Goal: Information Seeking & Learning: Compare options

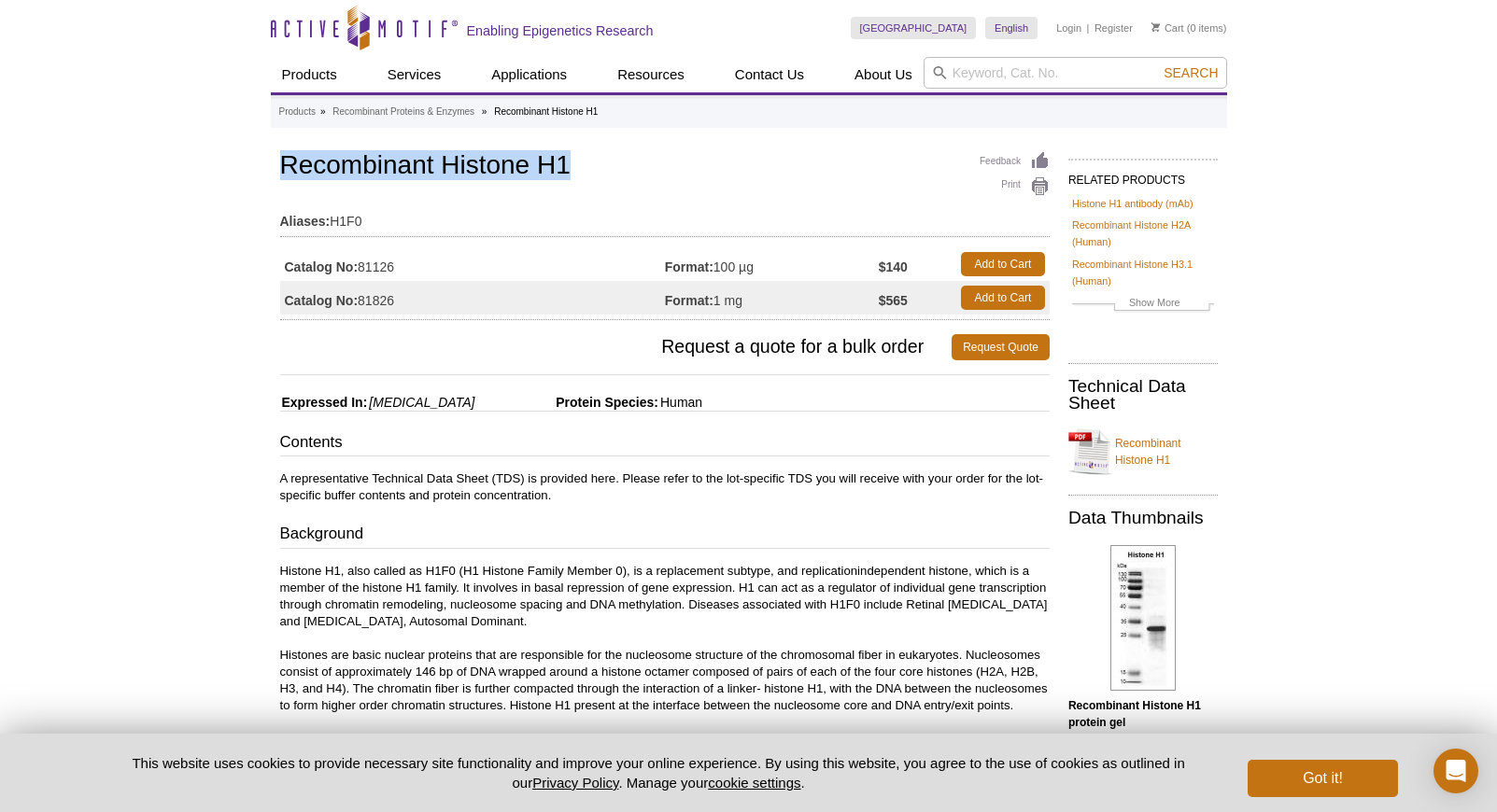
drag, startPoint x: 279, startPoint y: 169, endPoint x: 593, endPoint y: 168, distance: 314.0
click at [593, 168] on h1 "Recombinant Histone H1" at bounding box center [665, 167] width 769 height 31
copy h1 "Recombinant Histone H1"
drag, startPoint x: 363, startPoint y: 266, endPoint x: 409, endPoint y: 266, distance: 46.0
click at [409, 266] on td "Catalog No: 81126" at bounding box center [472, 264] width 385 height 33
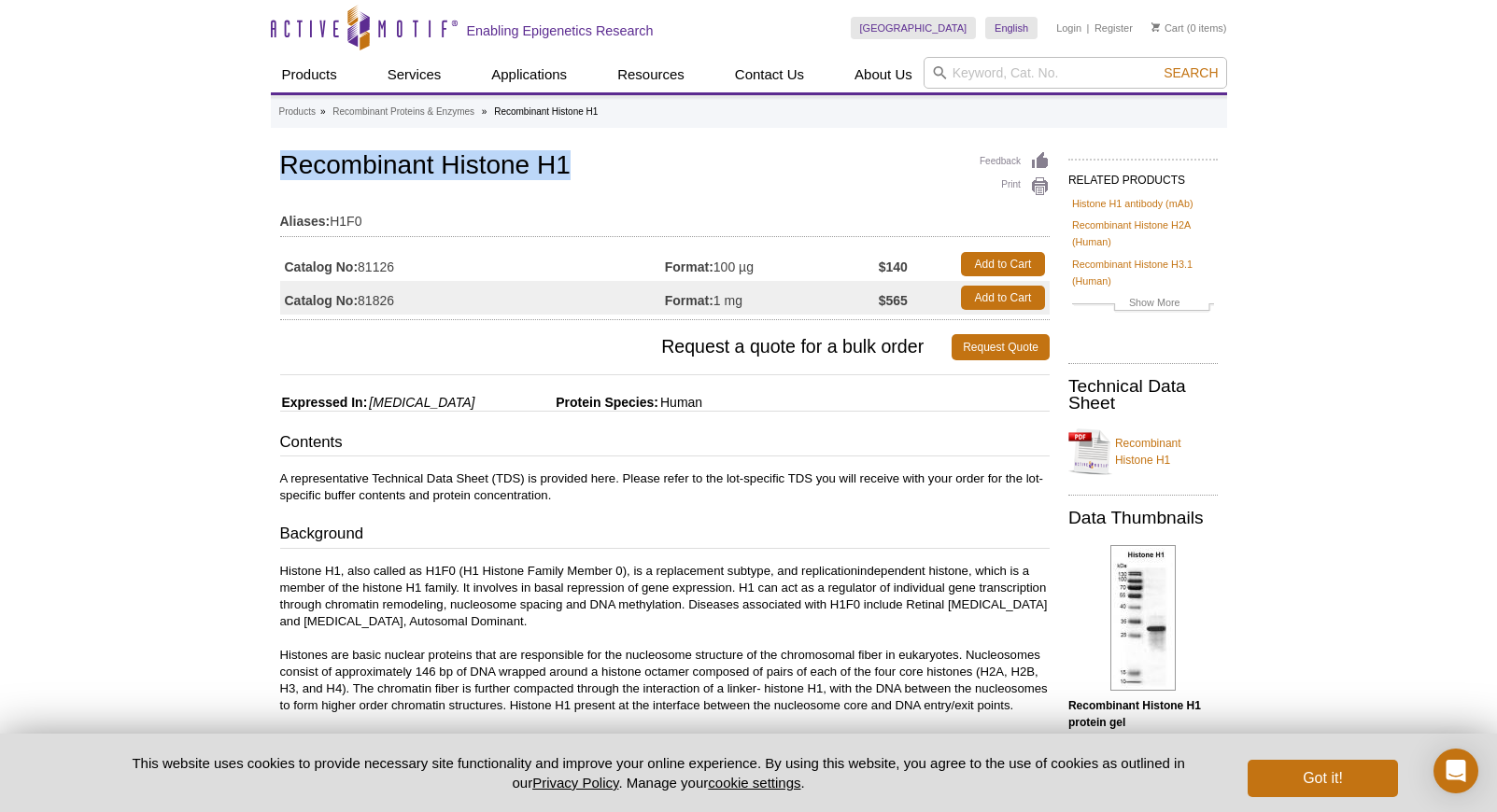
copy td "81126"
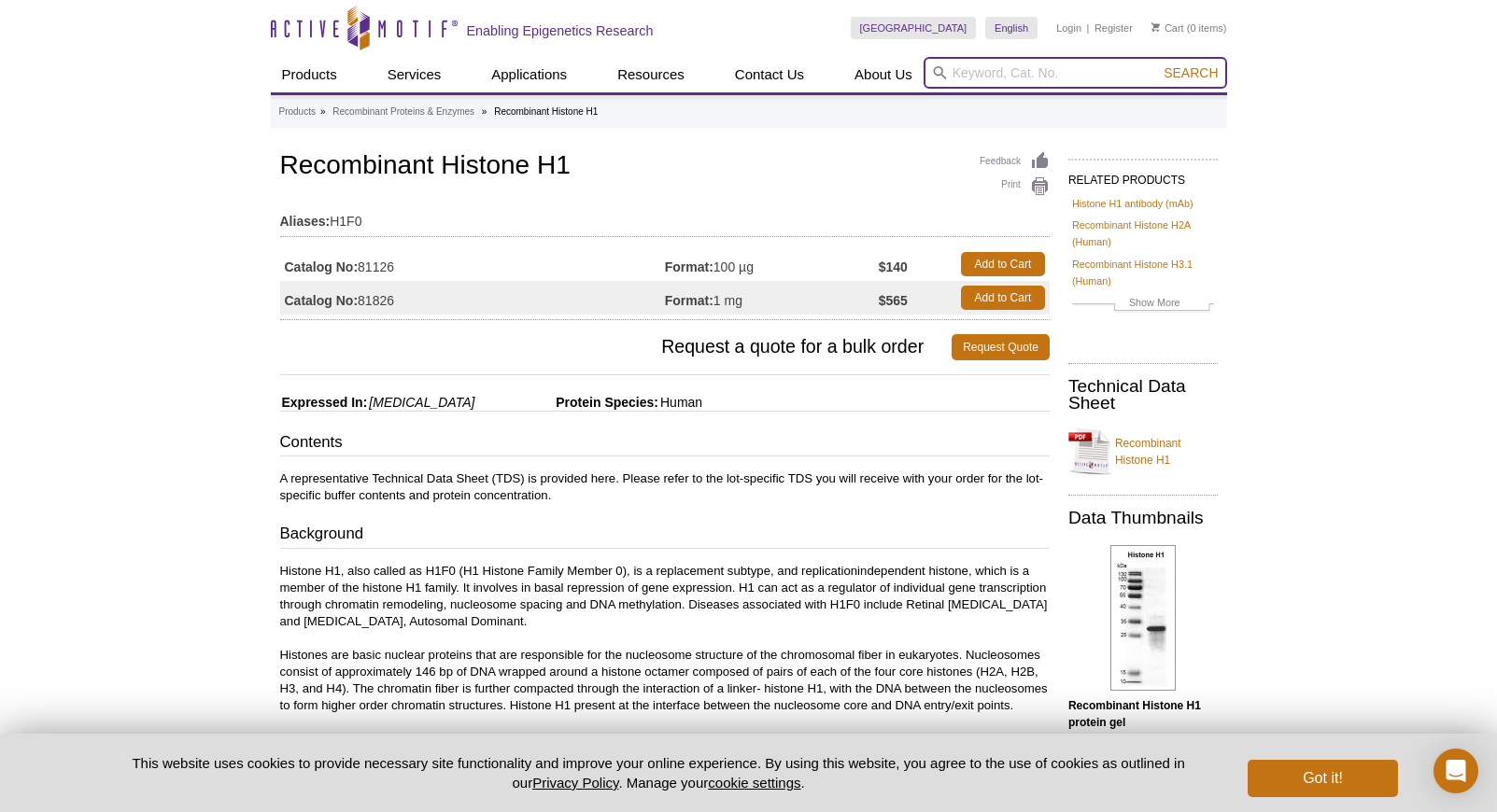
click at [988, 72] on input "search" at bounding box center [1075, 72] width 304 height 31
type input "histone h2a"
click at [1158, 65] on button "Search" at bounding box center [1190, 73] width 66 height 17
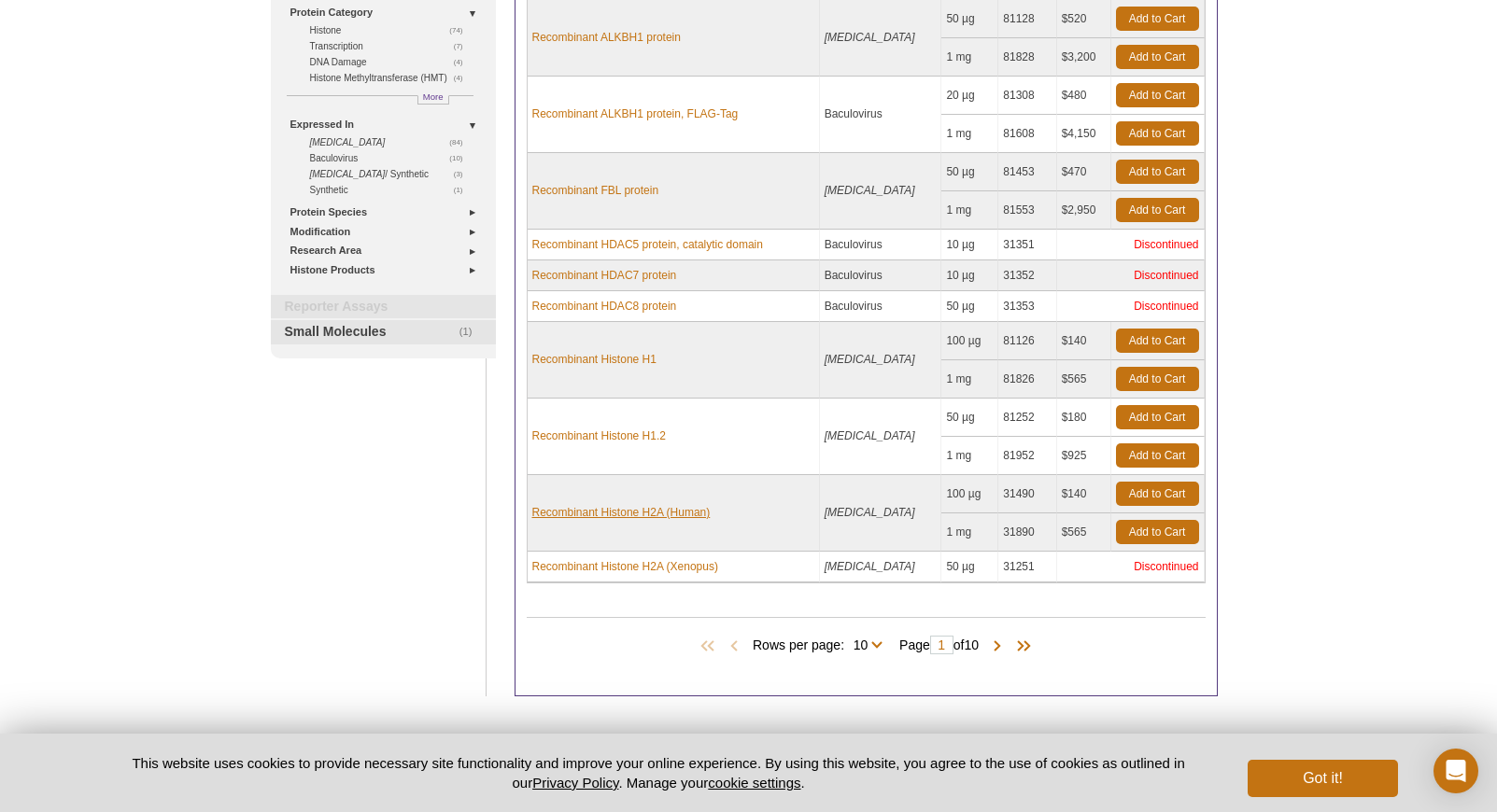
scroll to position [300, 0]
click at [660, 509] on link "Recombinant Histone H2A (Human)" at bounding box center [621, 513] width 178 height 17
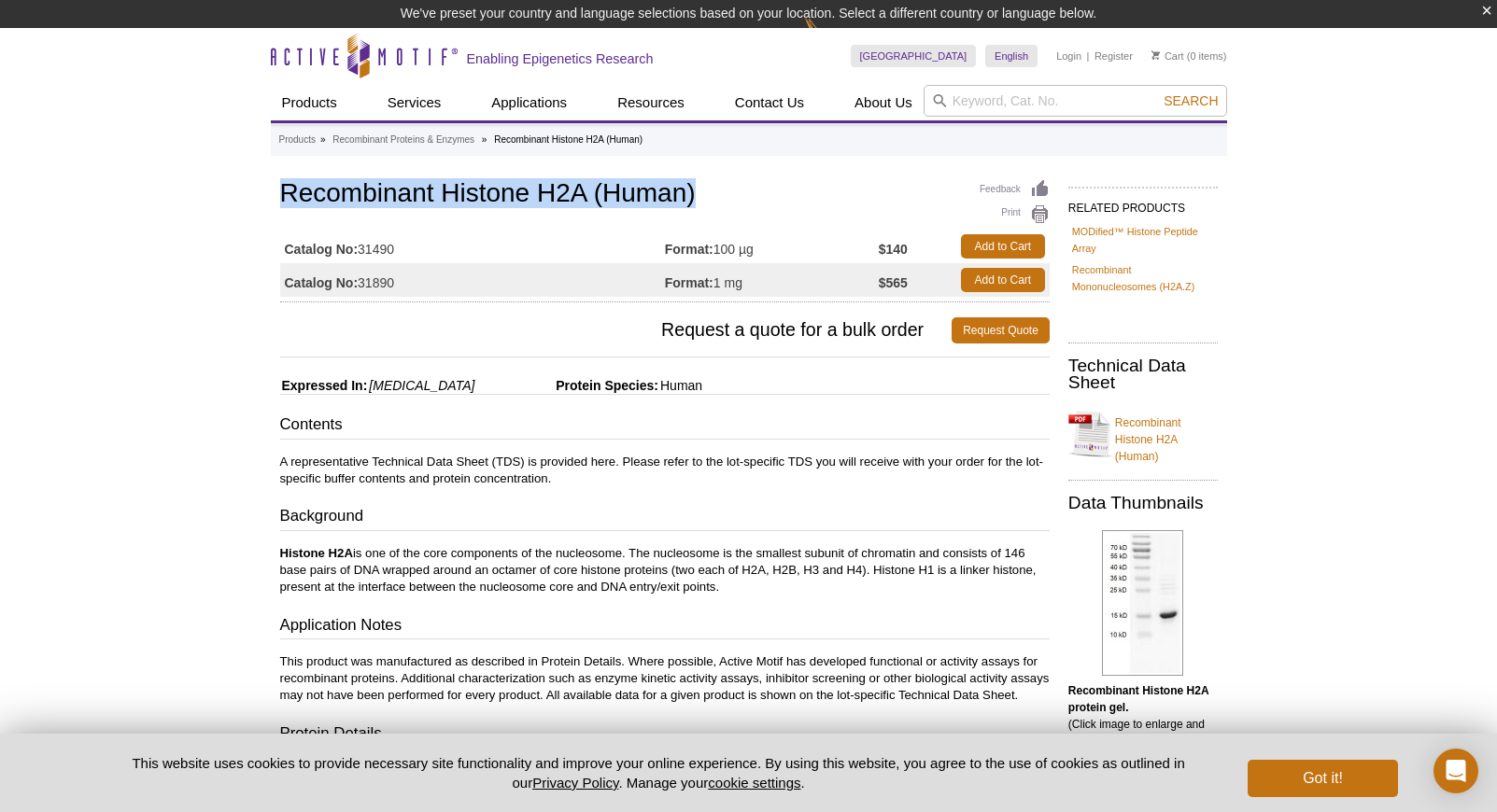
drag, startPoint x: 280, startPoint y: 185, endPoint x: 704, endPoint y: 187, distance: 424.0
click at [704, 187] on h1 "Recombinant Histone H2A (Human)" at bounding box center [665, 194] width 769 height 31
copy h1 "Recombinant Histone H2A (Human)"
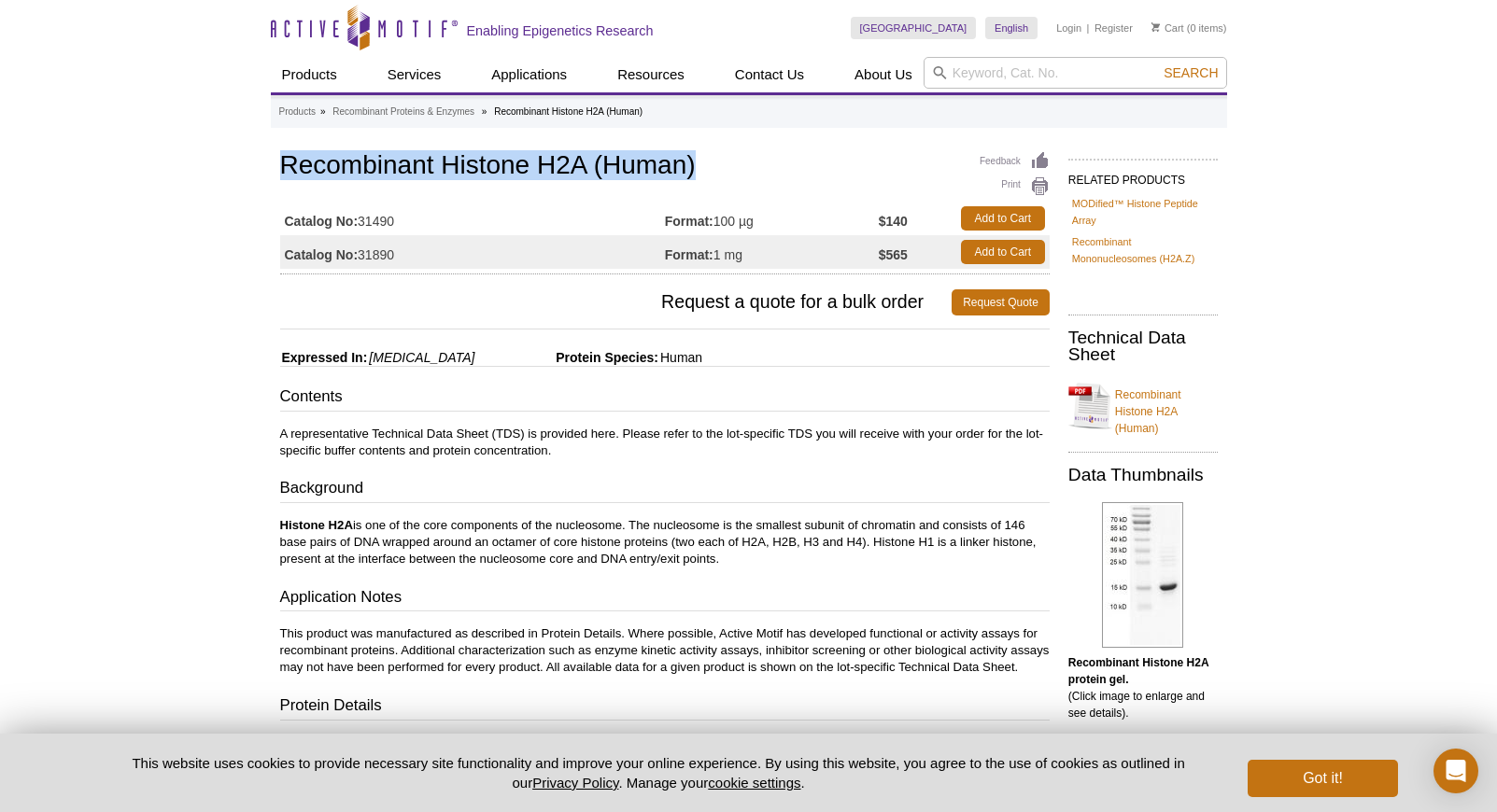
drag, startPoint x: 362, startPoint y: 222, endPoint x: 400, endPoint y: 221, distance: 38.0
click at [400, 221] on td "Catalog No: 31490" at bounding box center [472, 218] width 385 height 33
copy td "31490"
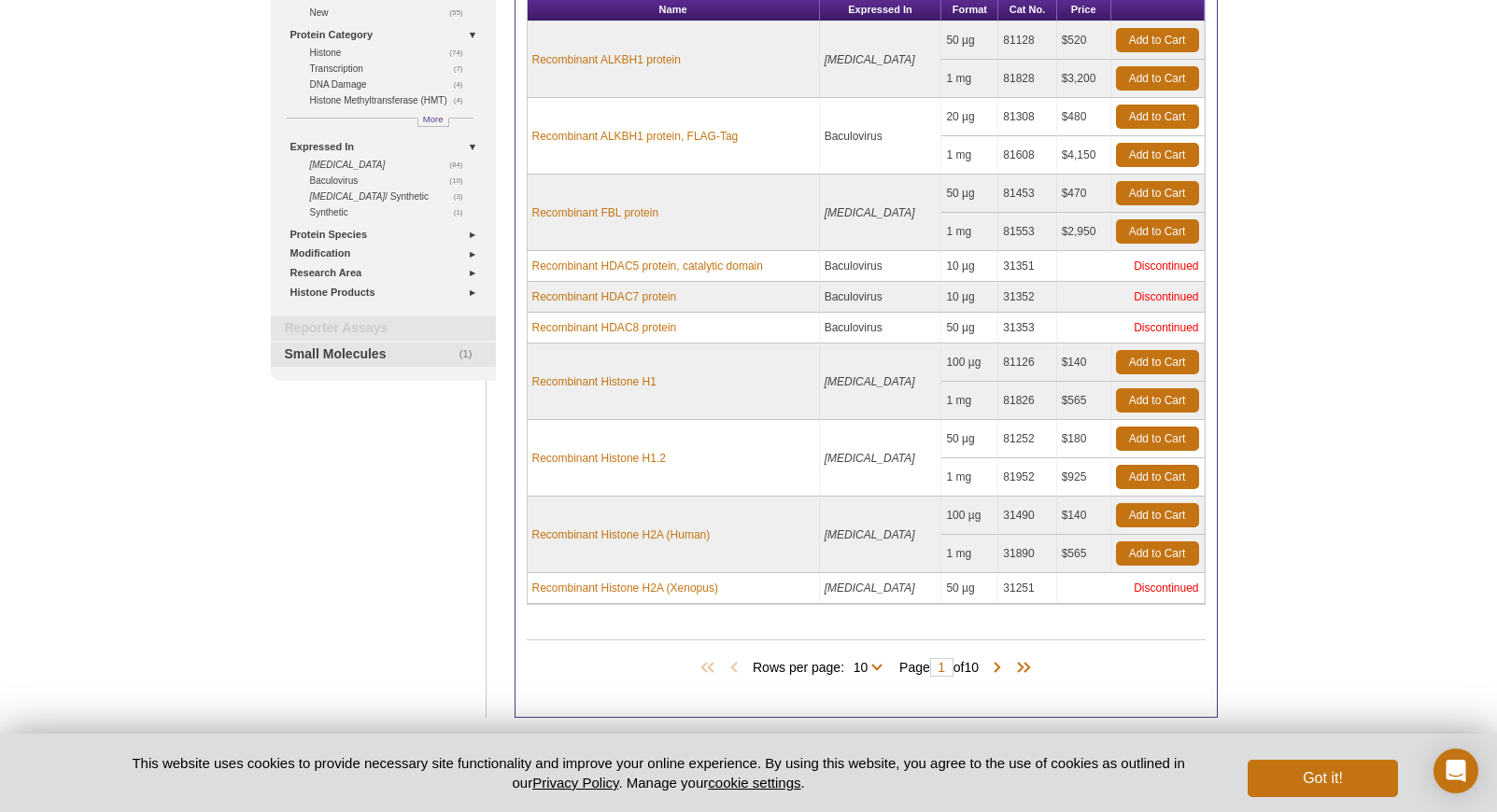
scroll to position [304, 0]
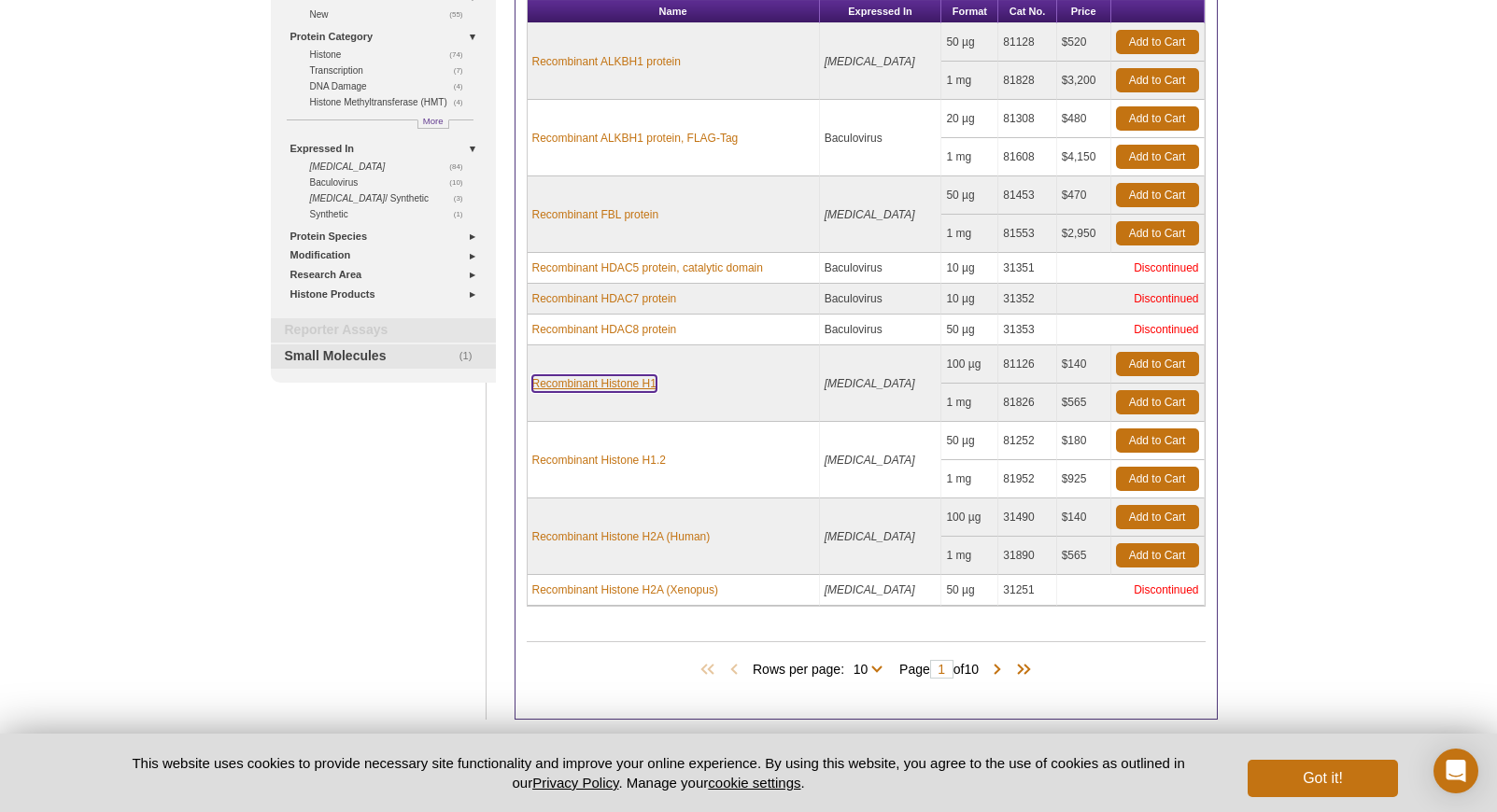
click at [591, 388] on link "Recombinant Histone H1" at bounding box center [594, 384] width 124 height 17
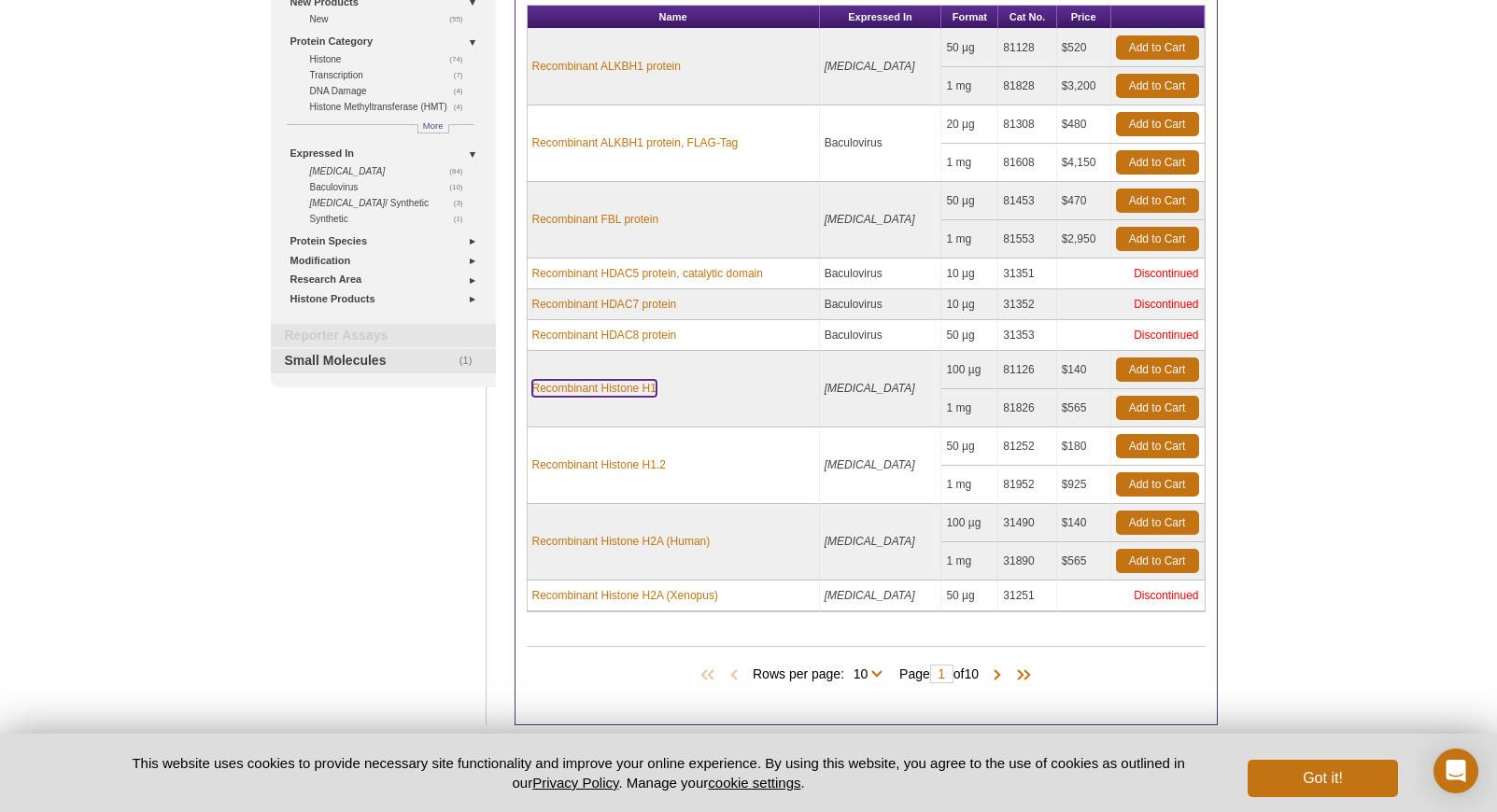
scroll to position [275, 0]
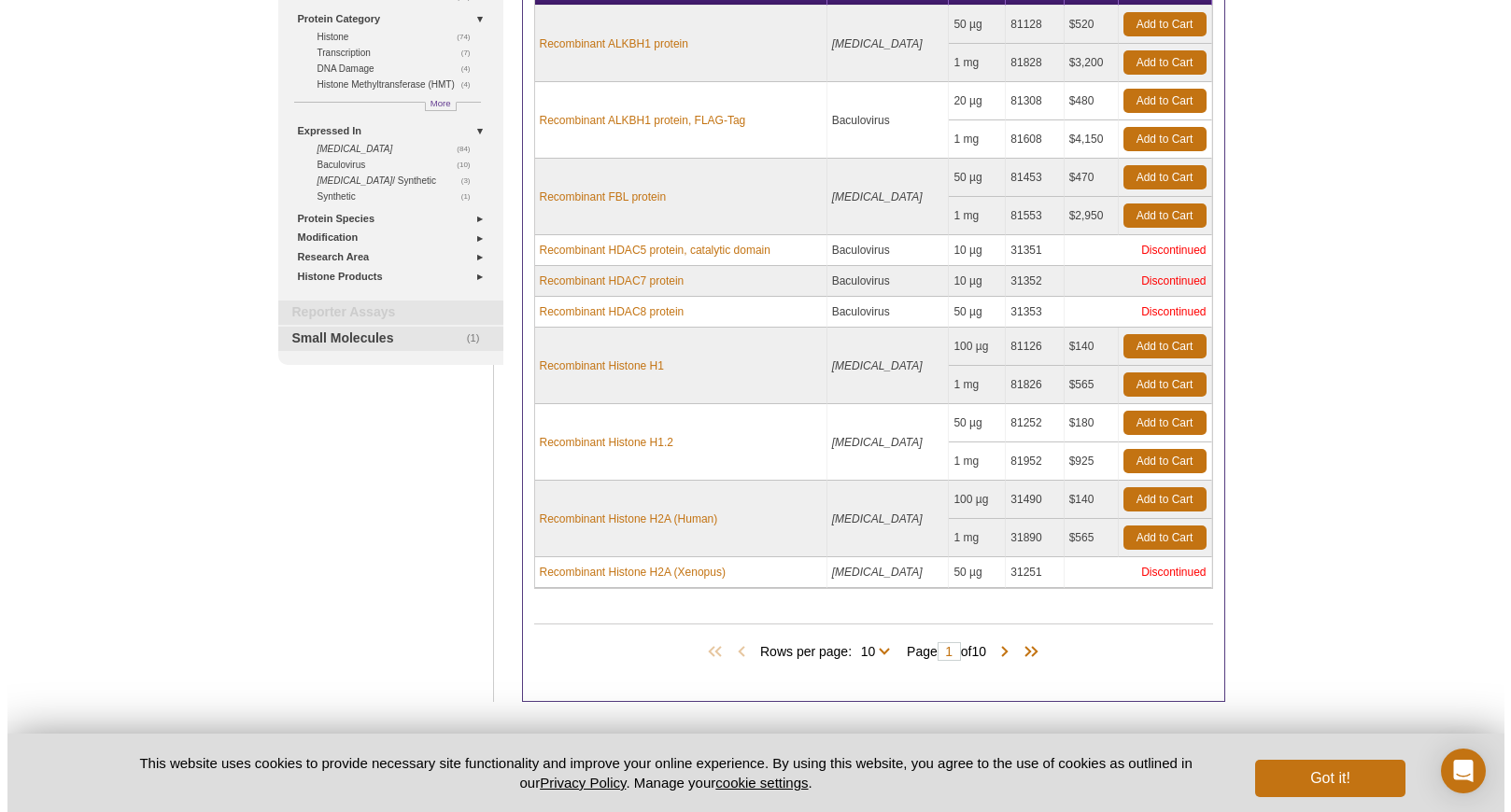
scroll to position [329, 0]
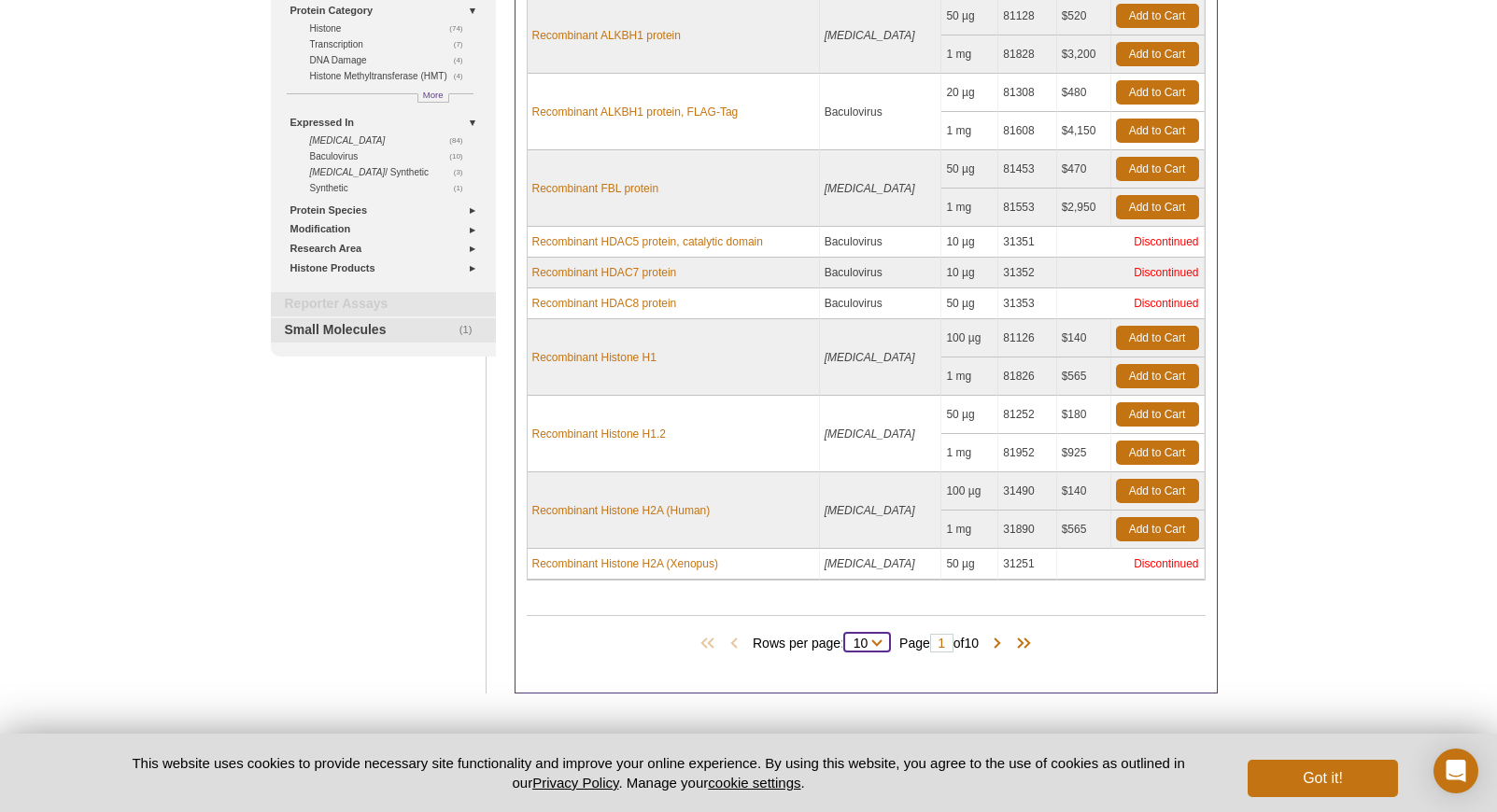
click at [872, 643] on select "10 25 50 All" at bounding box center [861, 647] width 32 height 17
select select "98"
click at [847, 639] on select "10 25 50 All" at bounding box center [861, 647] width 32 height 17
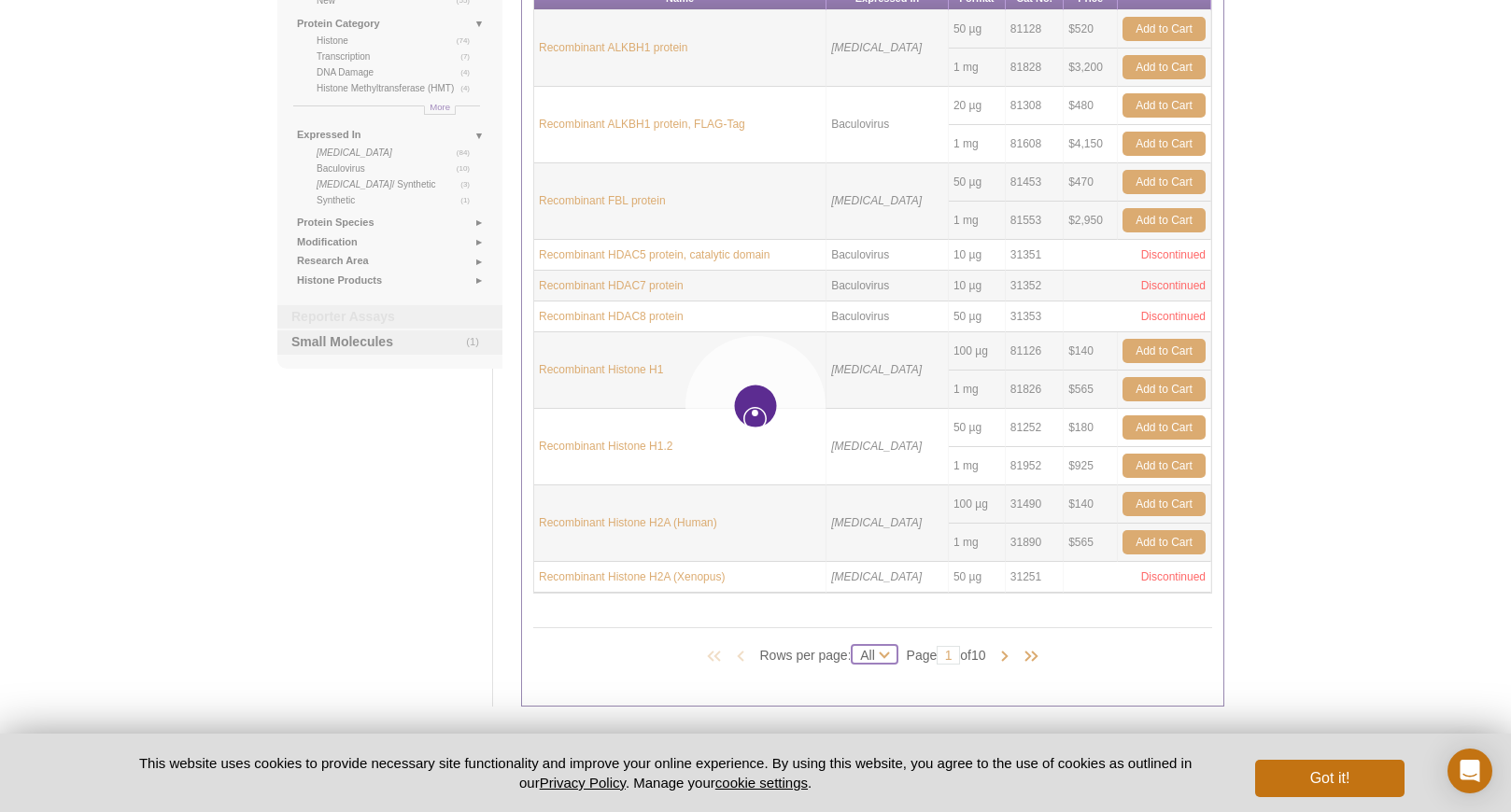
select select "98"
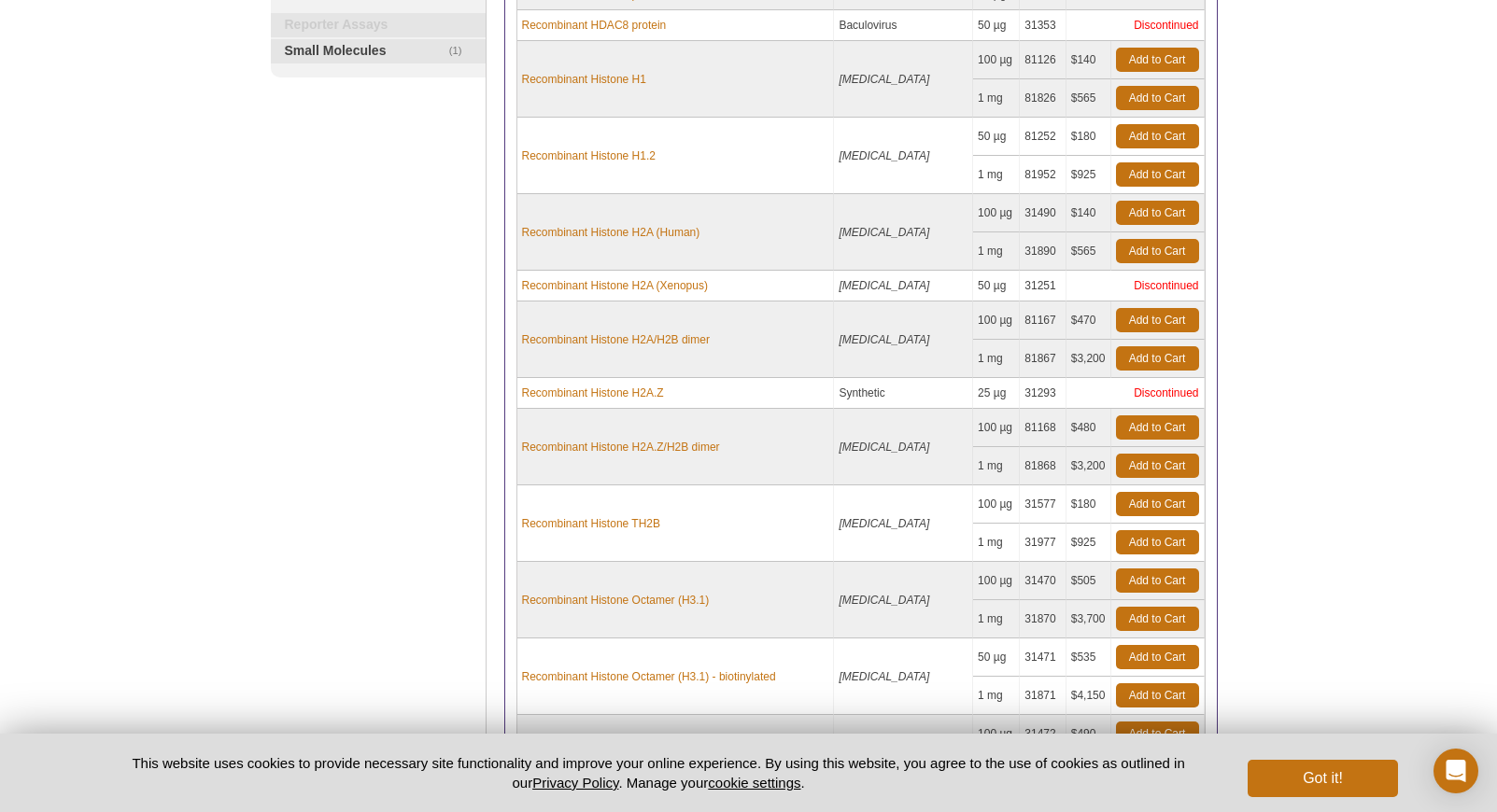
scroll to position [596, 0]
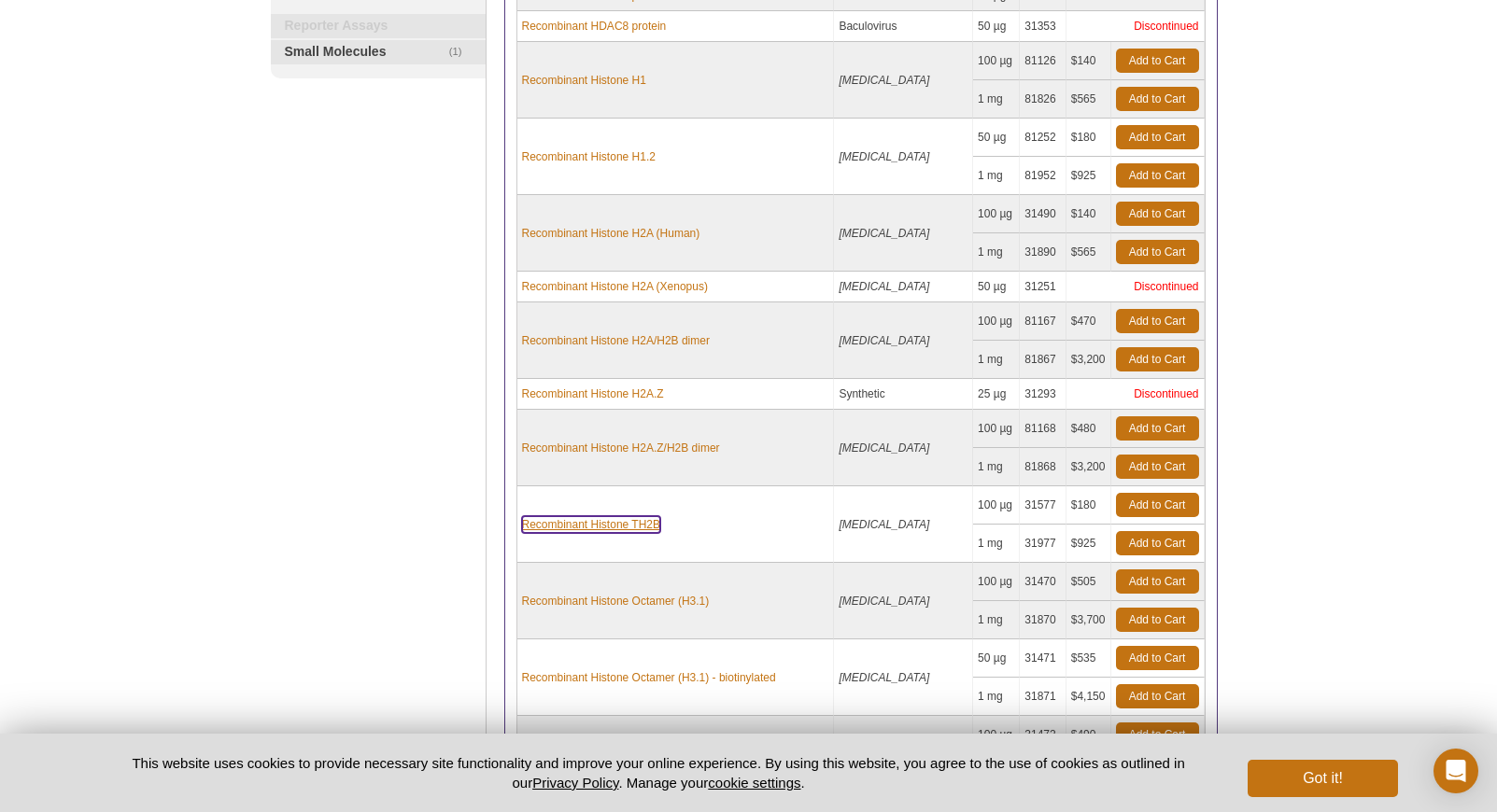
click at [650, 516] on link "Recombinant Histone TH2B" at bounding box center [591, 525] width 139 height 17
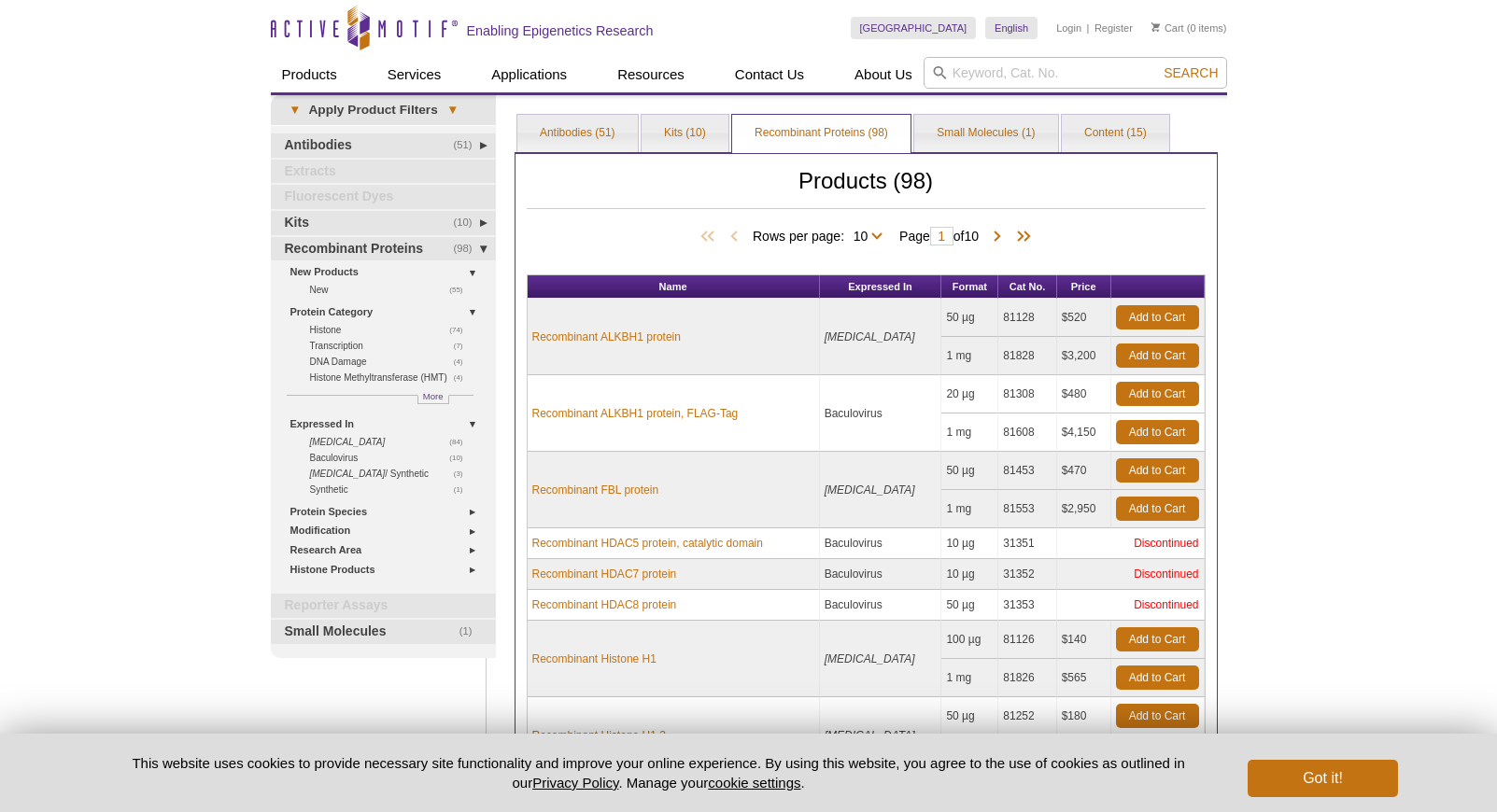
select select "98"
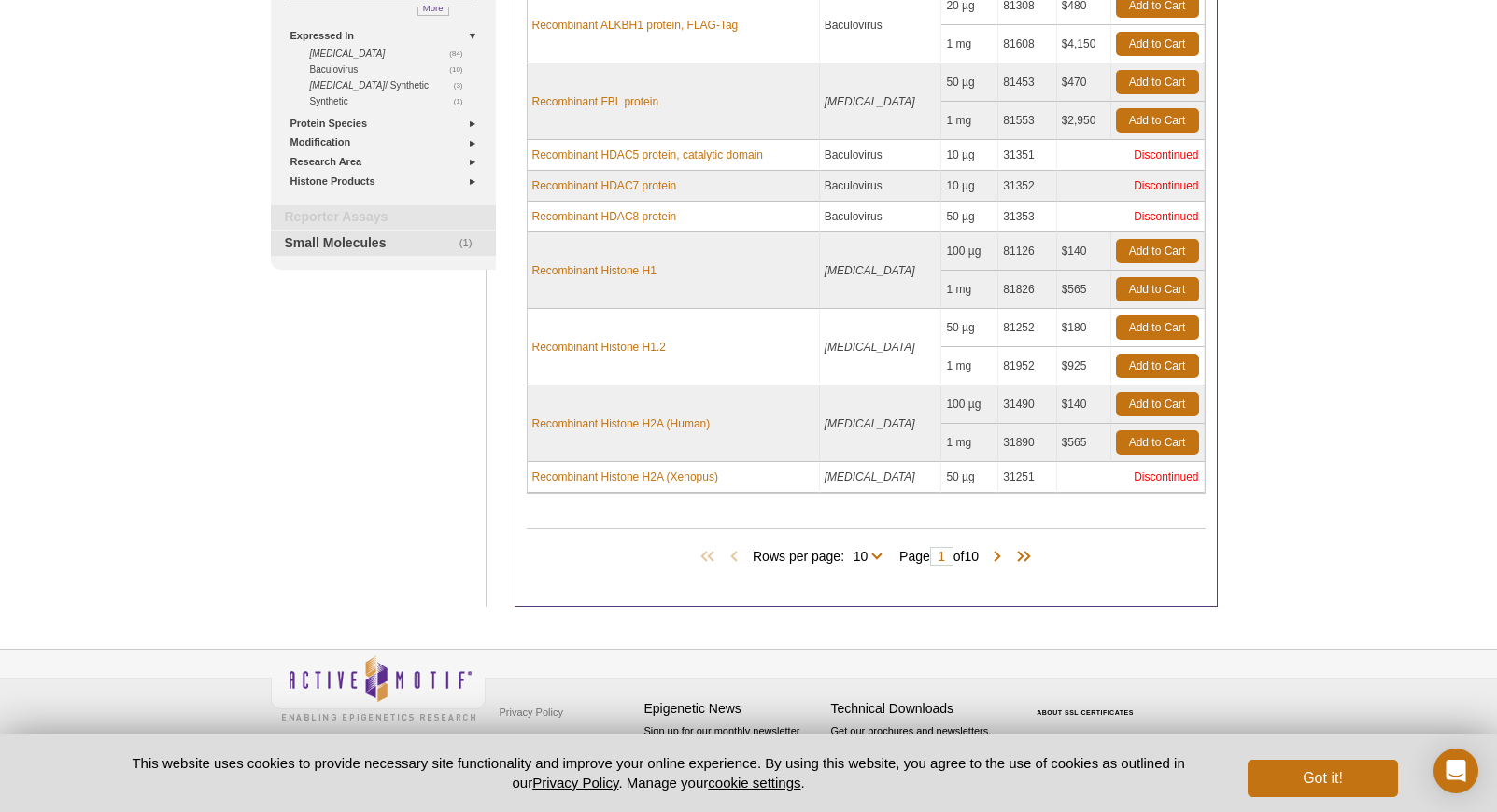
click at [875, 555] on span "Rows per page: 10 25 50 All 10" at bounding box center [821, 556] width 137 height 19
click at [874, 552] on span "Rows per page: 10 25 50 All 10" at bounding box center [821, 556] width 137 height 19
click at [874, 560] on span "Rows per page: 10 25 50 All 10" at bounding box center [821, 556] width 137 height 19
click at [874, 558] on span "Rows per page: 10 25 50 All 10" at bounding box center [821, 556] width 137 height 19
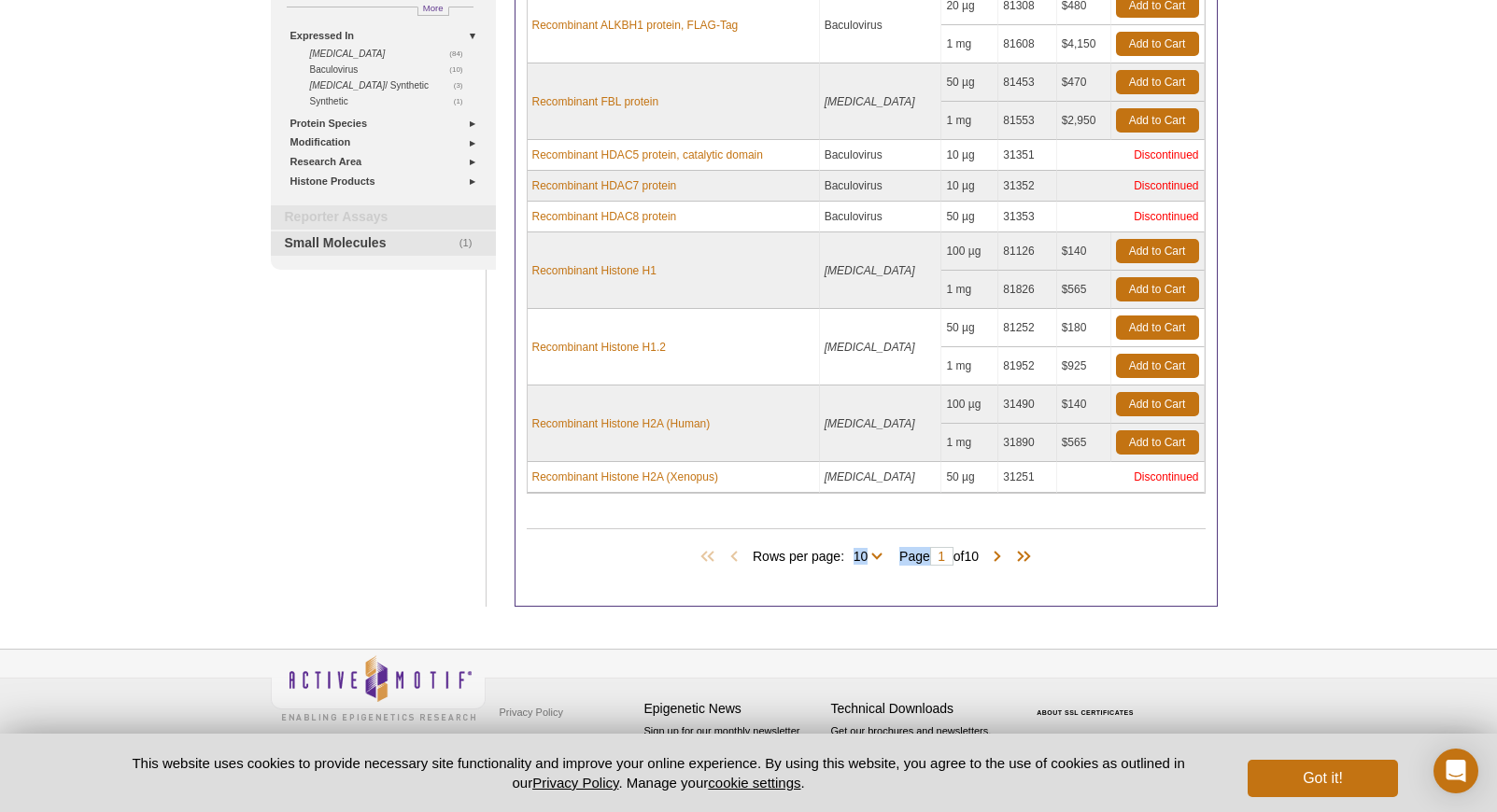
click at [874, 558] on span "Rows per page: 10 25 50 All 10" at bounding box center [821, 556] width 137 height 19
click at [879, 555] on span "Rows per page: 10 25 50 All 10" at bounding box center [821, 556] width 137 height 19
click at [856, 556] on select "10 25 50 All" at bounding box center [861, 561] width 32 height 17
click at [845, 552] on select "10 25 50 All" at bounding box center [861, 561] width 32 height 17
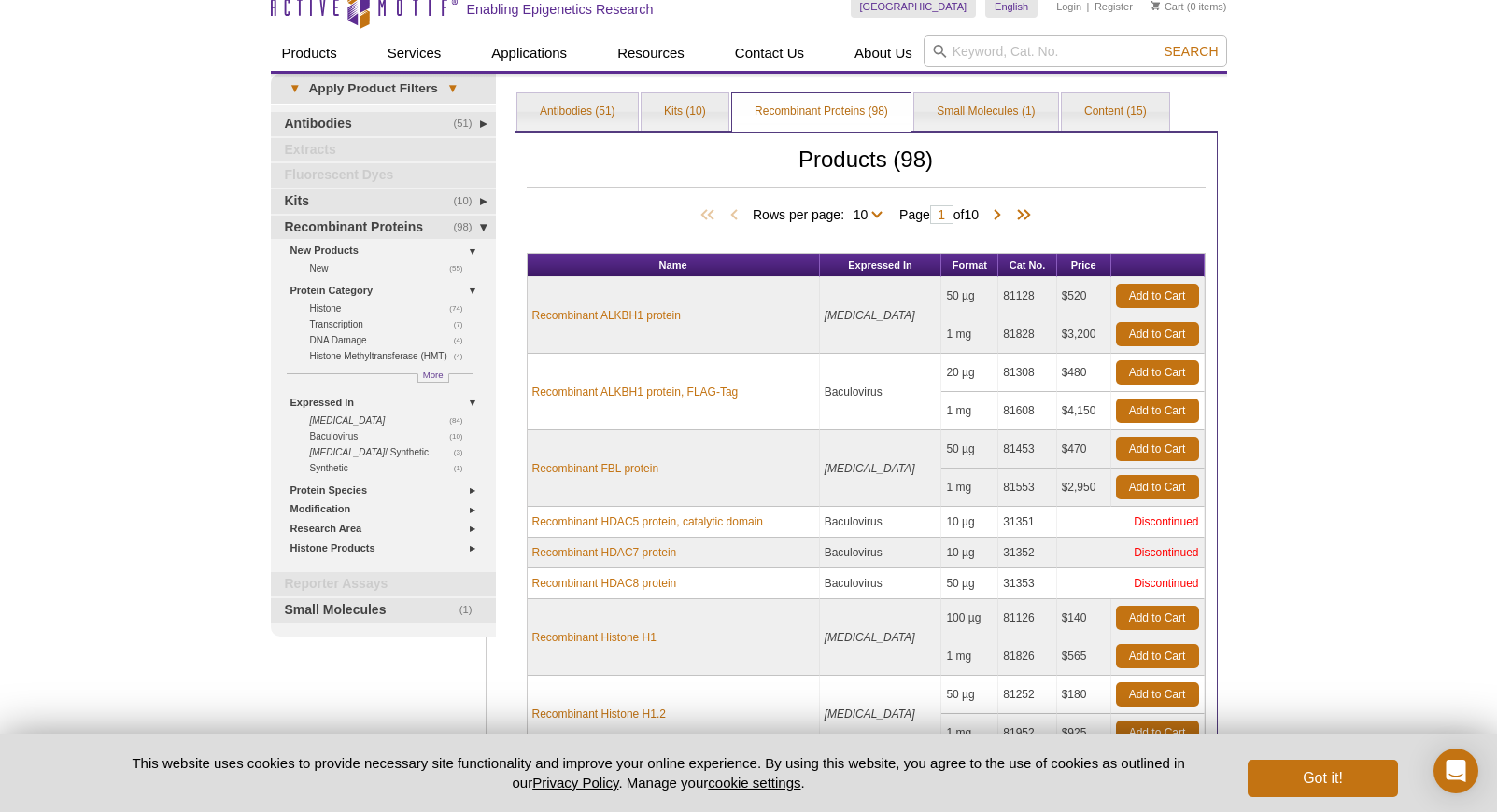
scroll to position [388, 0]
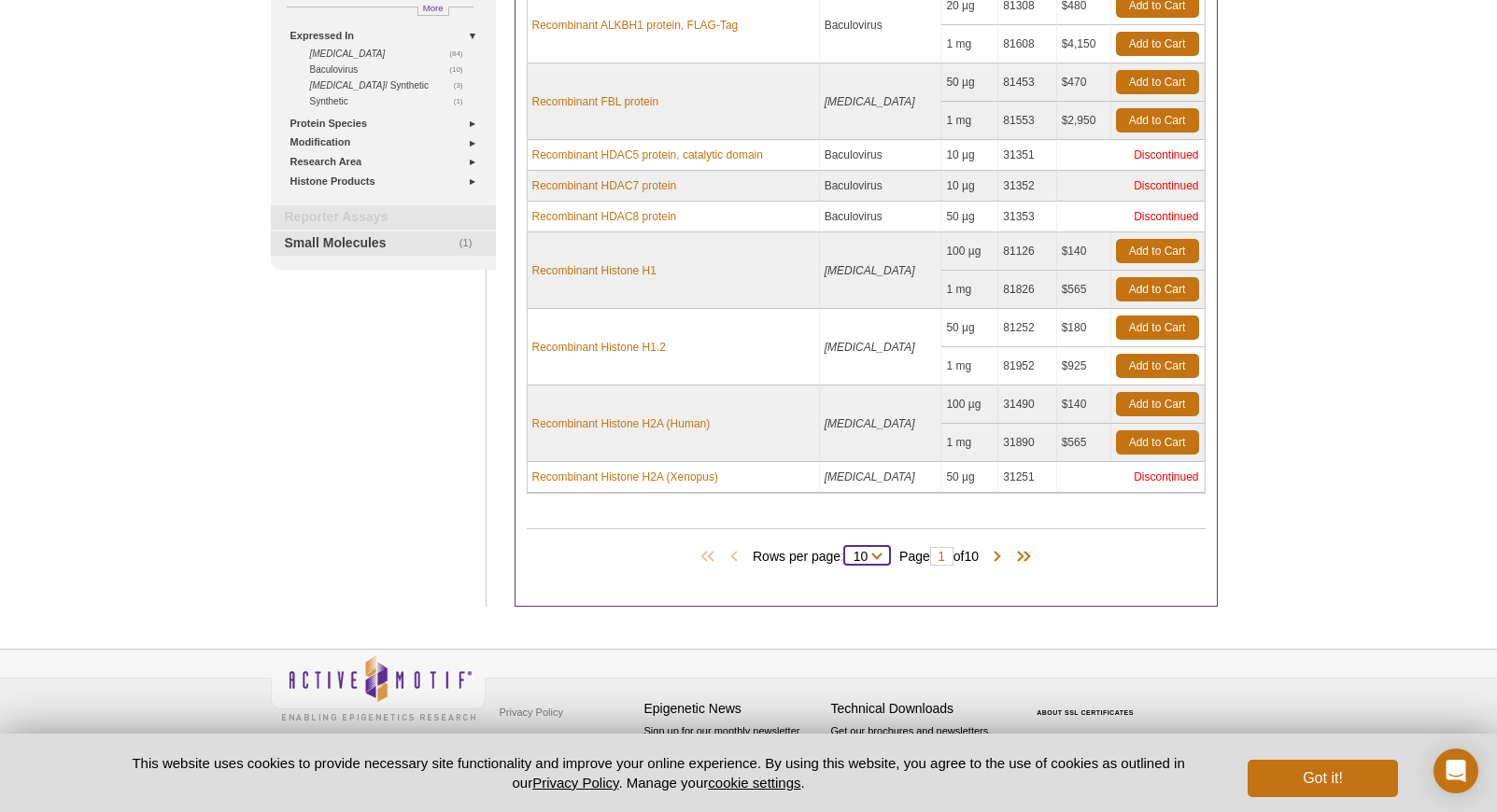
click at [872, 552] on select "10 25 50 All" at bounding box center [861, 561] width 32 height 17
click at [845, 552] on select "10 25 50 All" at bounding box center [861, 561] width 32 height 17
click at [868, 555] on select "10 25 50 All" at bounding box center [861, 561] width 32 height 17
click at [845, 552] on select "10 25 50 All" at bounding box center [861, 561] width 32 height 17
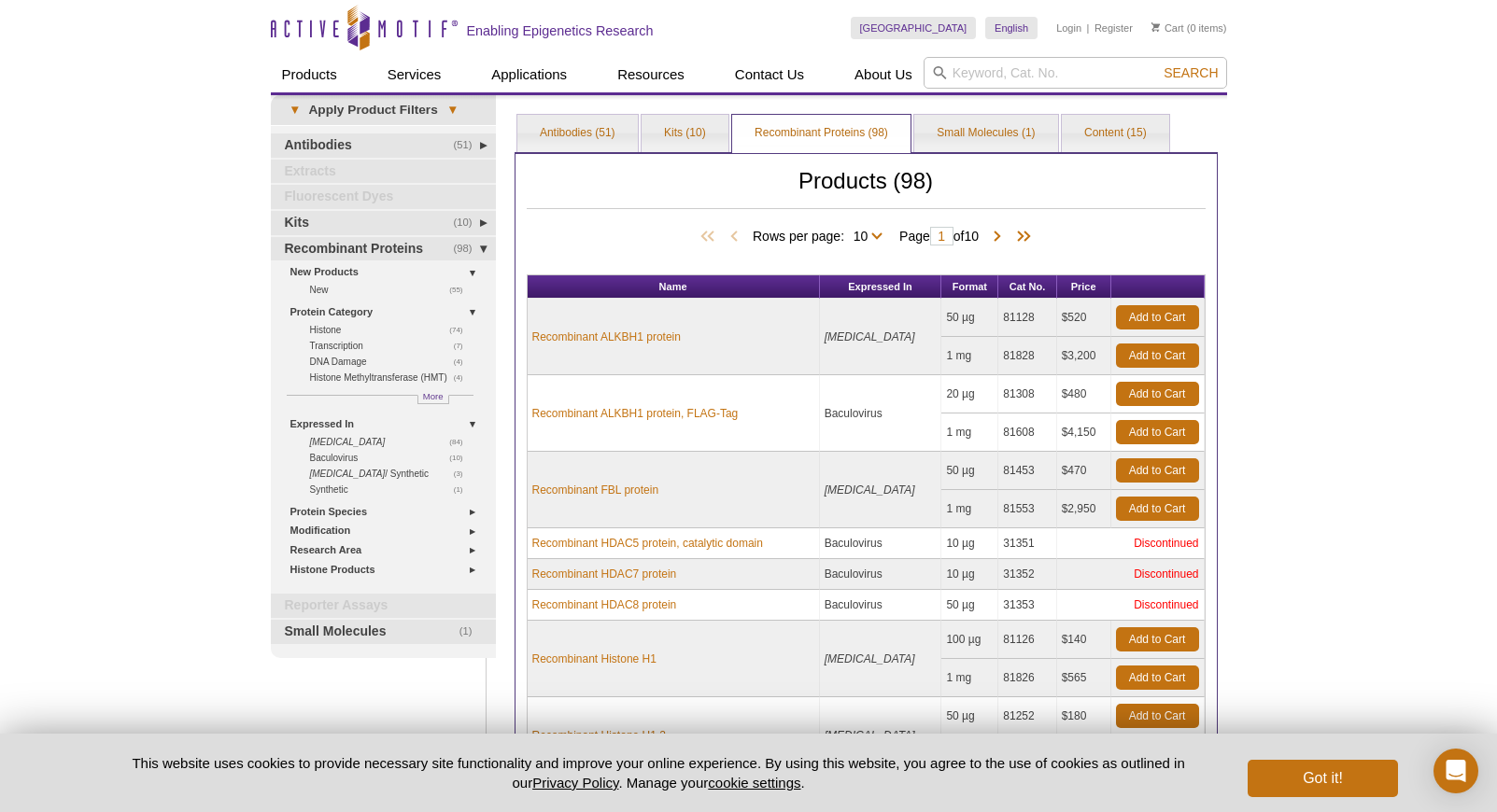
scroll to position [4, 0]
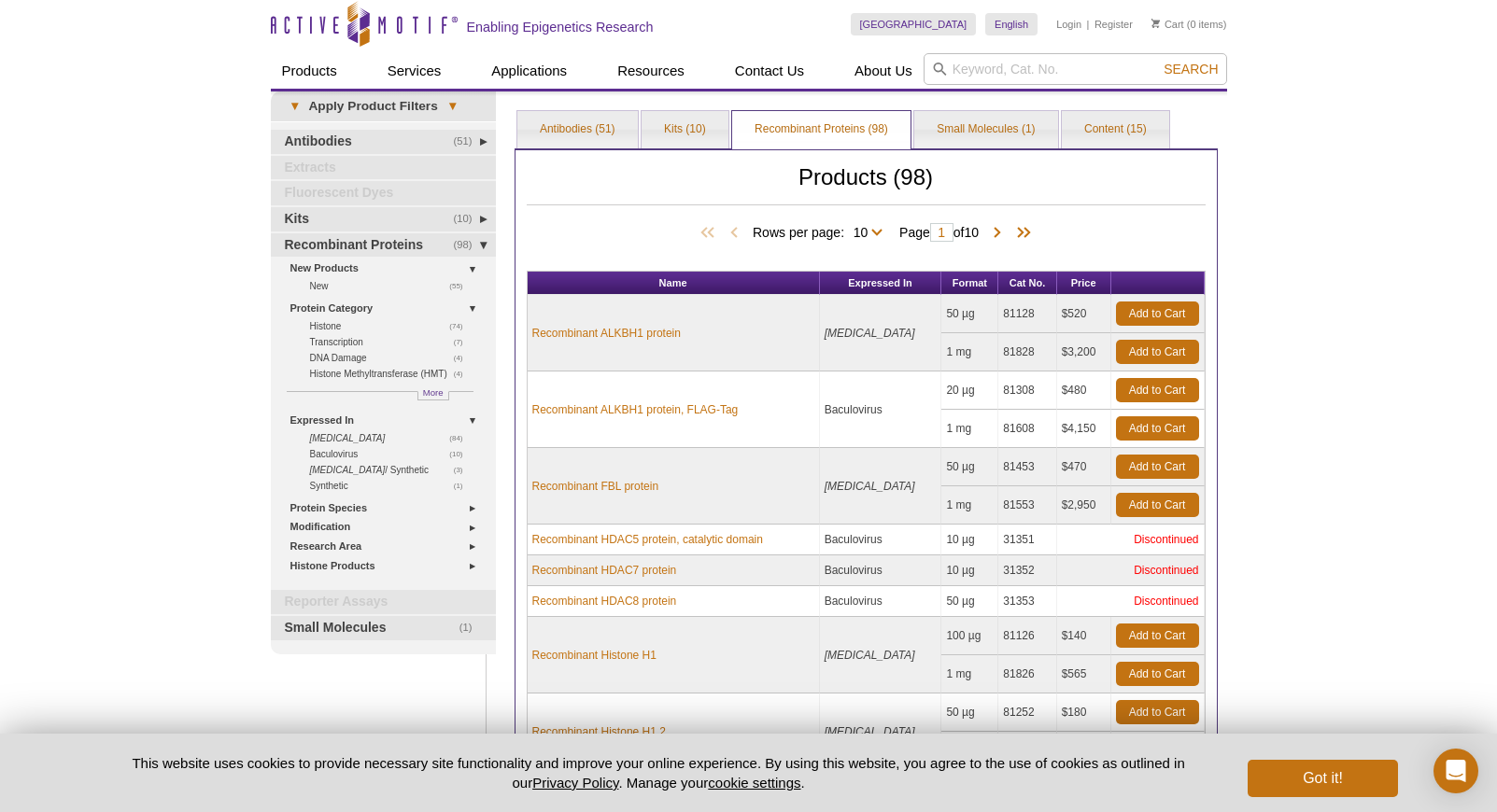
click at [880, 231] on span "Rows per page: 10 25 50 All 10" at bounding box center [821, 231] width 137 height 19
click at [867, 234] on select "10 25 50 All" at bounding box center [861, 236] width 32 height 17
click at [845, 228] on select "10 25 50 All" at bounding box center [861, 236] width 32 height 17
click at [1026, 229] on span at bounding box center [1020, 233] width 28 height 19
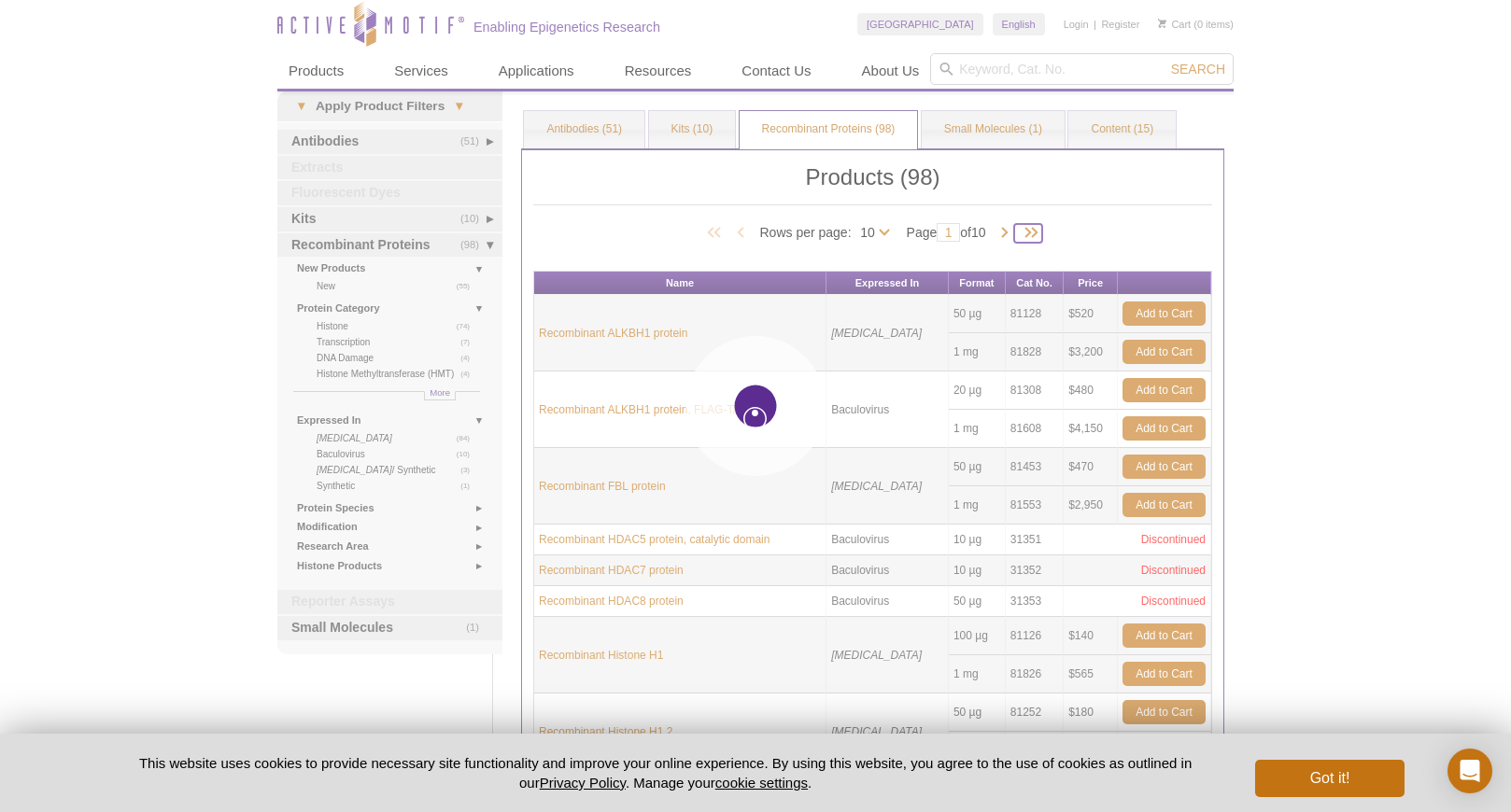
select select "10"
type input "10"
select select "10"
type input "10"
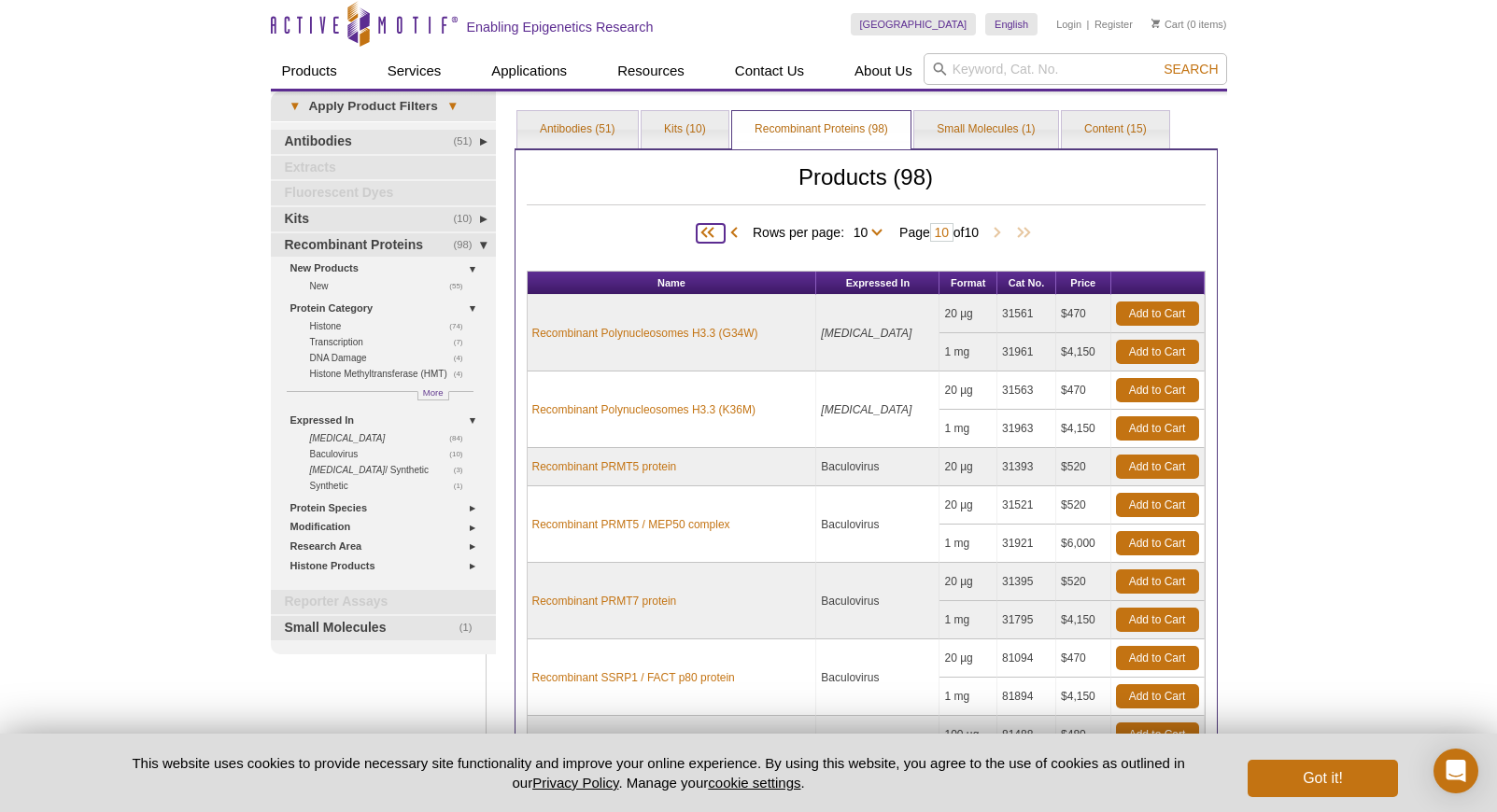
click at [701, 233] on span at bounding box center [710, 233] width 28 height 19
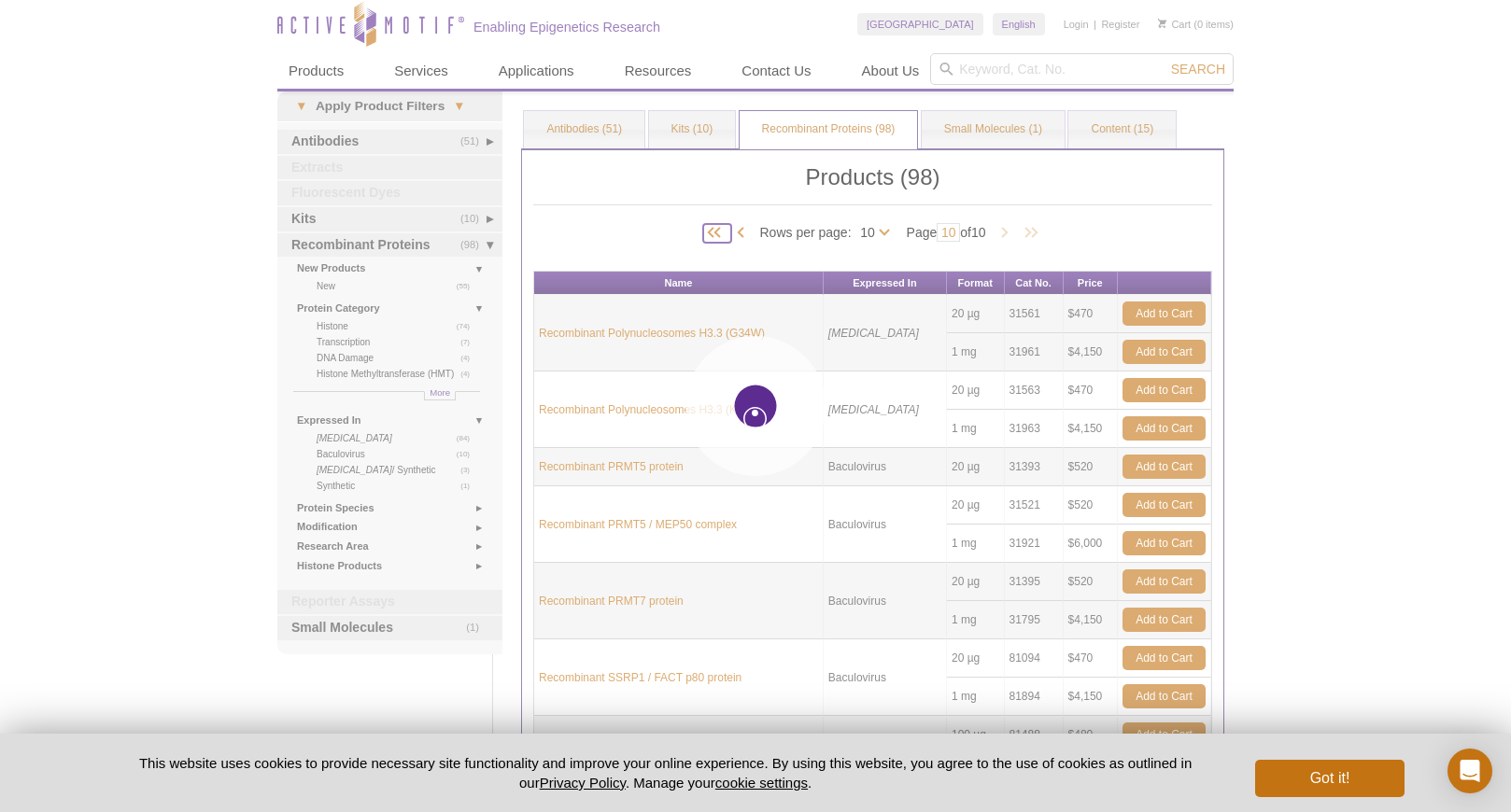
type input "1"
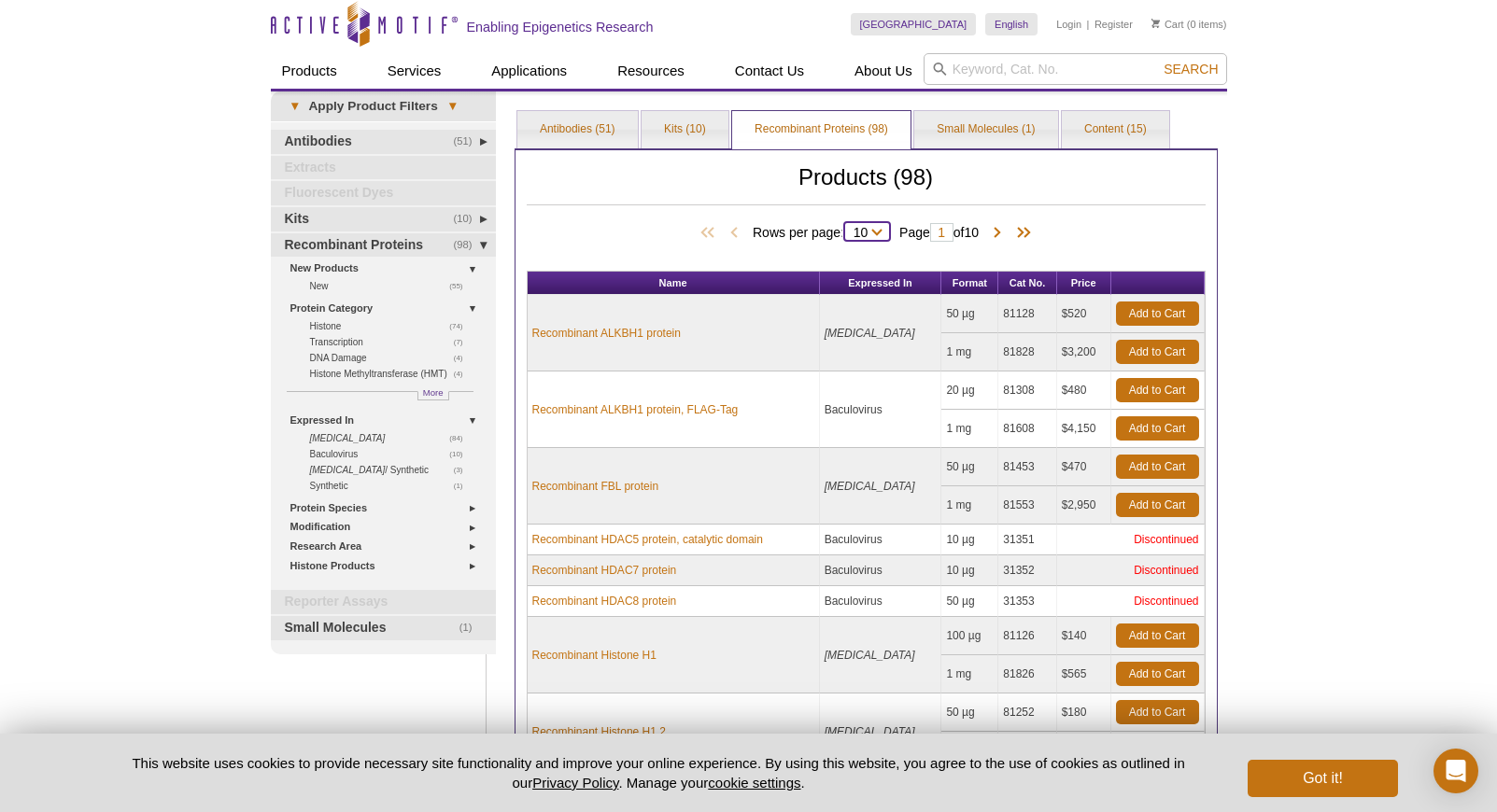
click at [870, 232] on select "10 25 50 All" at bounding box center [861, 236] width 32 height 17
select select "98"
click at [847, 228] on select "10 25 50 All" at bounding box center [861, 236] width 32 height 17
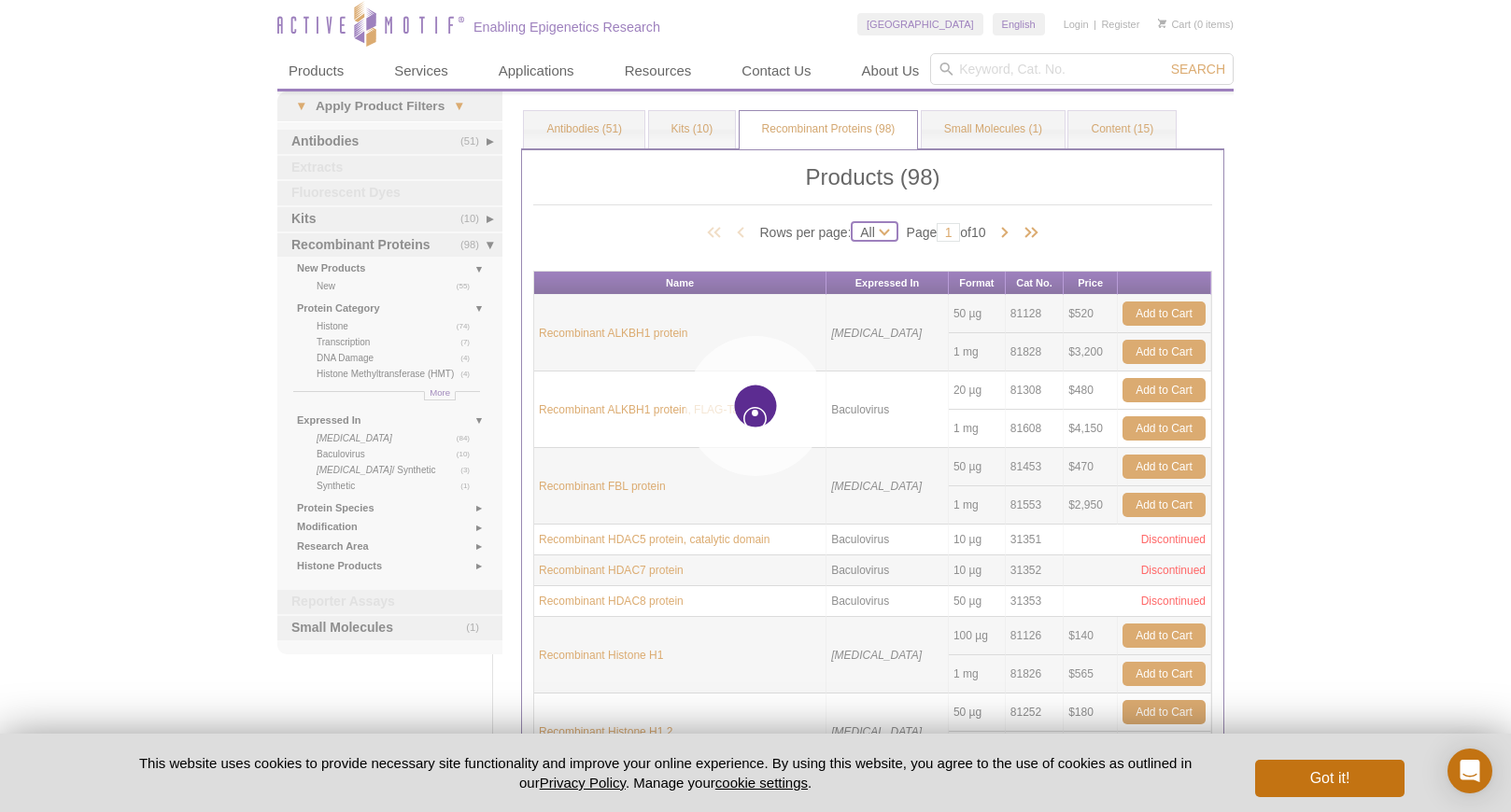
select select "98"
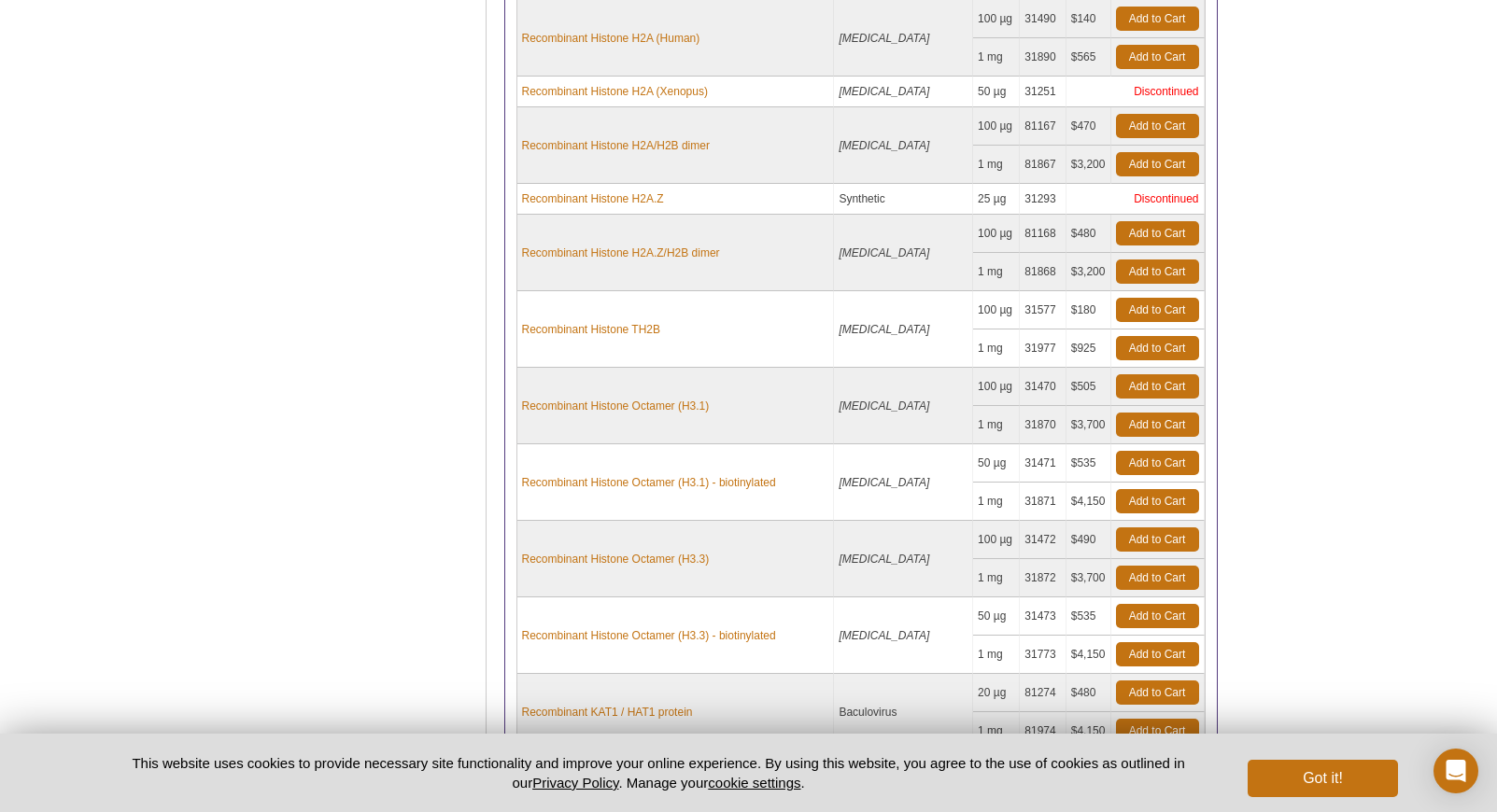
scroll to position [813, 0]
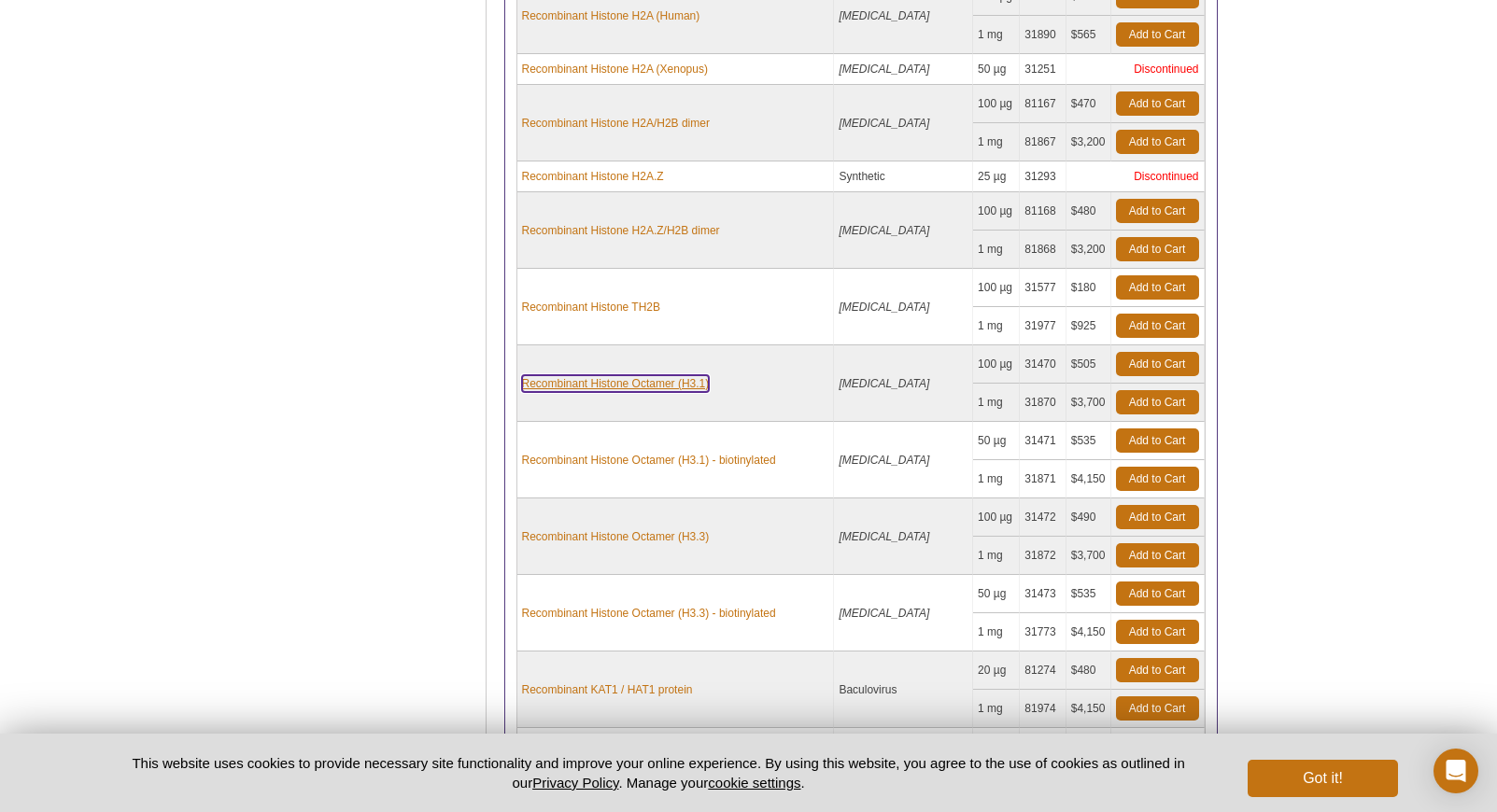
click at [683, 375] on link "Recombinant Histone Octamer (H3.1)" at bounding box center [615, 384] width 188 height 17
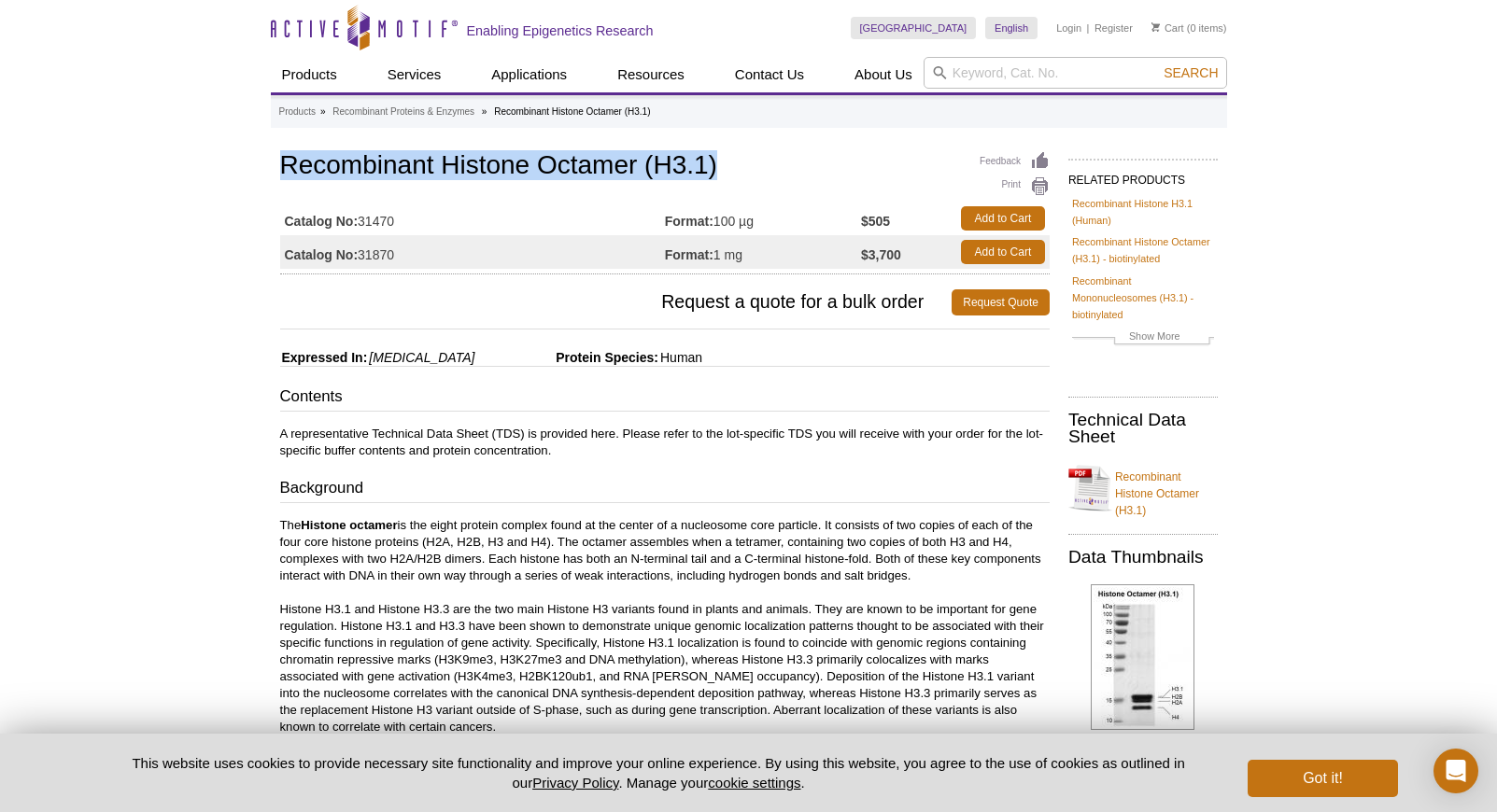
drag, startPoint x: 278, startPoint y: 164, endPoint x: 739, endPoint y: 164, distance: 461.0
click at [739, 164] on div "Feedback Print Recombinant Histone Octamer (H3.1) Catalog No: 31470 Format: 100…" at bounding box center [660, 756] width 779 height 1218
copy h1 "Recombinant Histone Octamer (H3.1)"
drag, startPoint x: 363, startPoint y: 222, endPoint x: 396, endPoint y: 226, distance: 33.2
click at [396, 226] on td "Catalog No: 31470" at bounding box center [472, 218] width 385 height 33
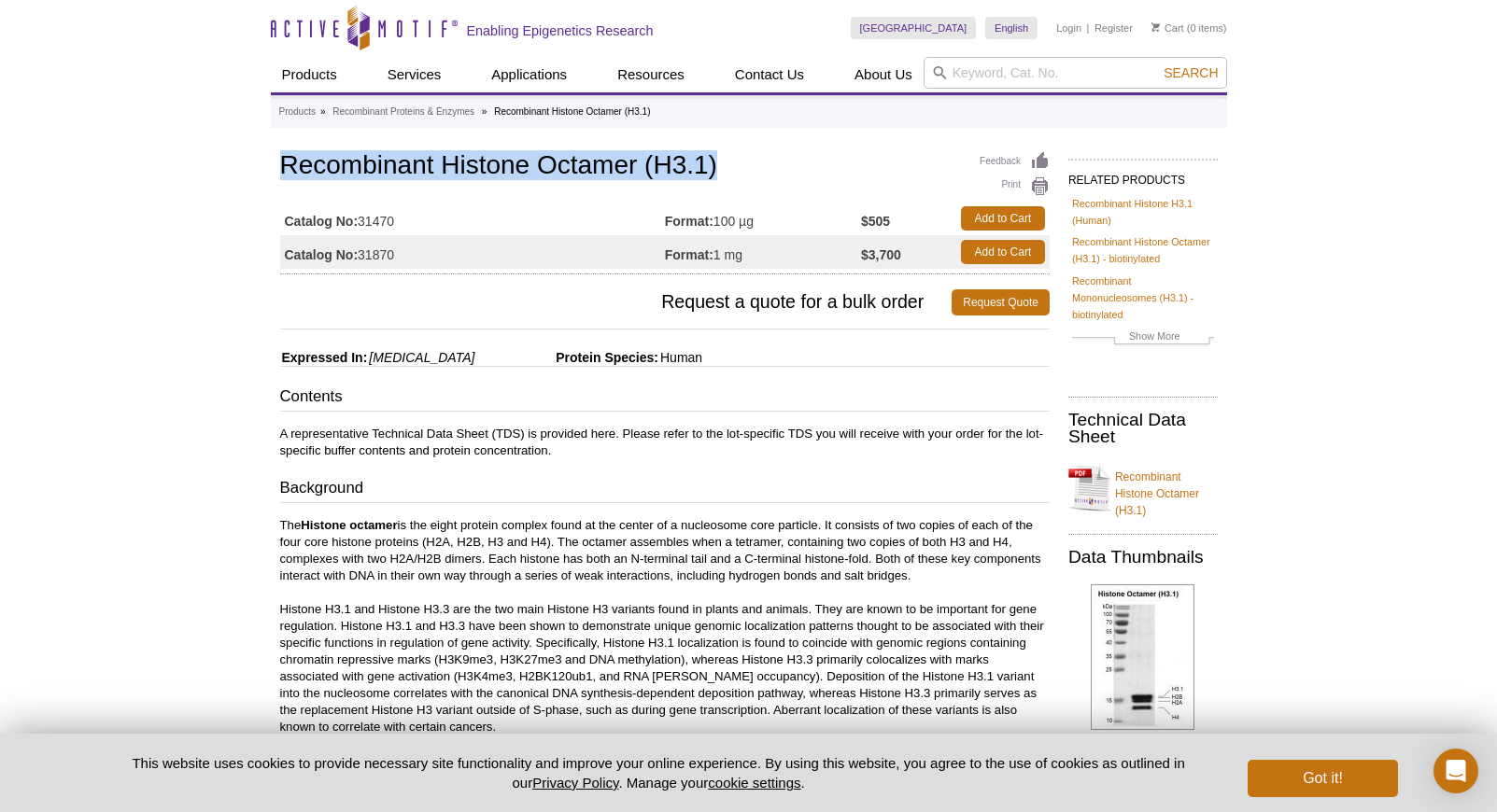
copy td "31470"
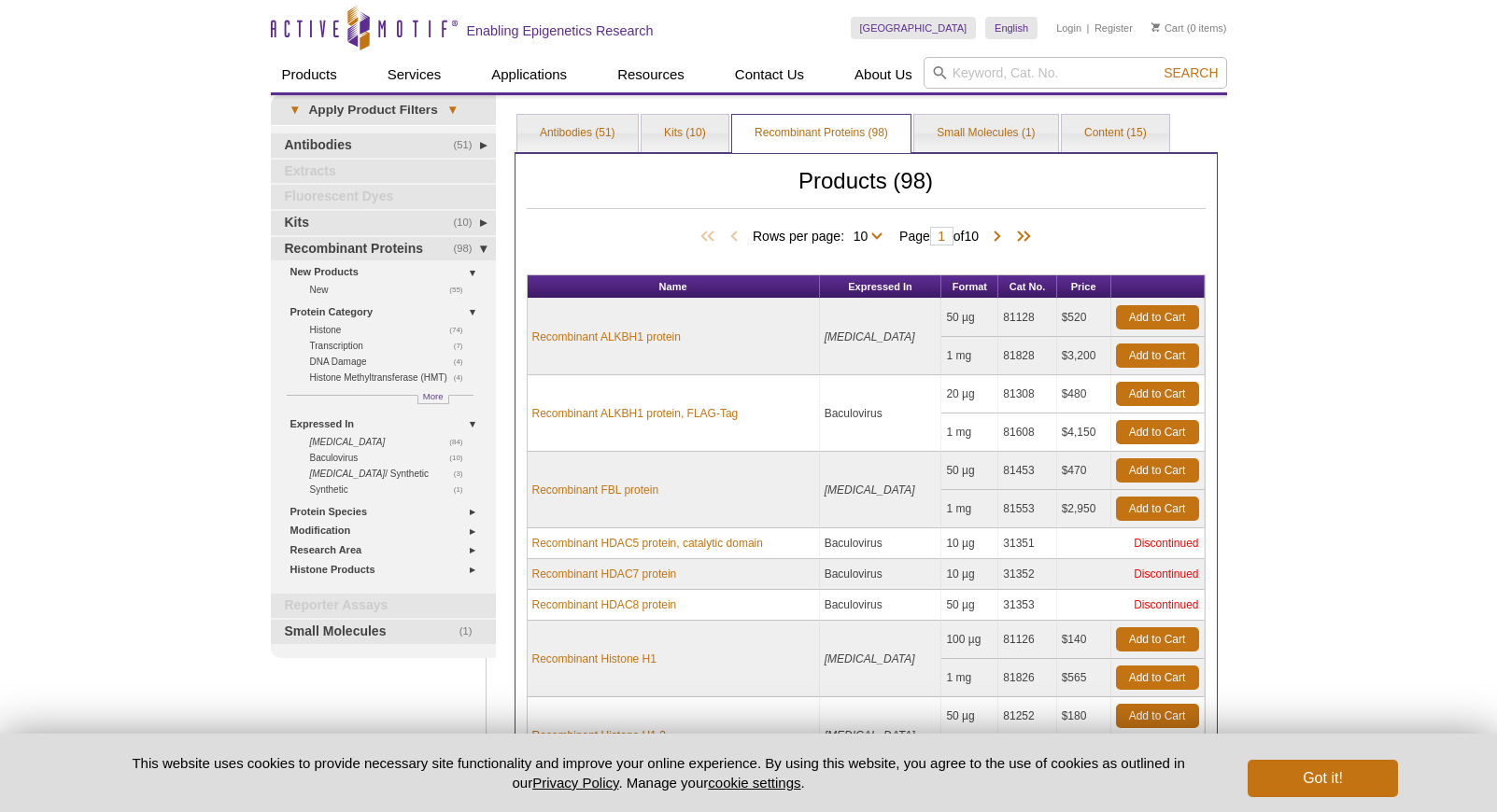
select select "98"
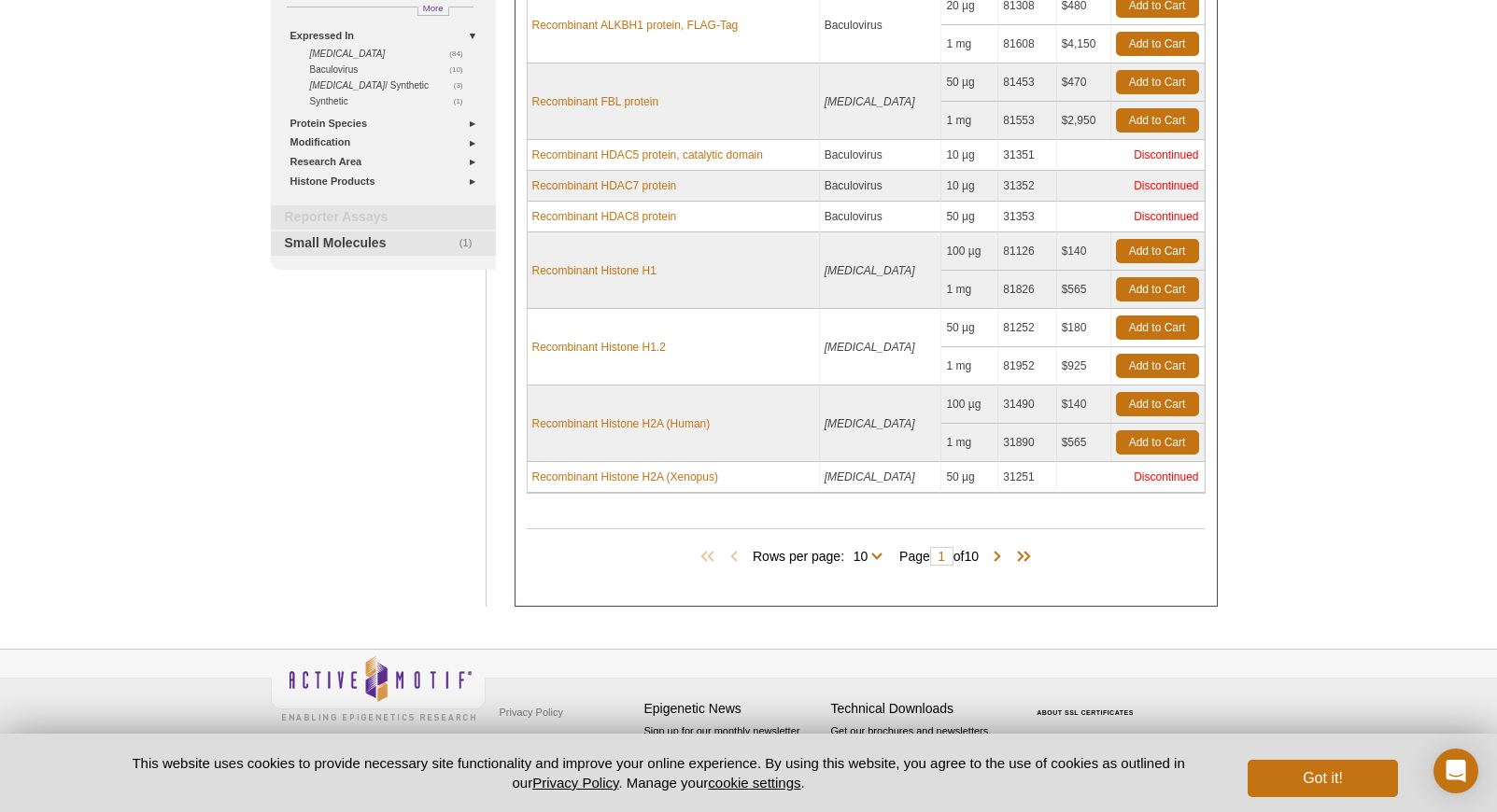
click at [876, 551] on span "Rows per page: 10 25 50 All 10" at bounding box center [821, 556] width 137 height 19
click at [872, 564] on select "10 25 50 All" at bounding box center [861, 561] width 32 height 17
click at [845, 552] on select "10 25 50 All" at bounding box center [861, 561] width 32 height 17
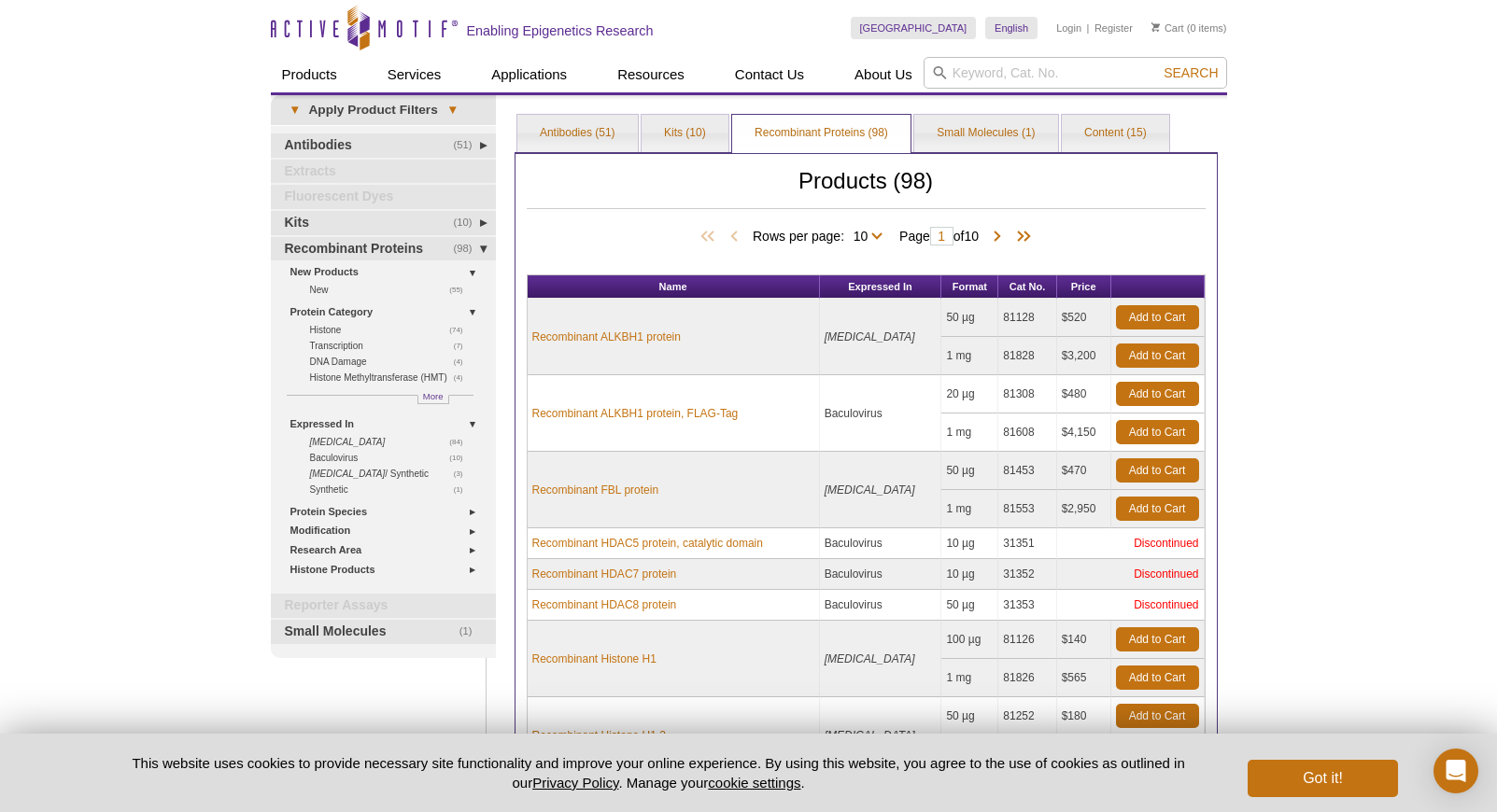
click at [873, 234] on span "Rows per page: 10 25 50 All 10" at bounding box center [821, 235] width 137 height 19
click at [858, 241] on select "10 25 50 All" at bounding box center [861, 240] width 32 height 17
click at [845, 231] on select "10 25 50 All" at bounding box center [861, 240] width 32 height 17
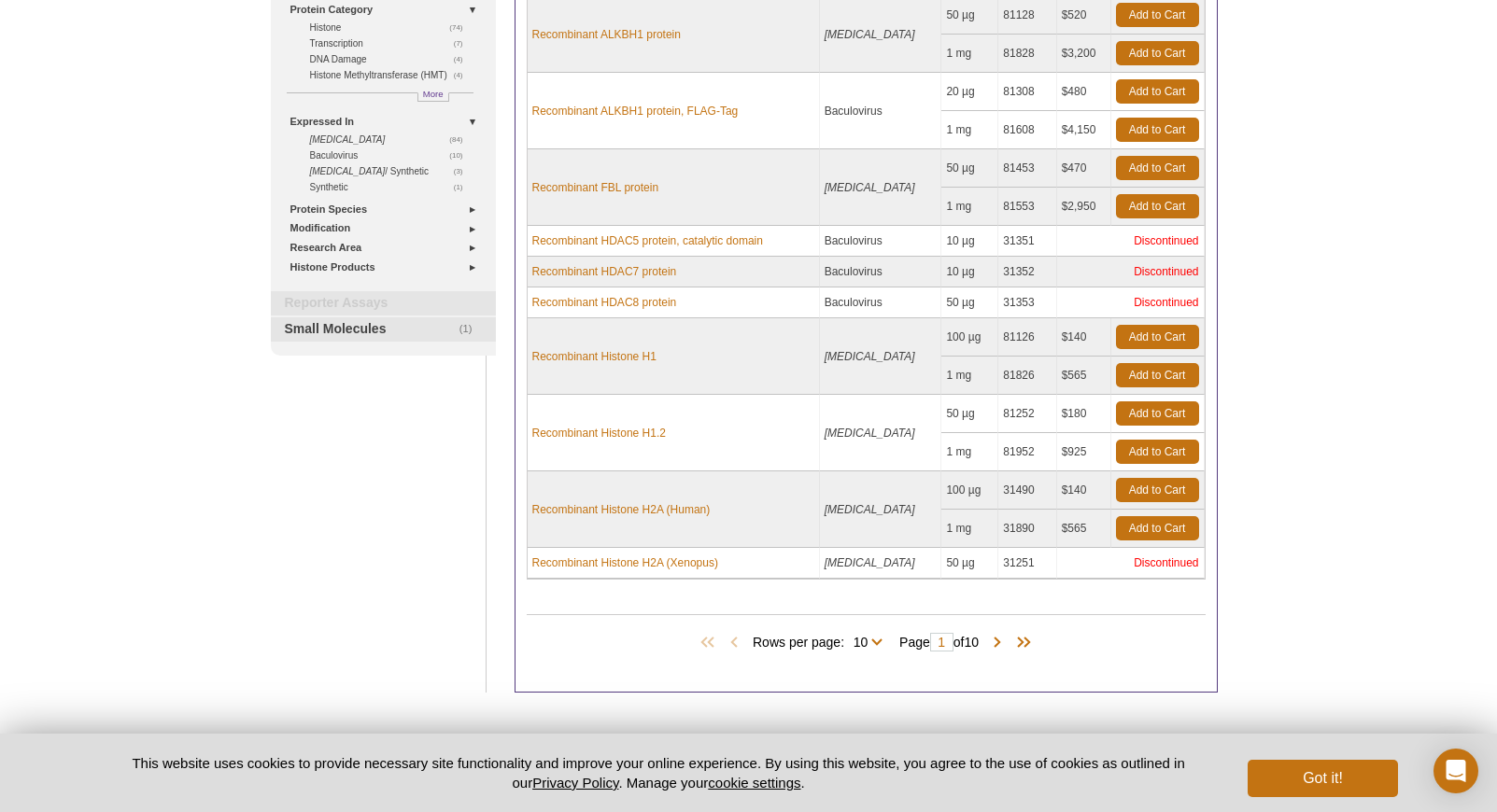
scroll to position [388, 0]
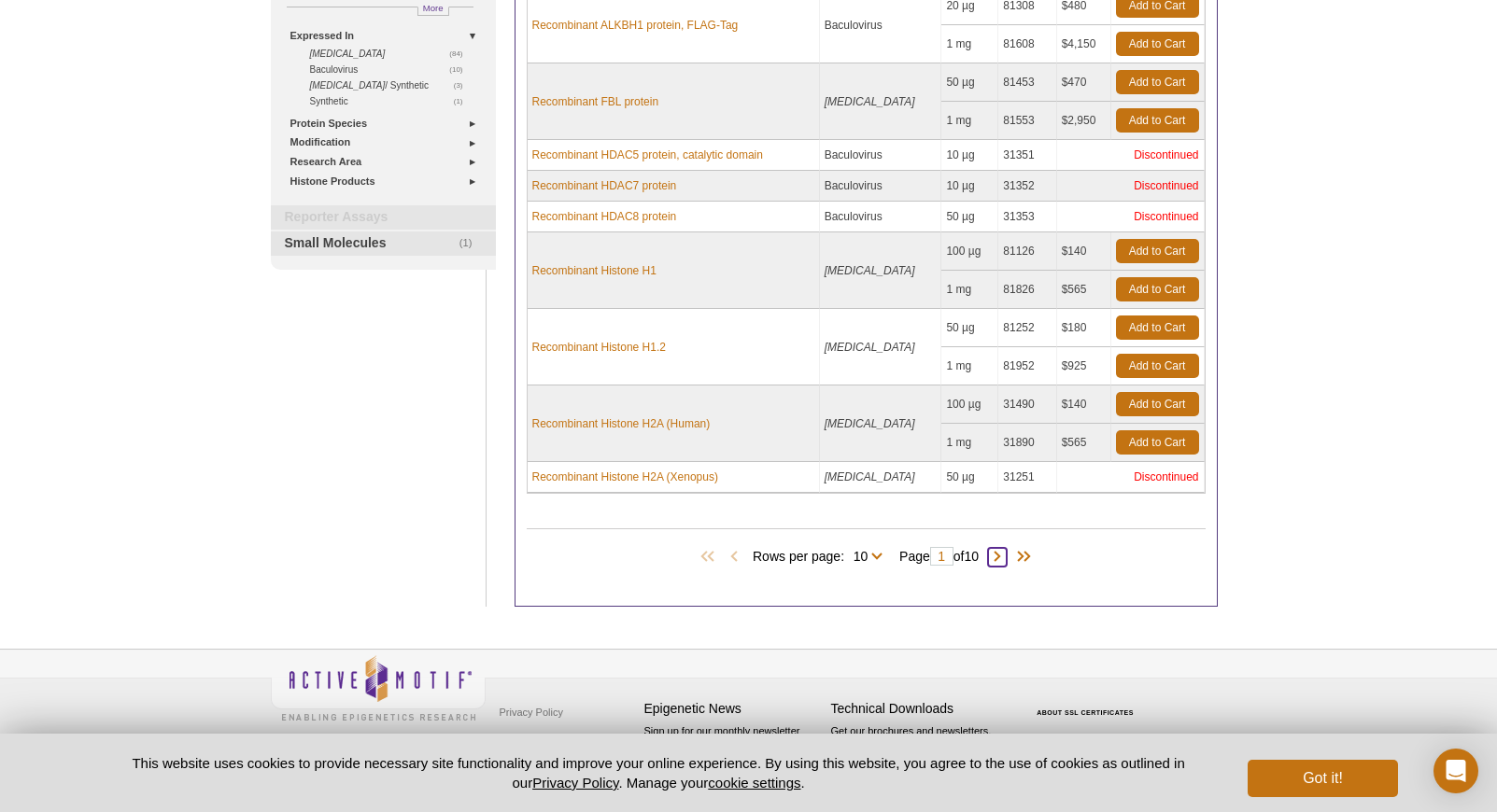
click at [1007, 556] on span at bounding box center [998, 558] width 19 height 19
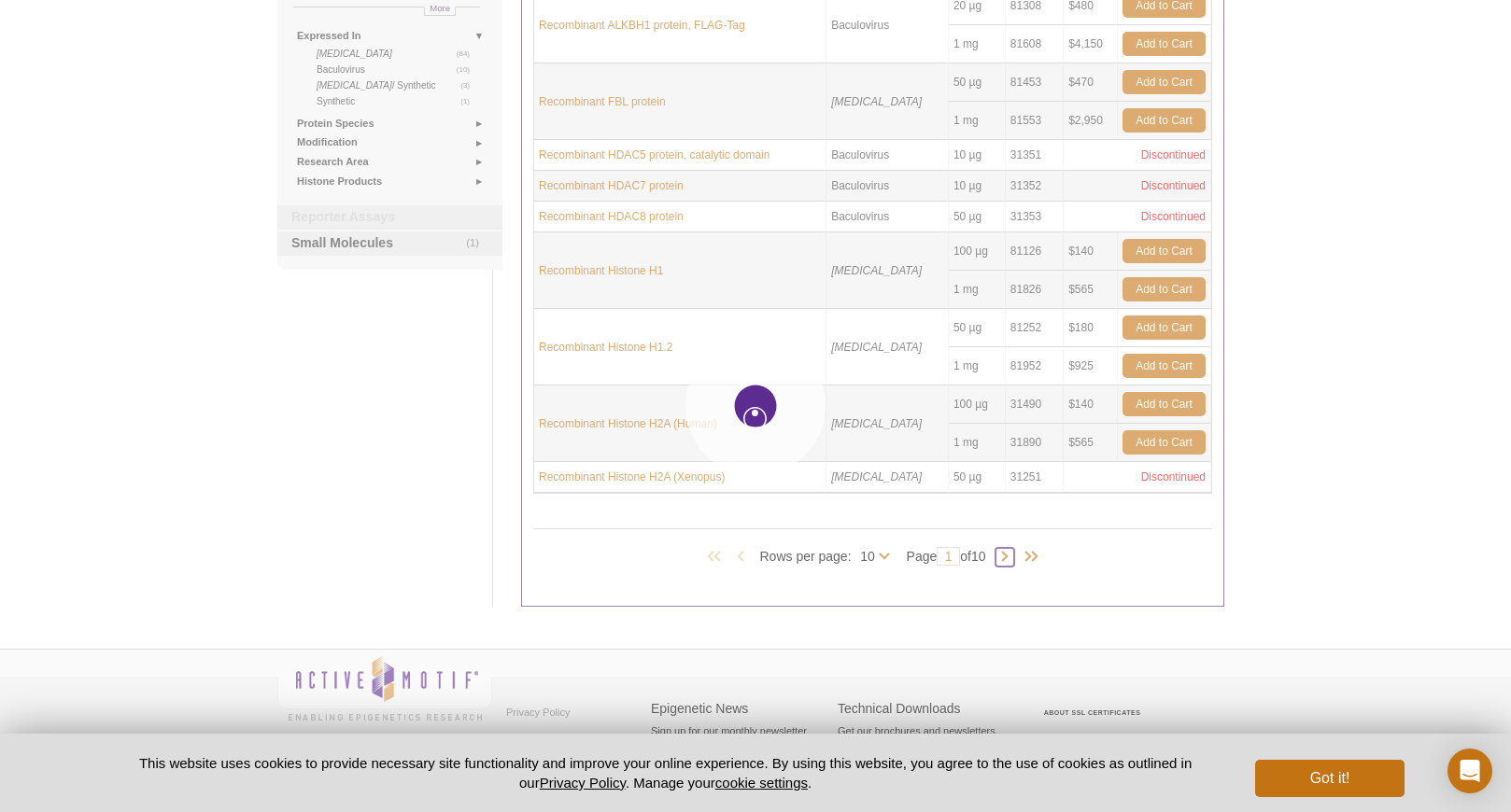
select select "10"
type input "2"
select select "10"
type input "2"
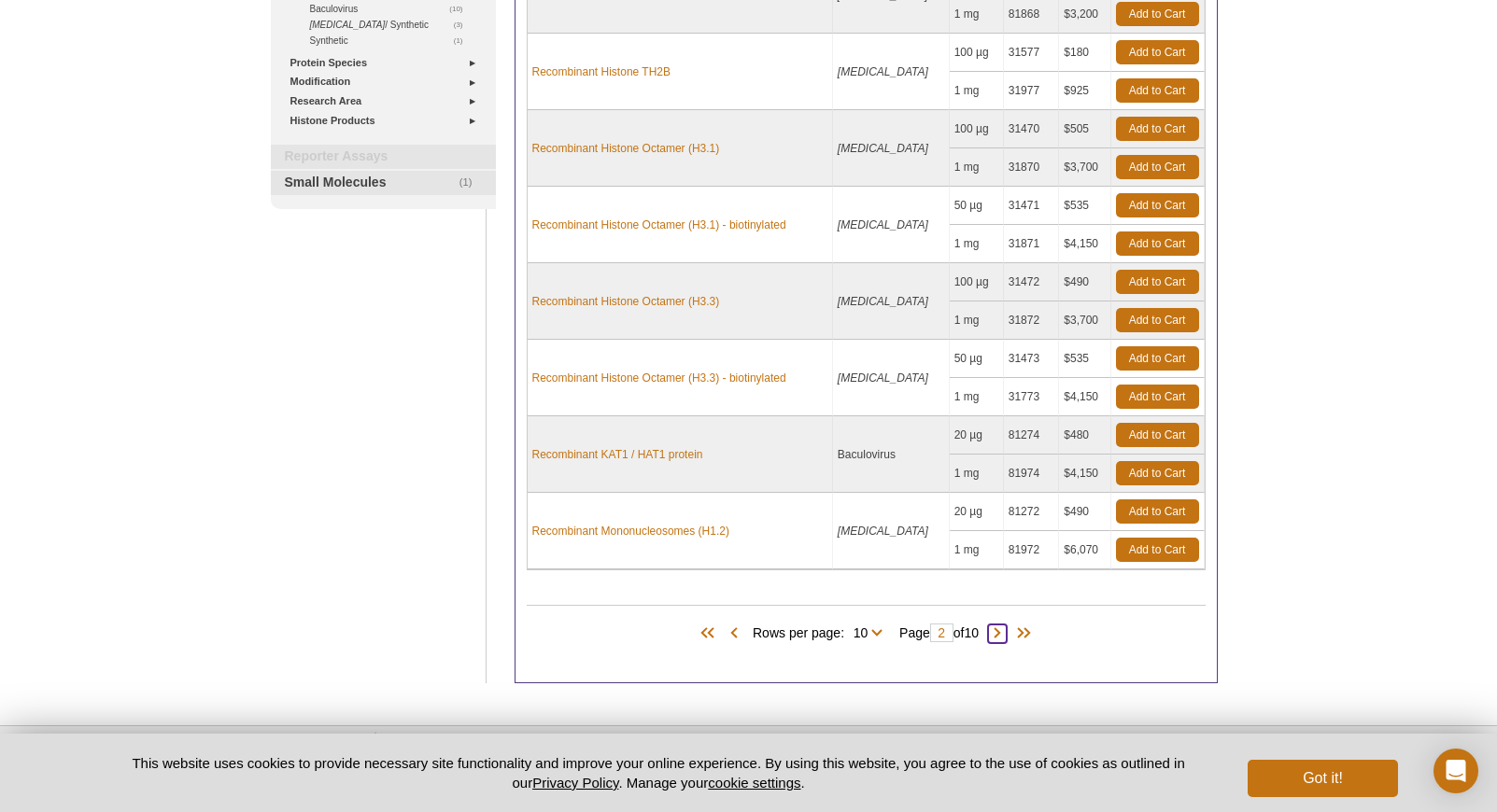
scroll to position [456, 0]
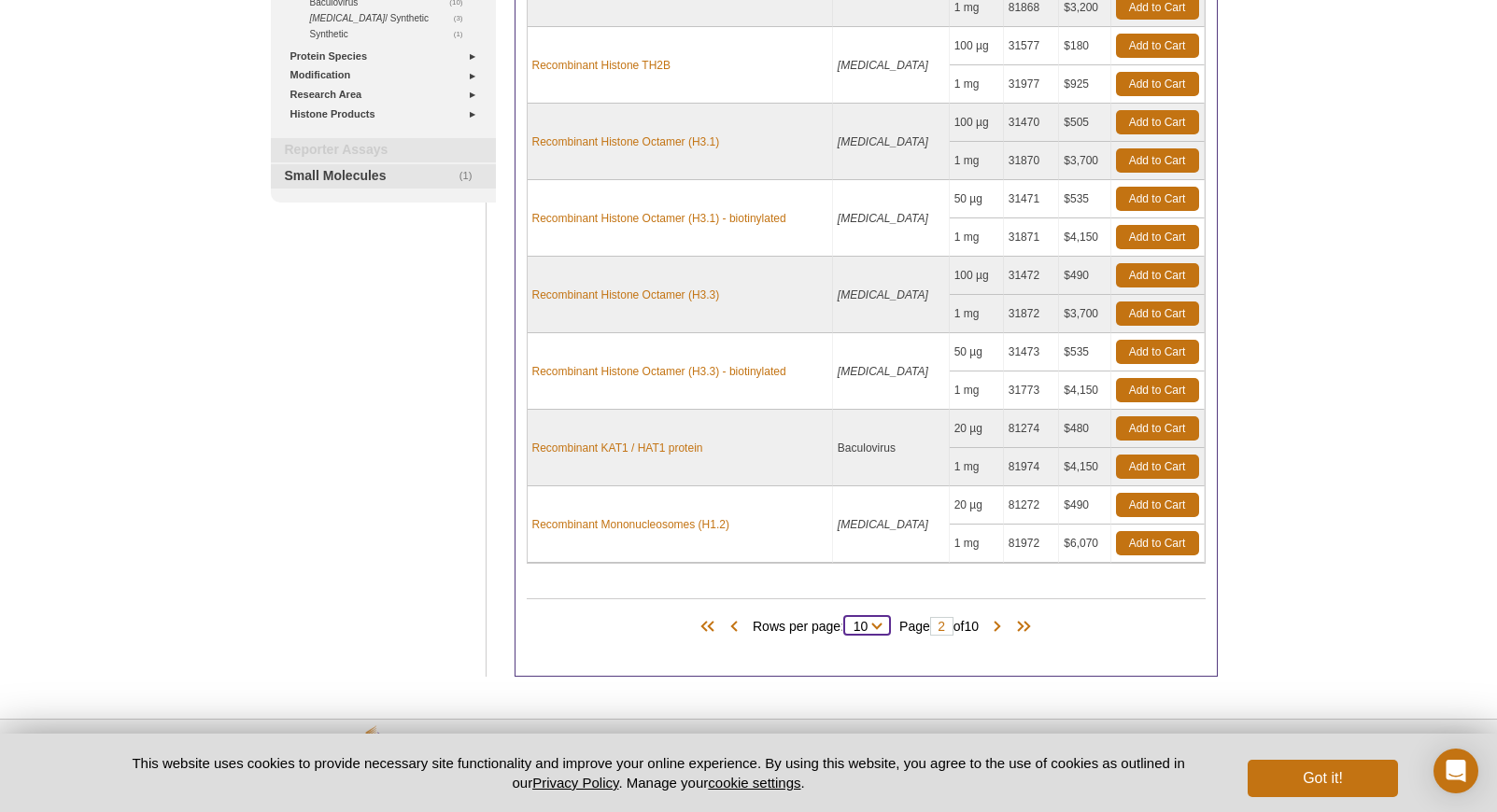
click at [858, 629] on select "10 25 50 All" at bounding box center [861, 630] width 32 height 17
select select "98"
click at [847, 622] on select "10 25 50 All" at bounding box center [861, 630] width 32 height 17
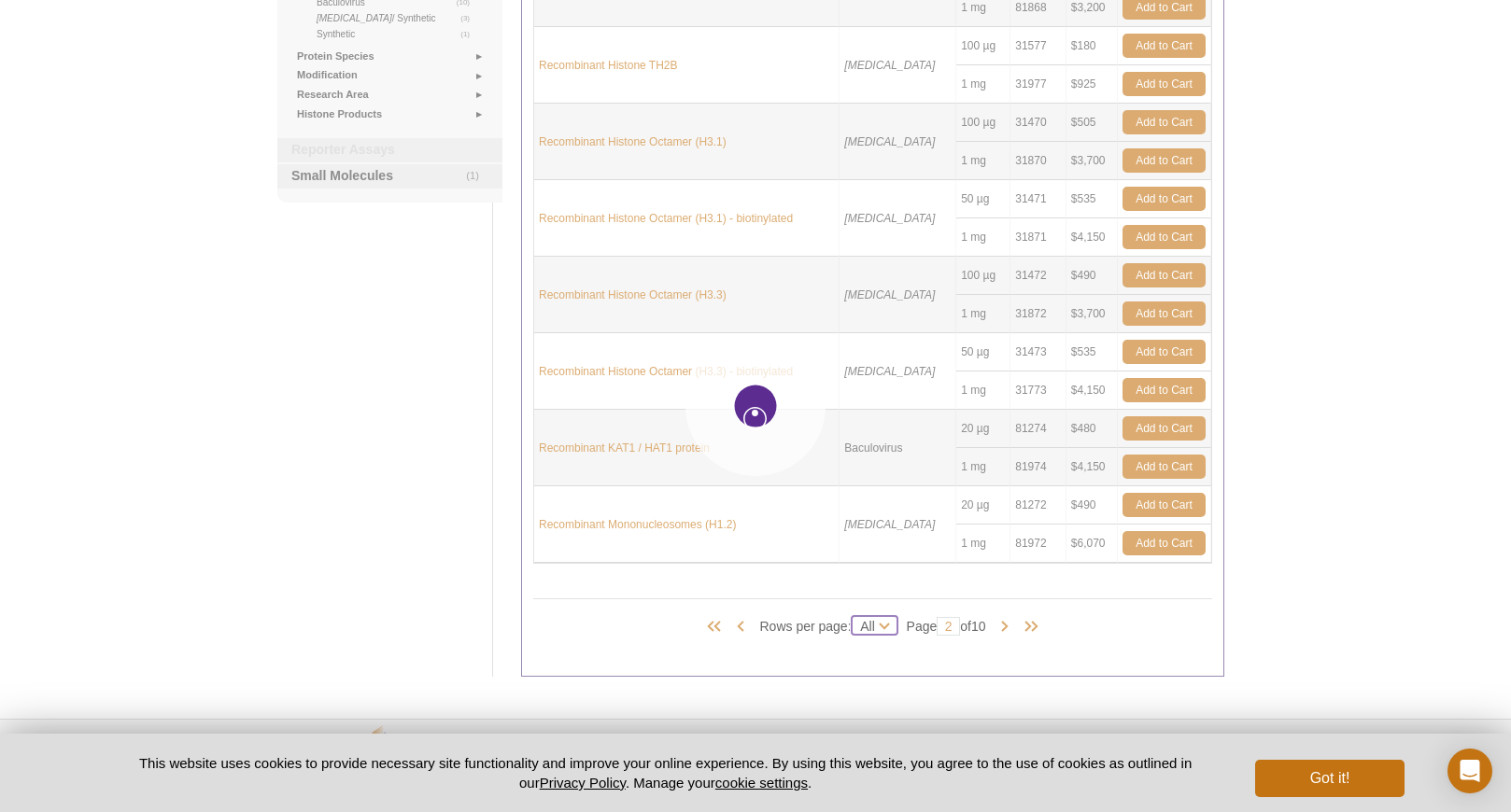
select select "98"
type input "1"
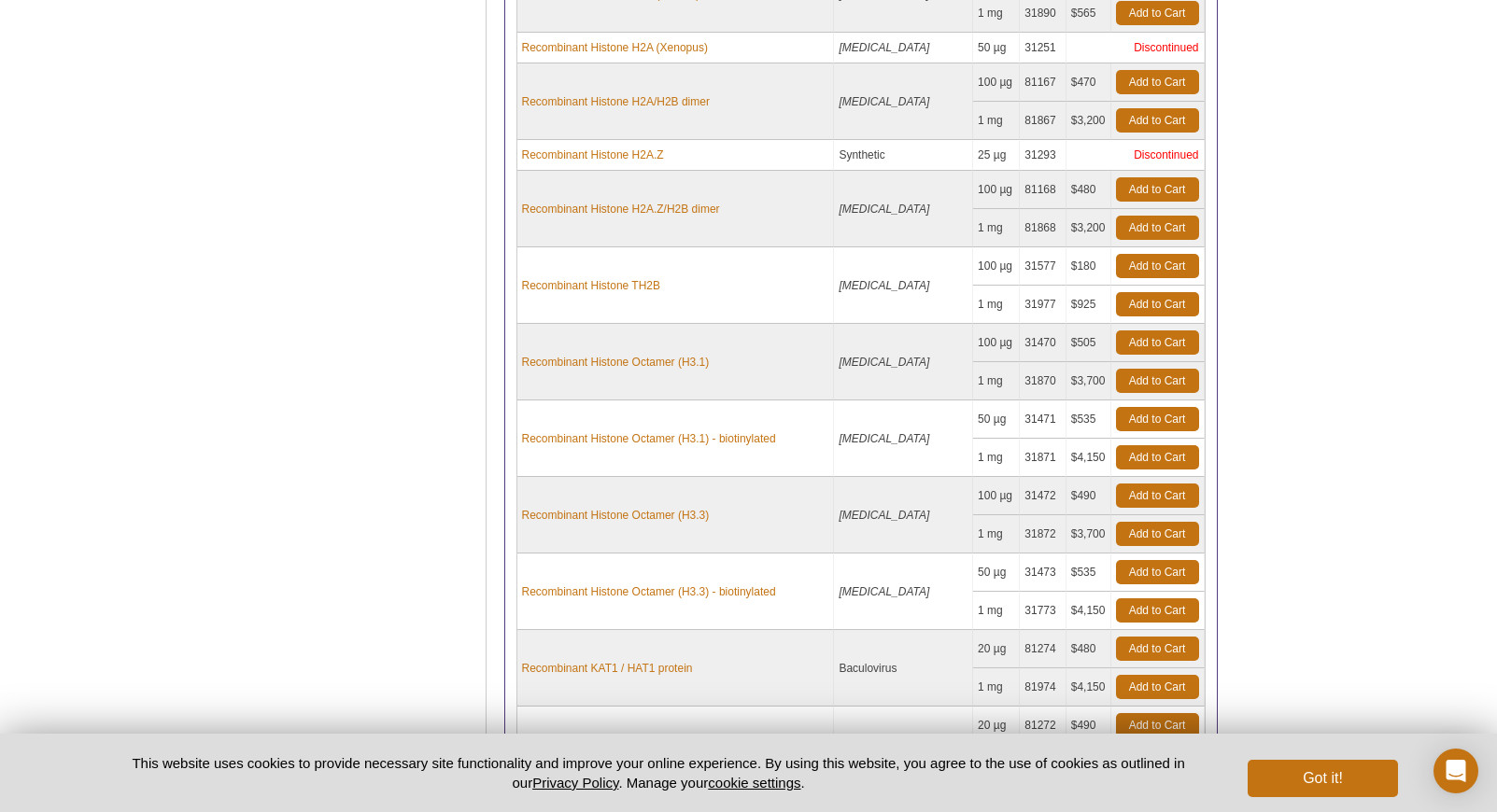
scroll to position [834, 0]
drag, startPoint x: 1018, startPoint y: 400, endPoint x: 1048, endPoint y: 404, distance: 30.3
click at [1048, 404] on td "31471" at bounding box center [1043, 421] width 46 height 38
copy td "31471"
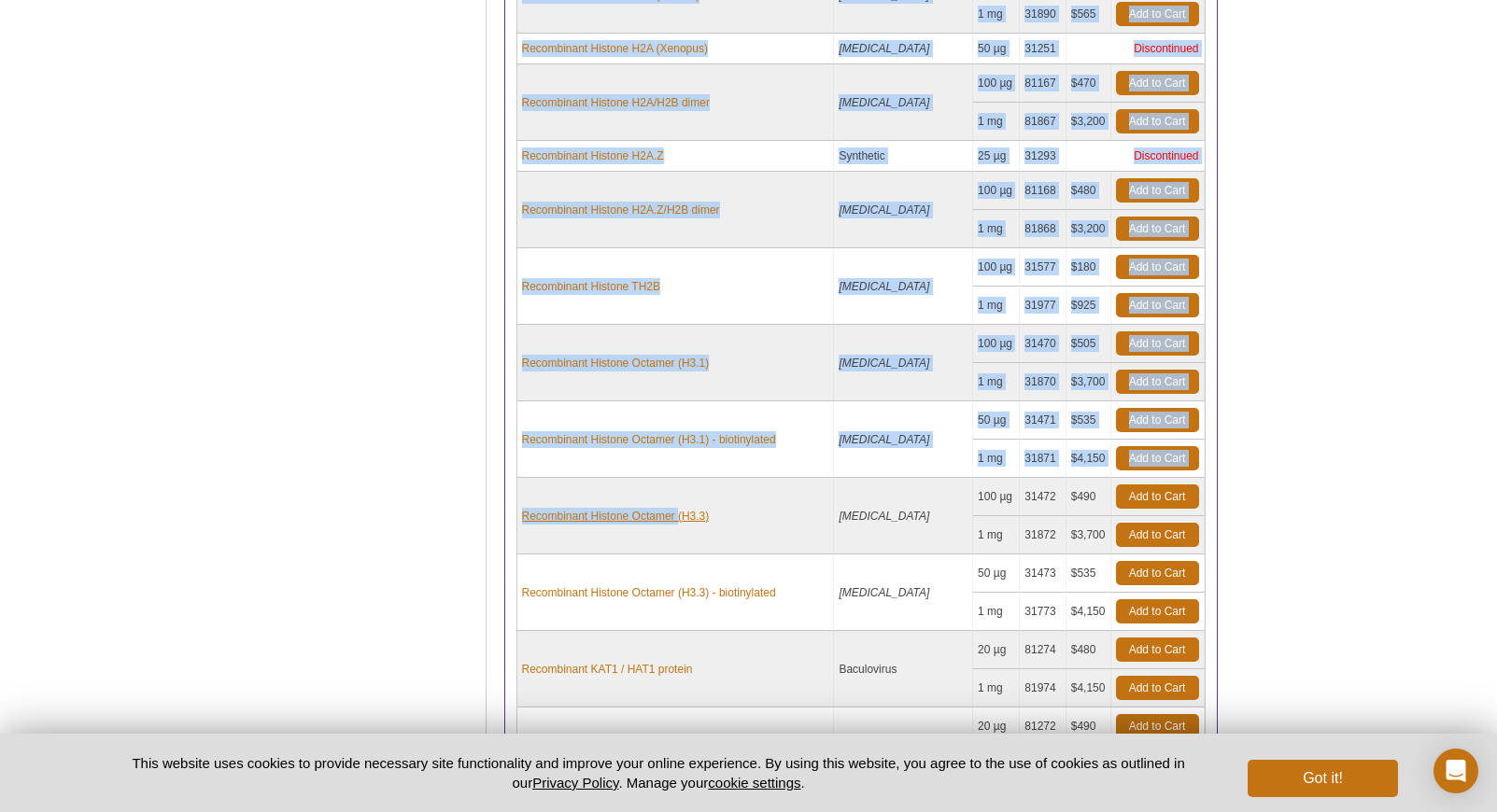
drag, startPoint x: 526, startPoint y: 501, endPoint x: 687, endPoint y: 503, distance: 161.0
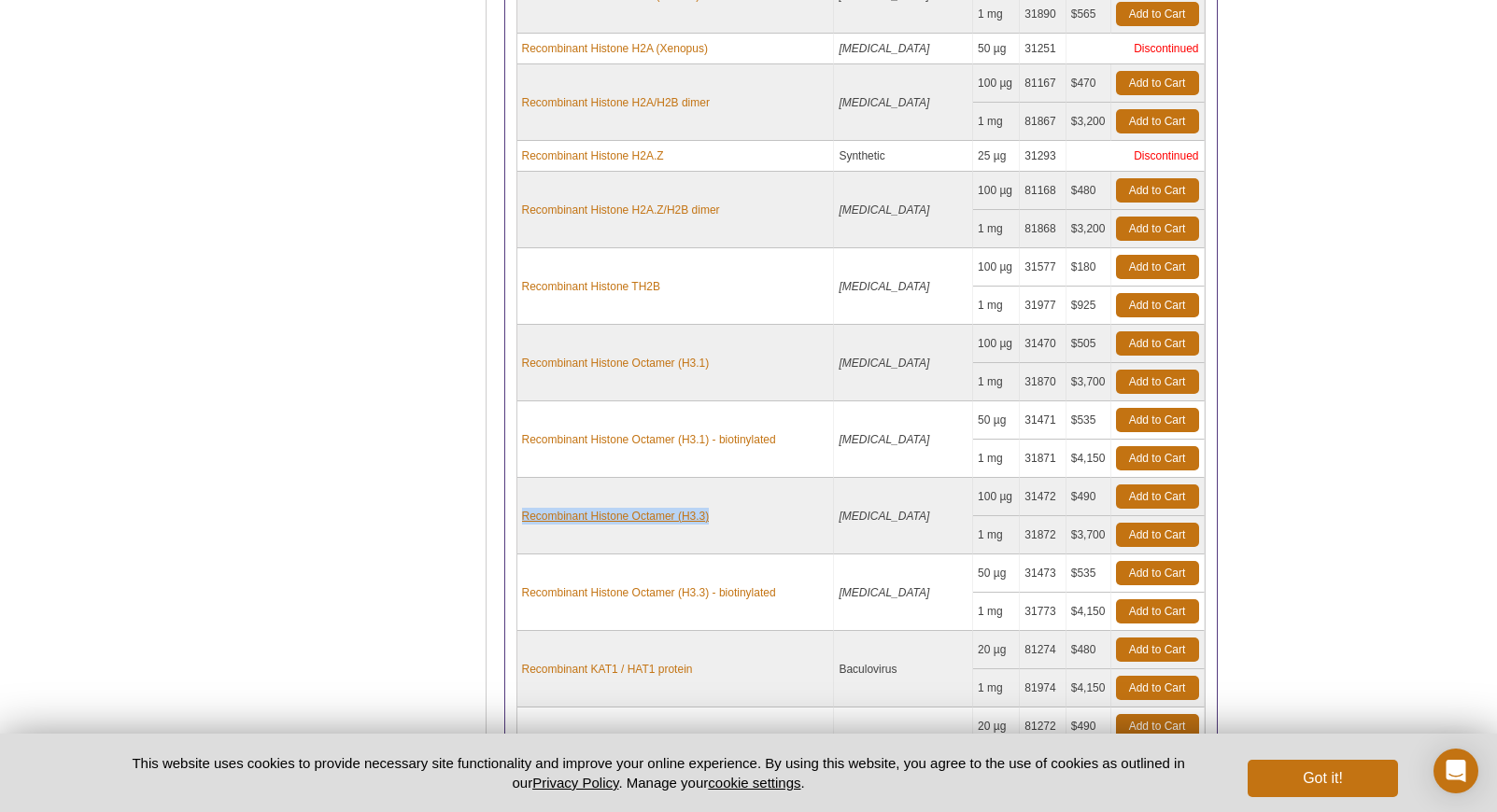
drag, startPoint x: 756, startPoint y: 512, endPoint x: 532, endPoint y: 497, distance: 224.5
click at [532, 497] on td "Recombinant Histone Octamer (H3.3)" at bounding box center [675, 516] width 317 height 76
copy link "Recombinant Histone Octamer (H3.3)"
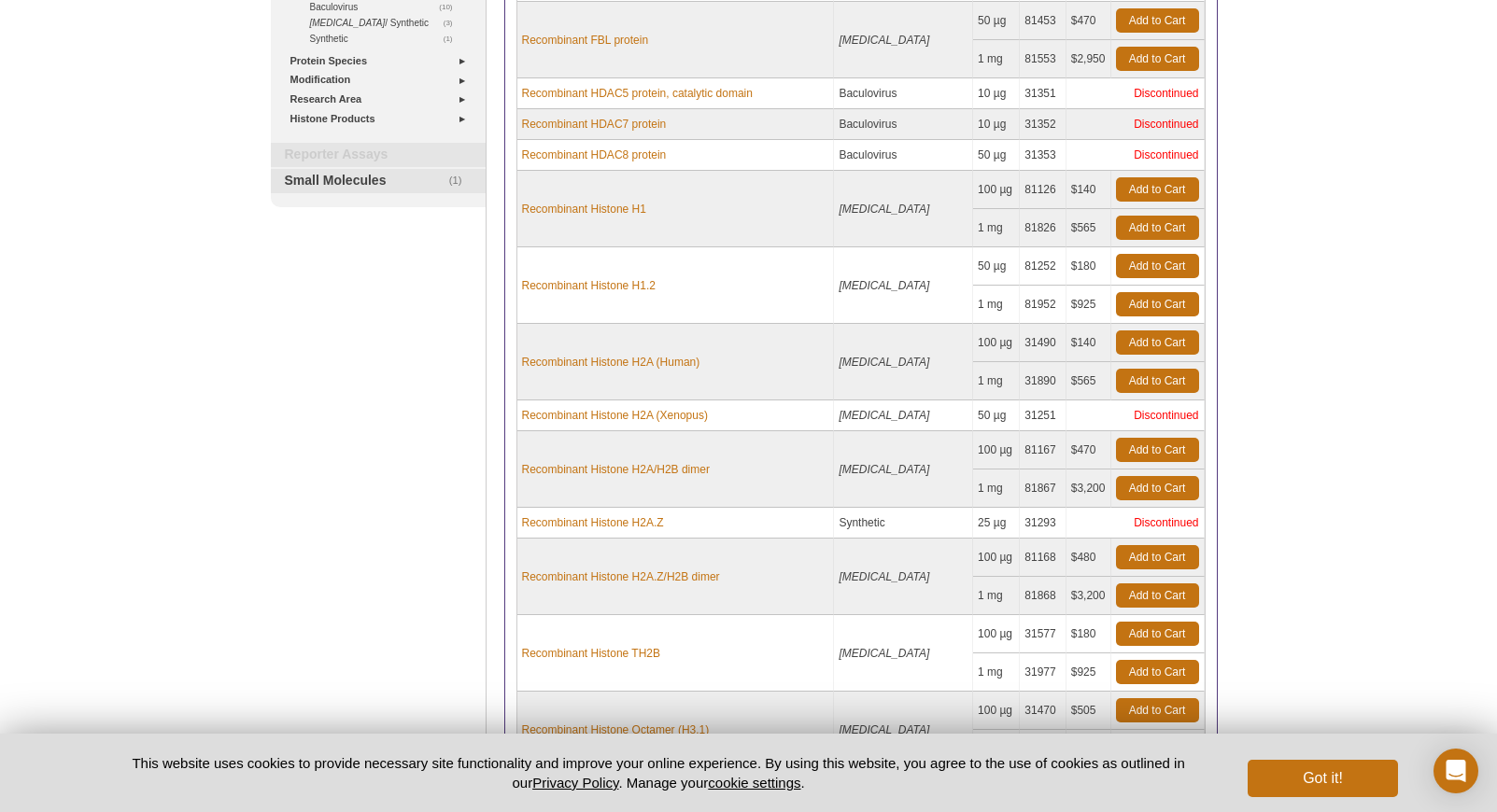
scroll to position [465, 0]
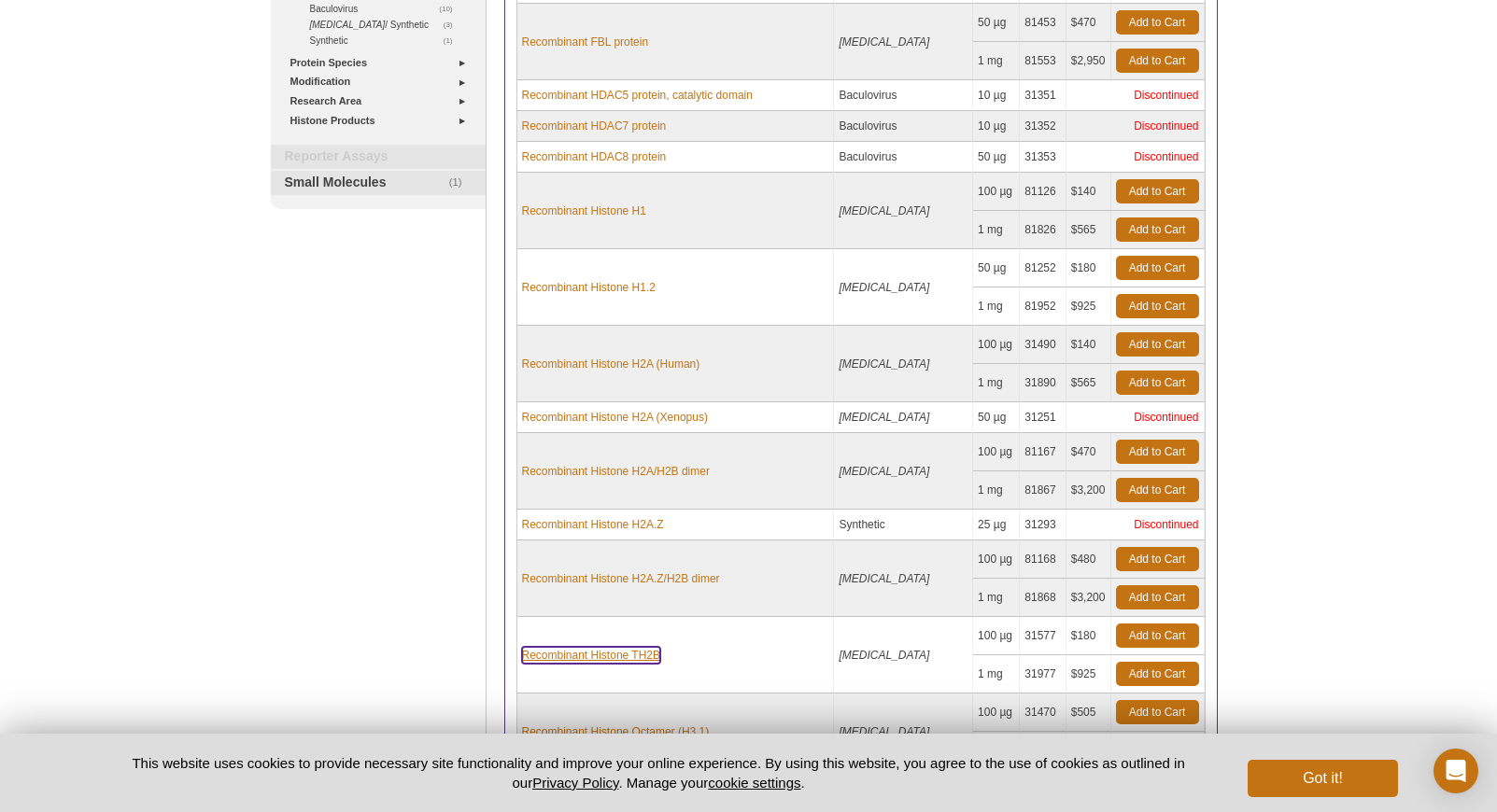
click at [589, 647] on link "Recombinant Histone TH2B" at bounding box center [591, 656] width 139 height 17
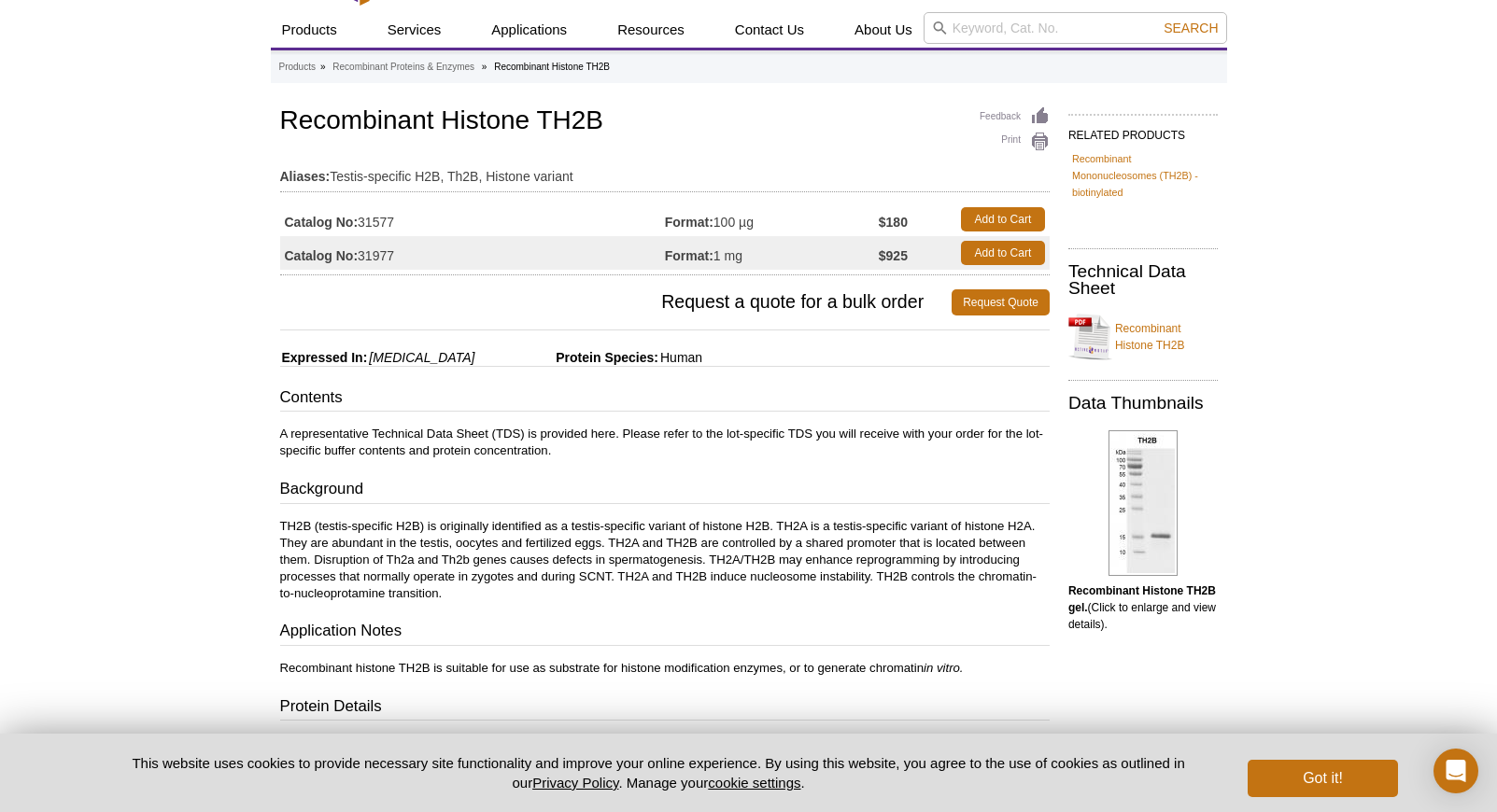
scroll to position [59, 0]
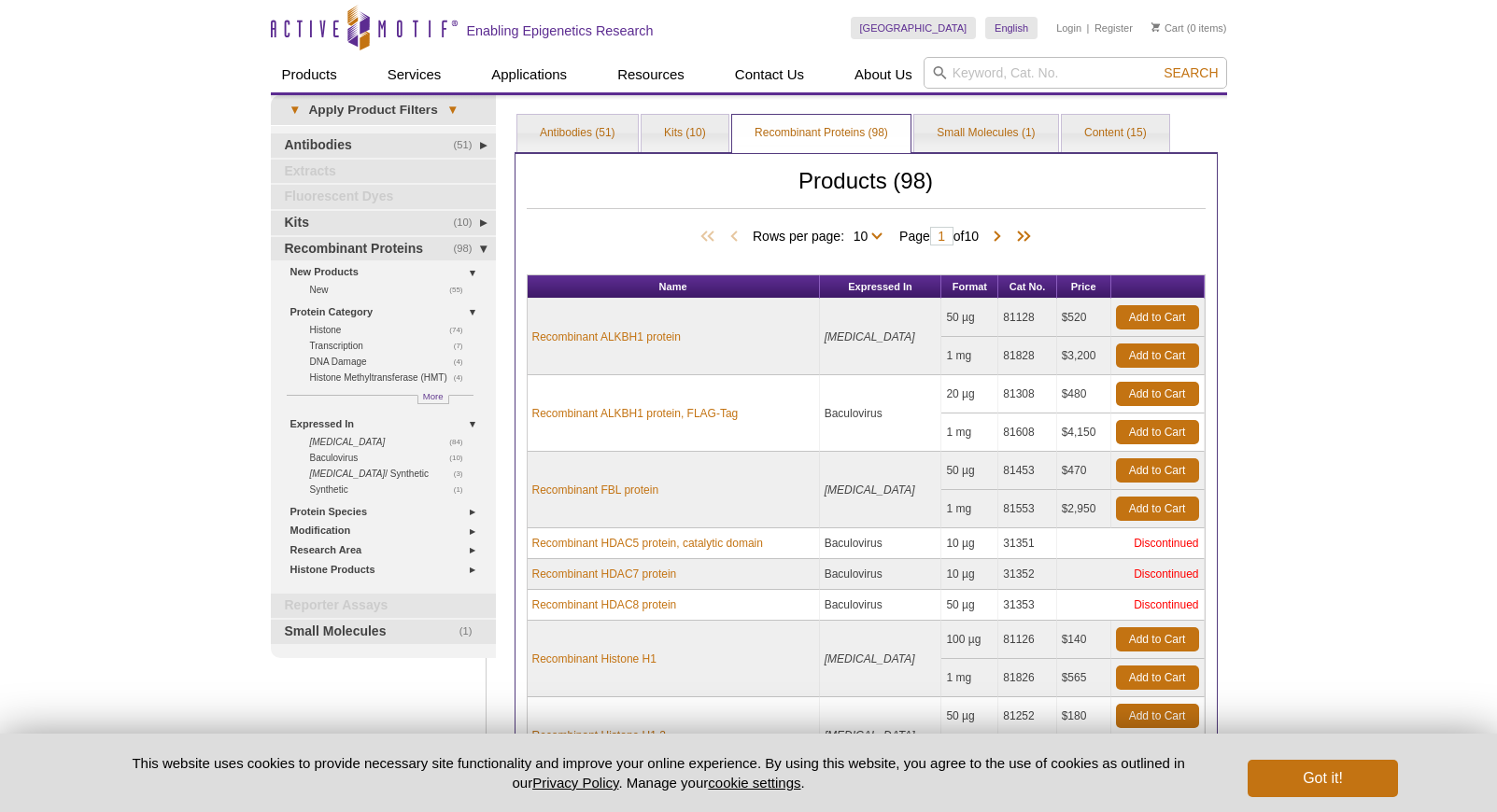
select select "98"
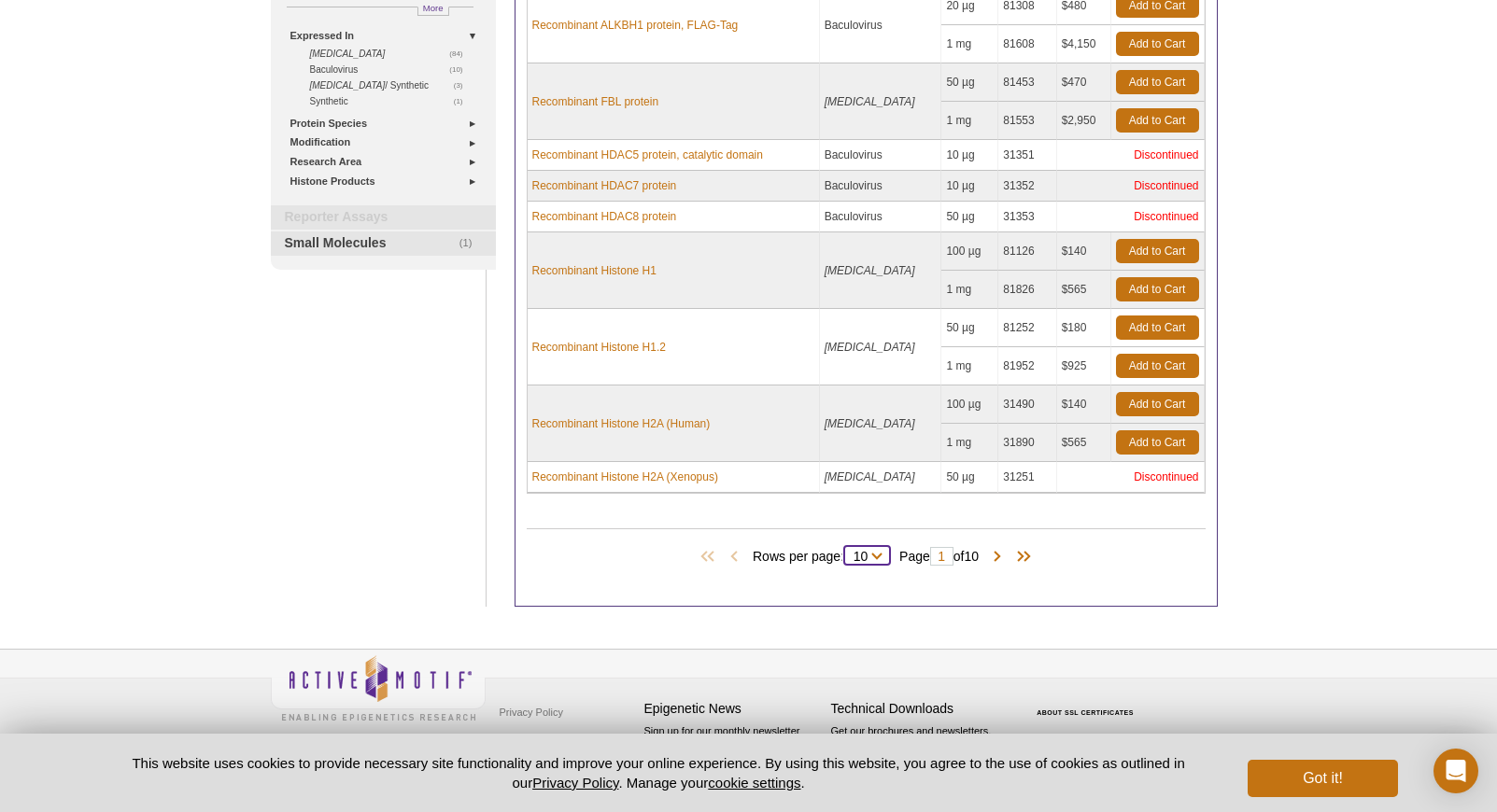
click at [865, 560] on select "10 25 50 All" at bounding box center [861, 561] width 32 height 17
click at [845, 552] on select "10 25 50 All" at bounding box center [861, 561] width 32 height 17
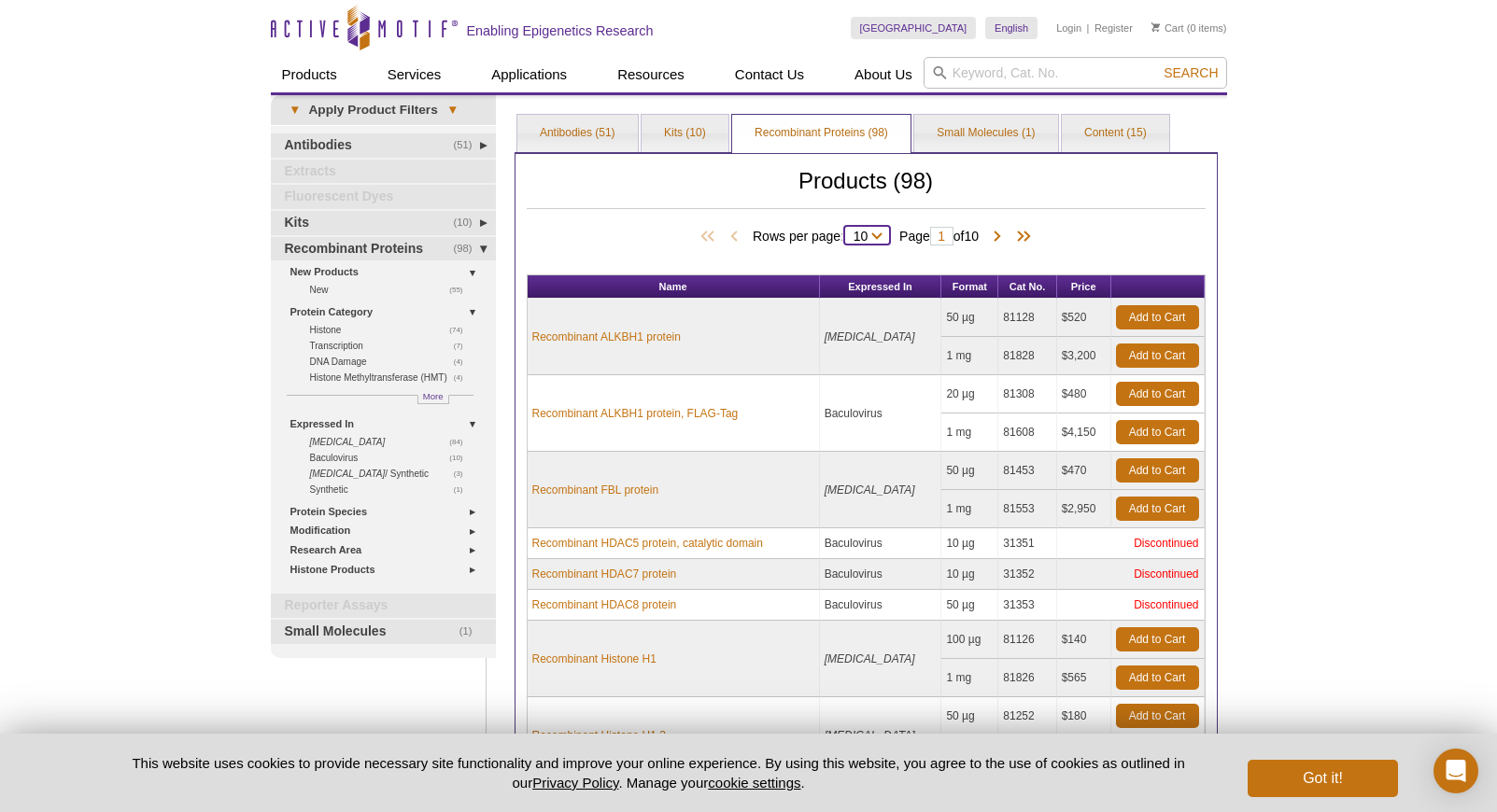
click at [866, 234] on select "10 25 50 All" at bounding box center [861, 240] width 32 height 17
click at [845, 231] on select "10 25 50 All" at bounding box center [861, 240] width 32 height 17
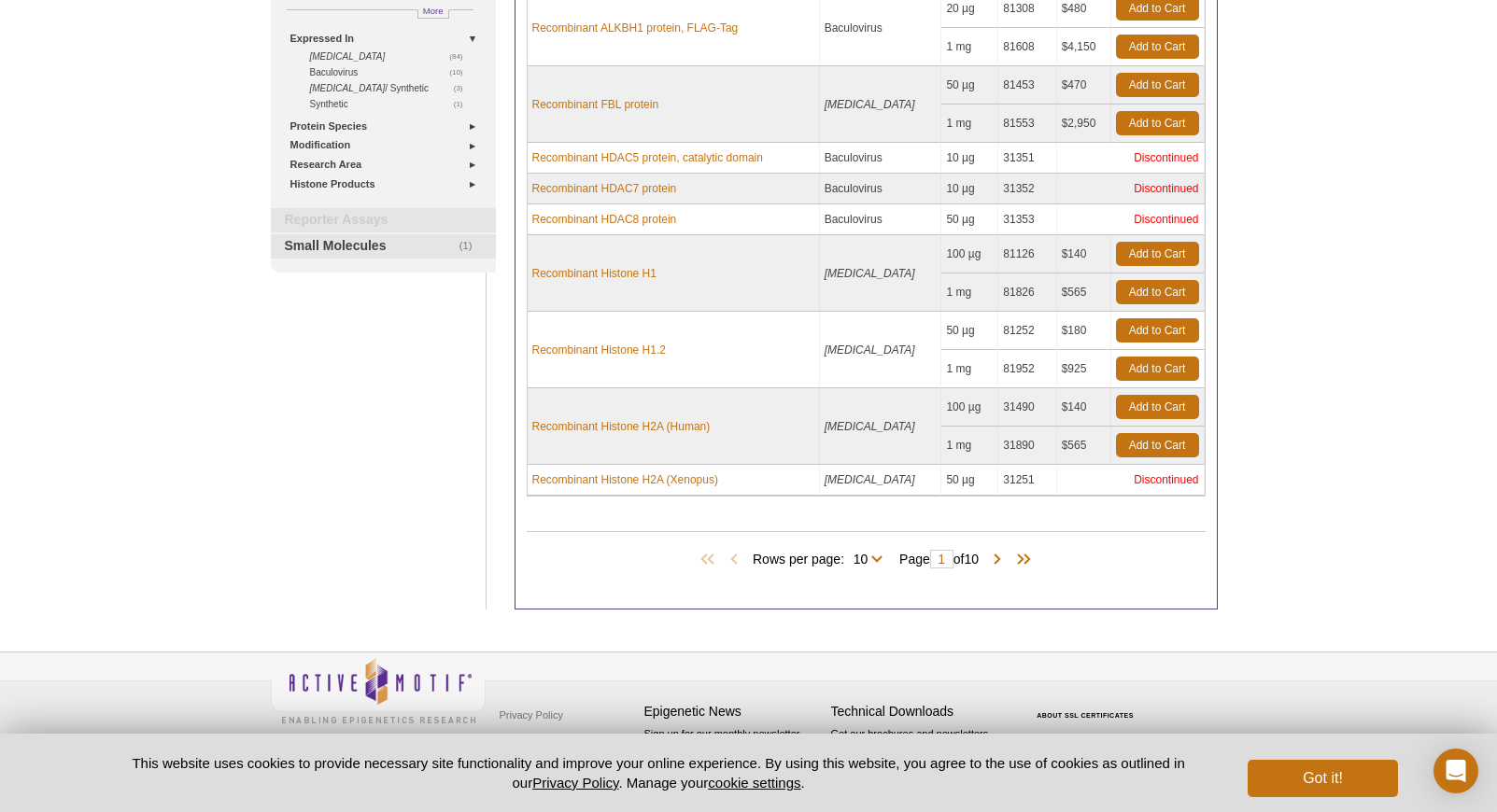
scroll to position [388, 0]
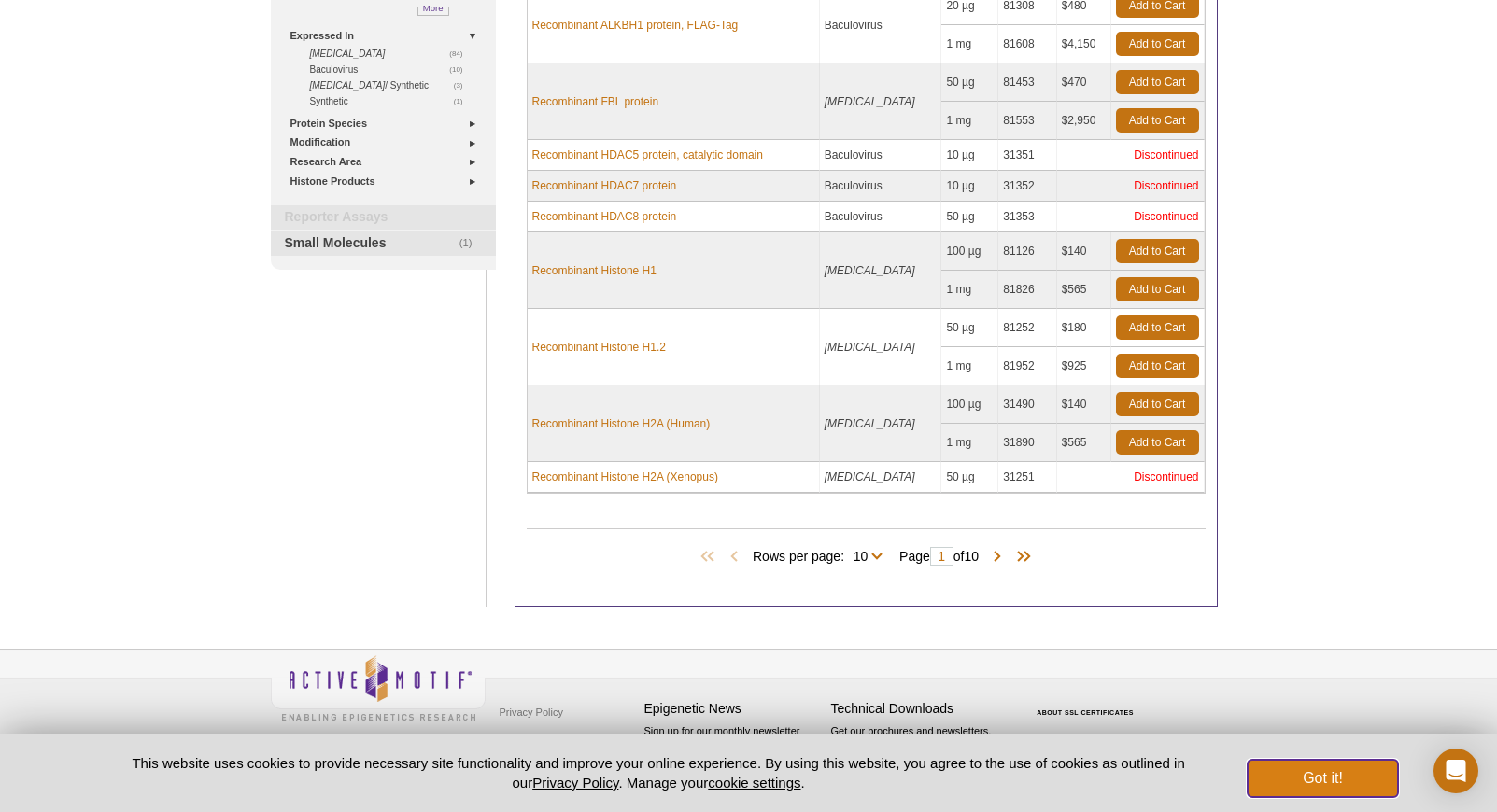
click at [1311, 767] on button "Got it!" at bounding box center [1322, 778] width 150 height 37
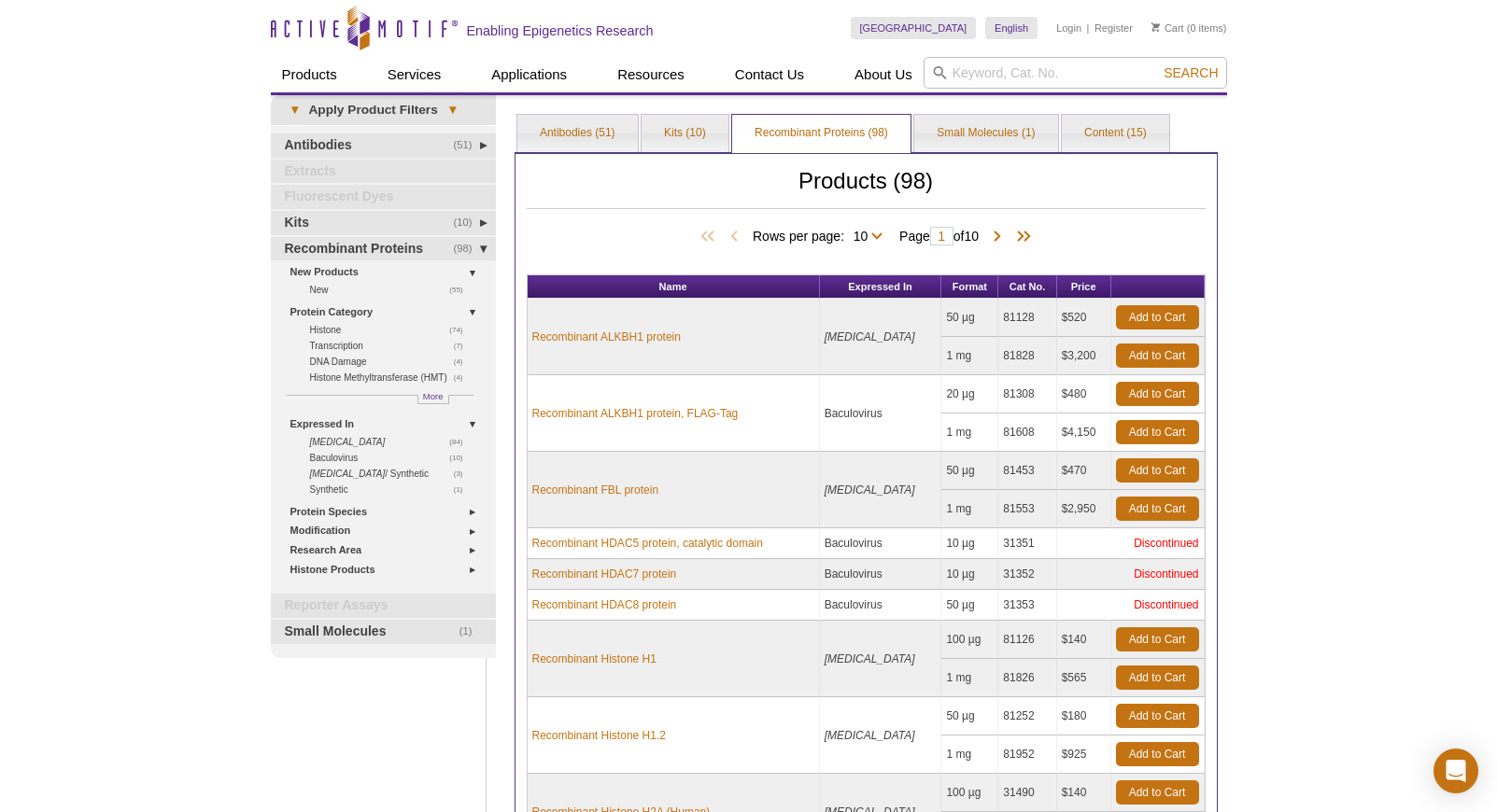
scroll to position [388, 0]
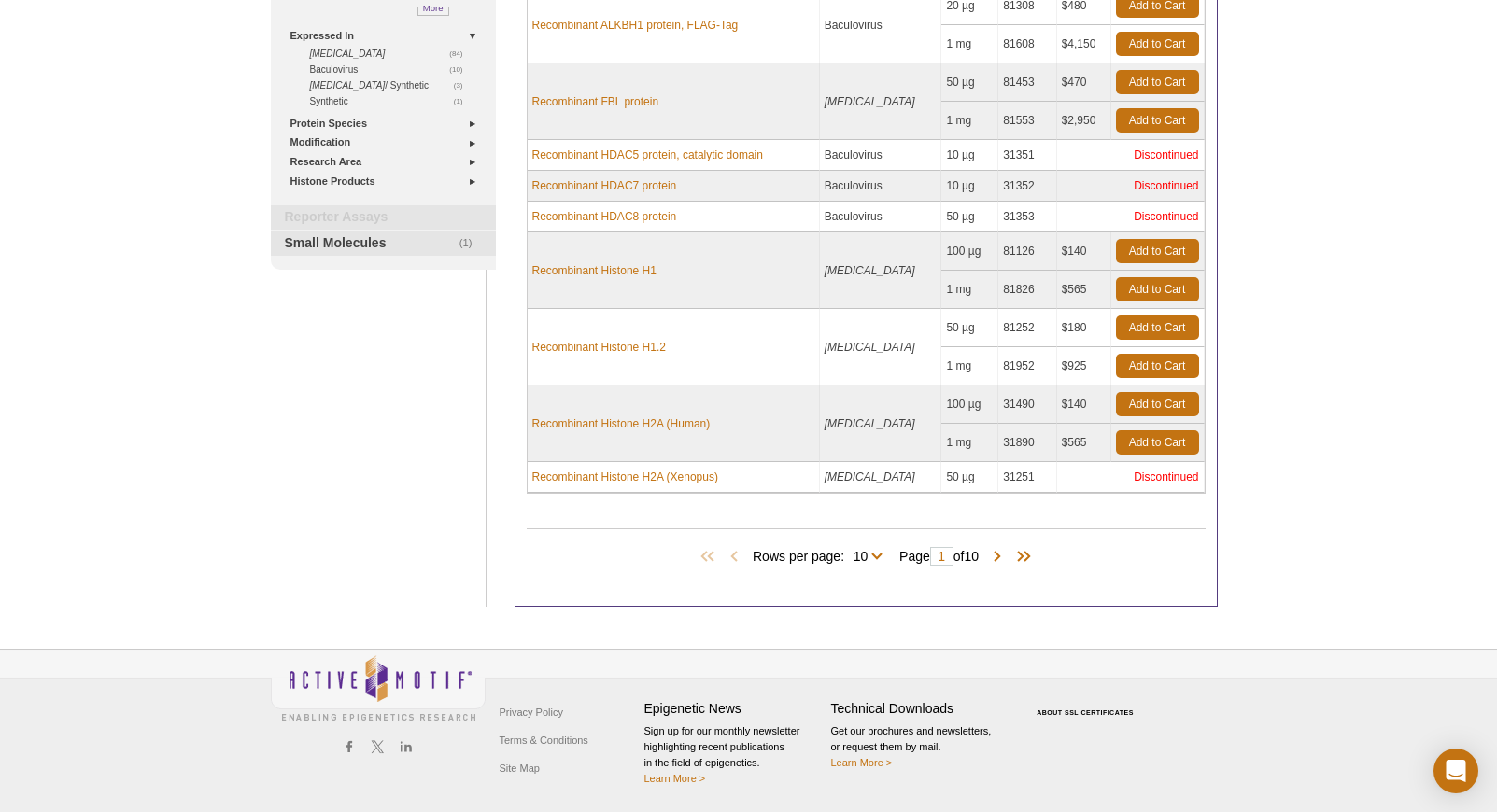
click at [878, 552] on span "Rows per page: 10 25 50 All 10" at bounding box center [821, 556] width 137 height 19
click at [861, 550] on span "Rows per page: 10 25 50 All 10" at bounding box center [821, 556] width 137 height 19
click at [870, 561] on select "10 25 50 All" at bounding box center [861, 561] width 32 height 17
select select "98"
click at [847, 552] on select "10 25 50 All" at bounding box center [861, 561] width 32 height 17
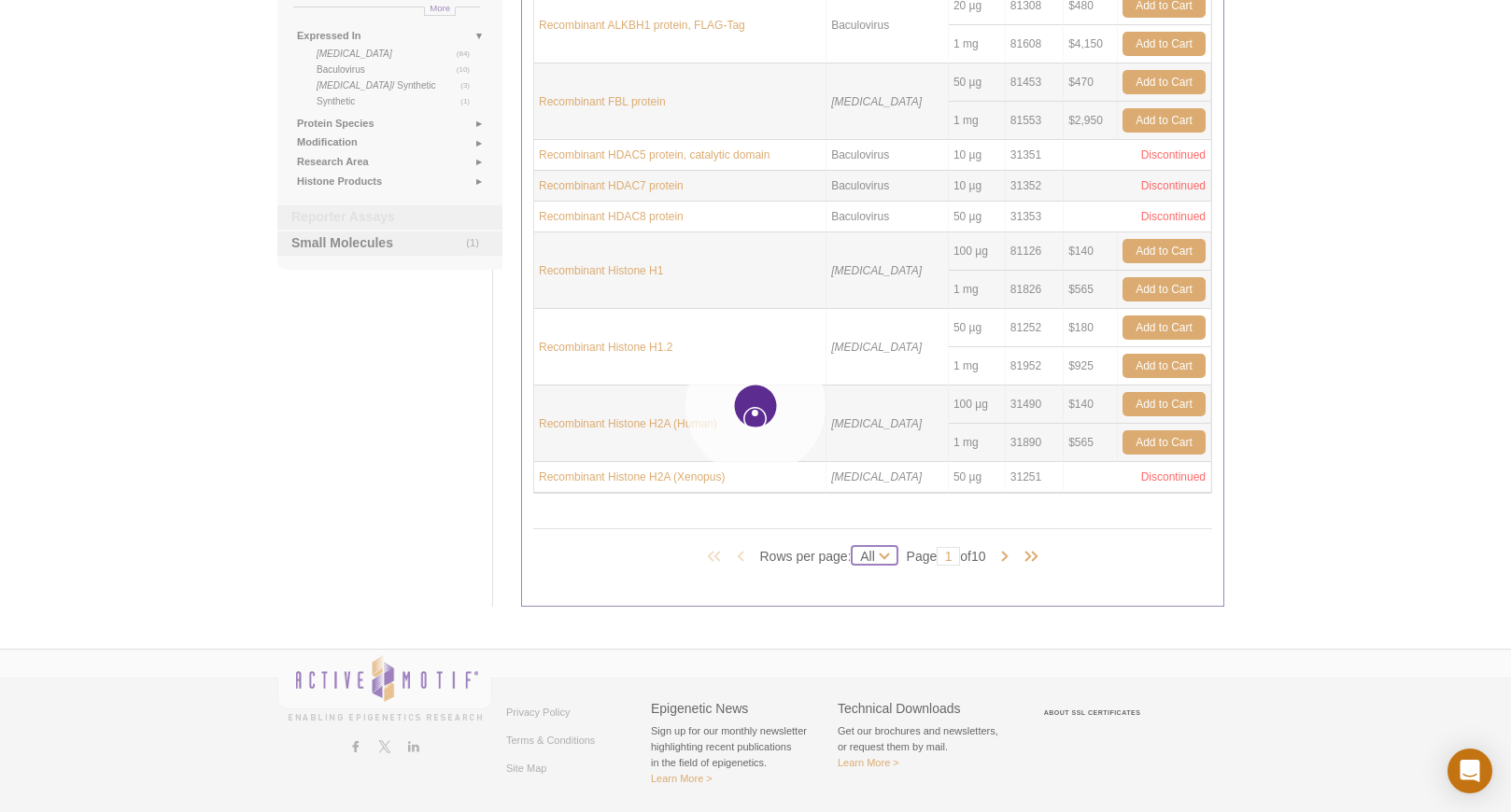
select select "98"
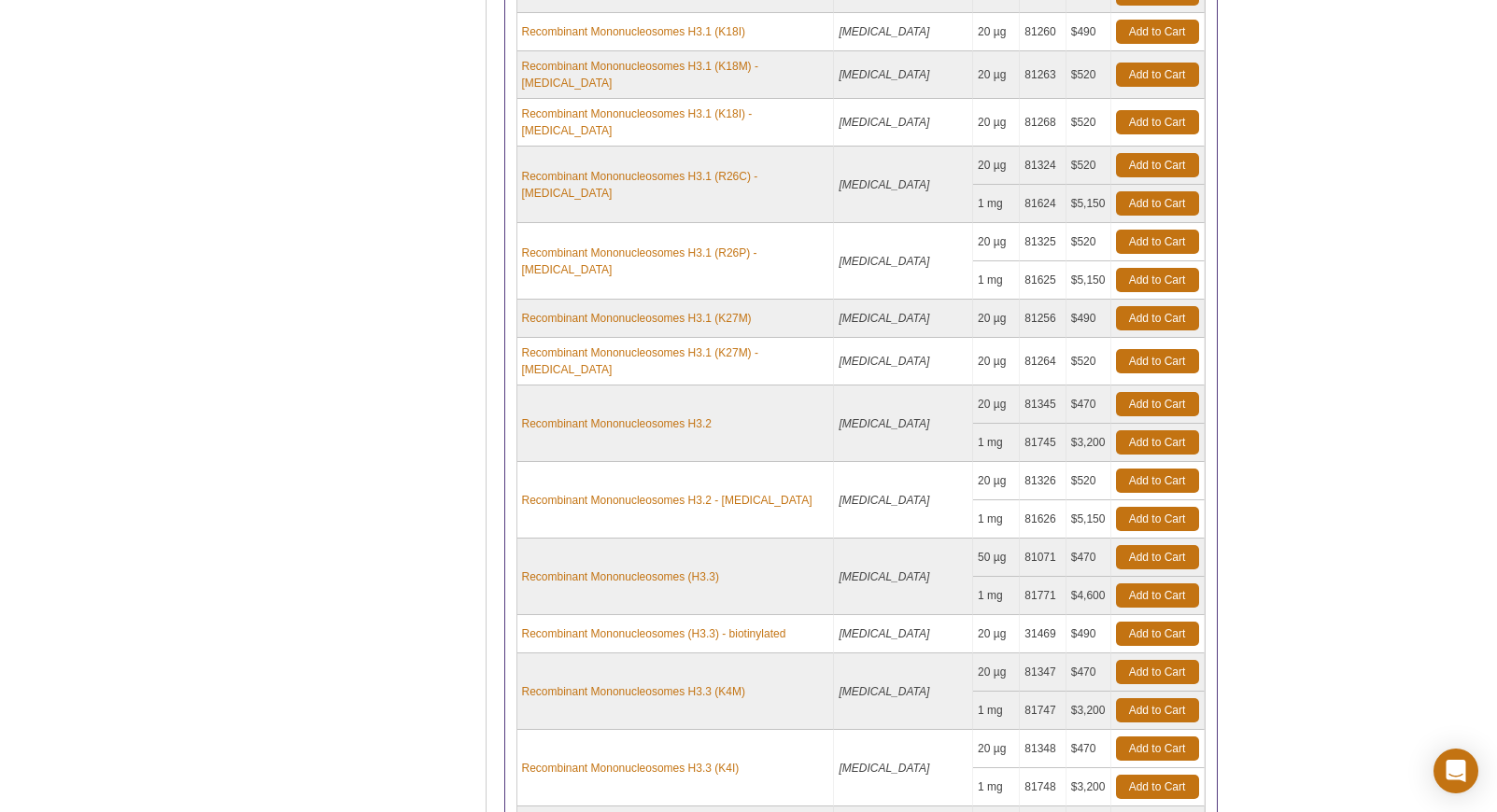
click at [835, 730] on td "Recombinant Mononucleosomes H3.3 (K4I)" at bounding box center [675, 768] width 317 height 76
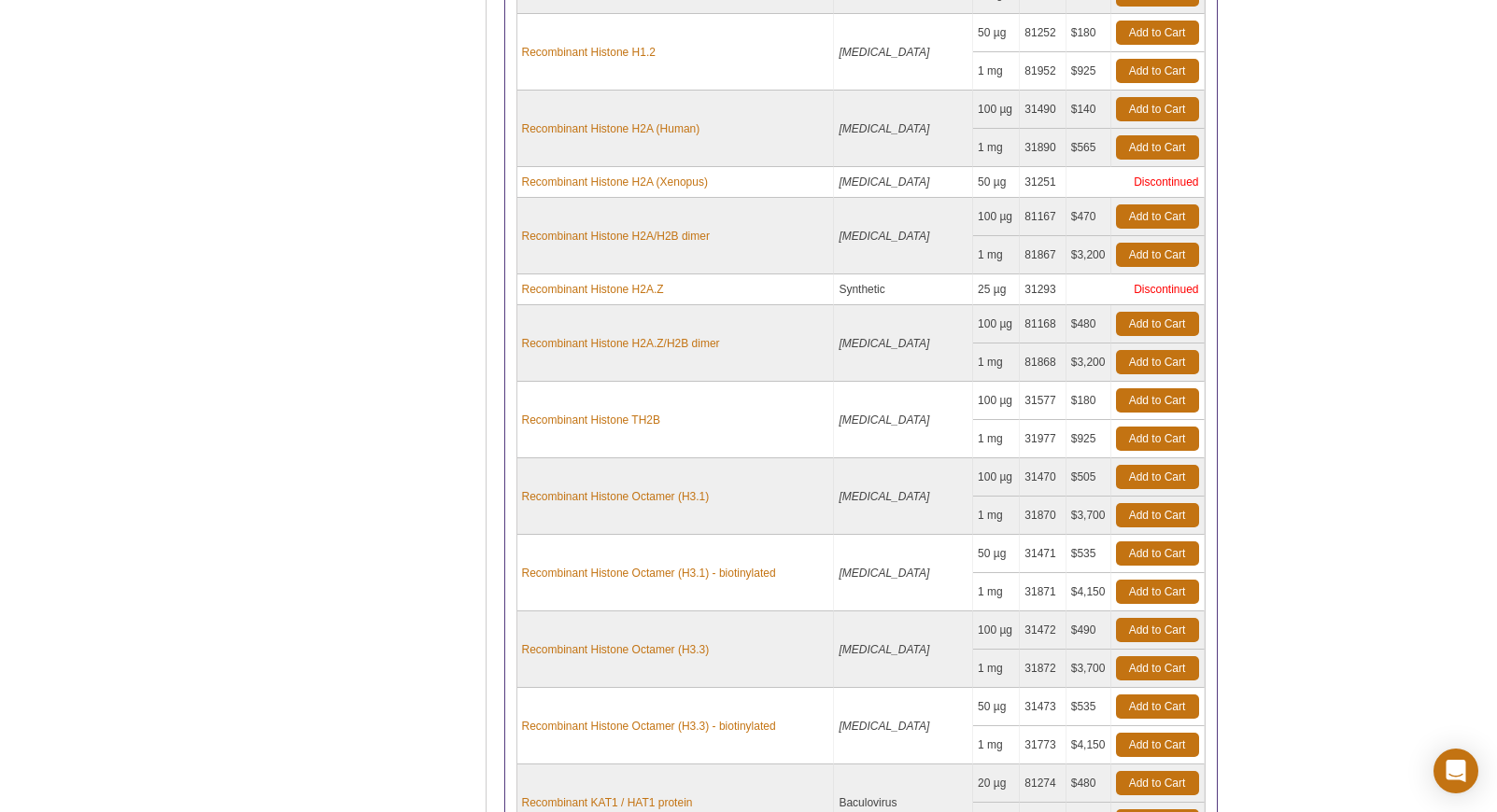
scroll to position [0, 0]
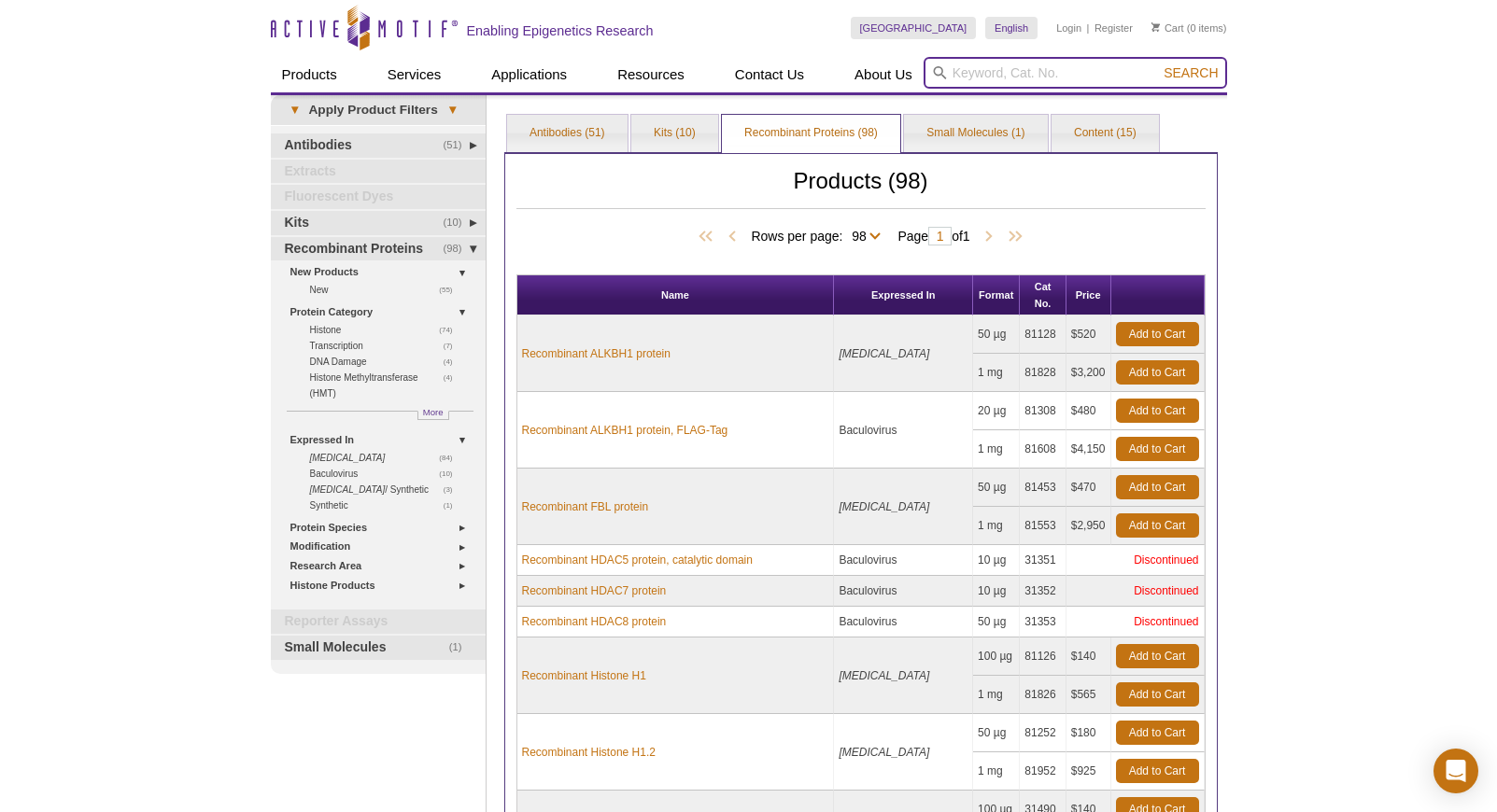
click at [1044, 78] on input "search" at bounding box center [1075, 72] width 304 height 31
click at [1158, 65] on button "Search" at bounding box center [1190, 73] width 66 height 17
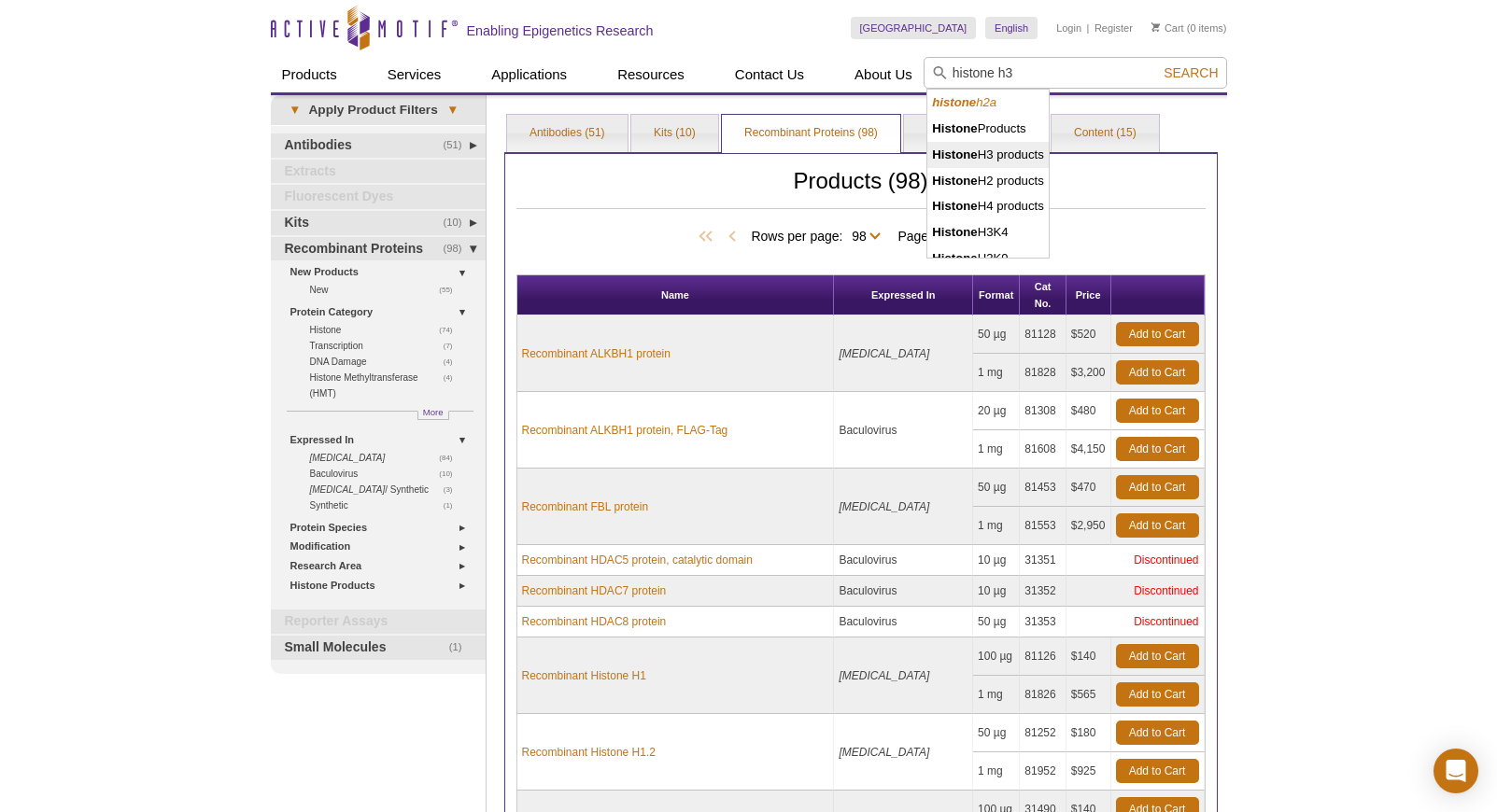
click at [1011, 159] on li "Histone H3 products" at bounding box center [988, 154] width 121 height 26
type input "Histone H3 products"
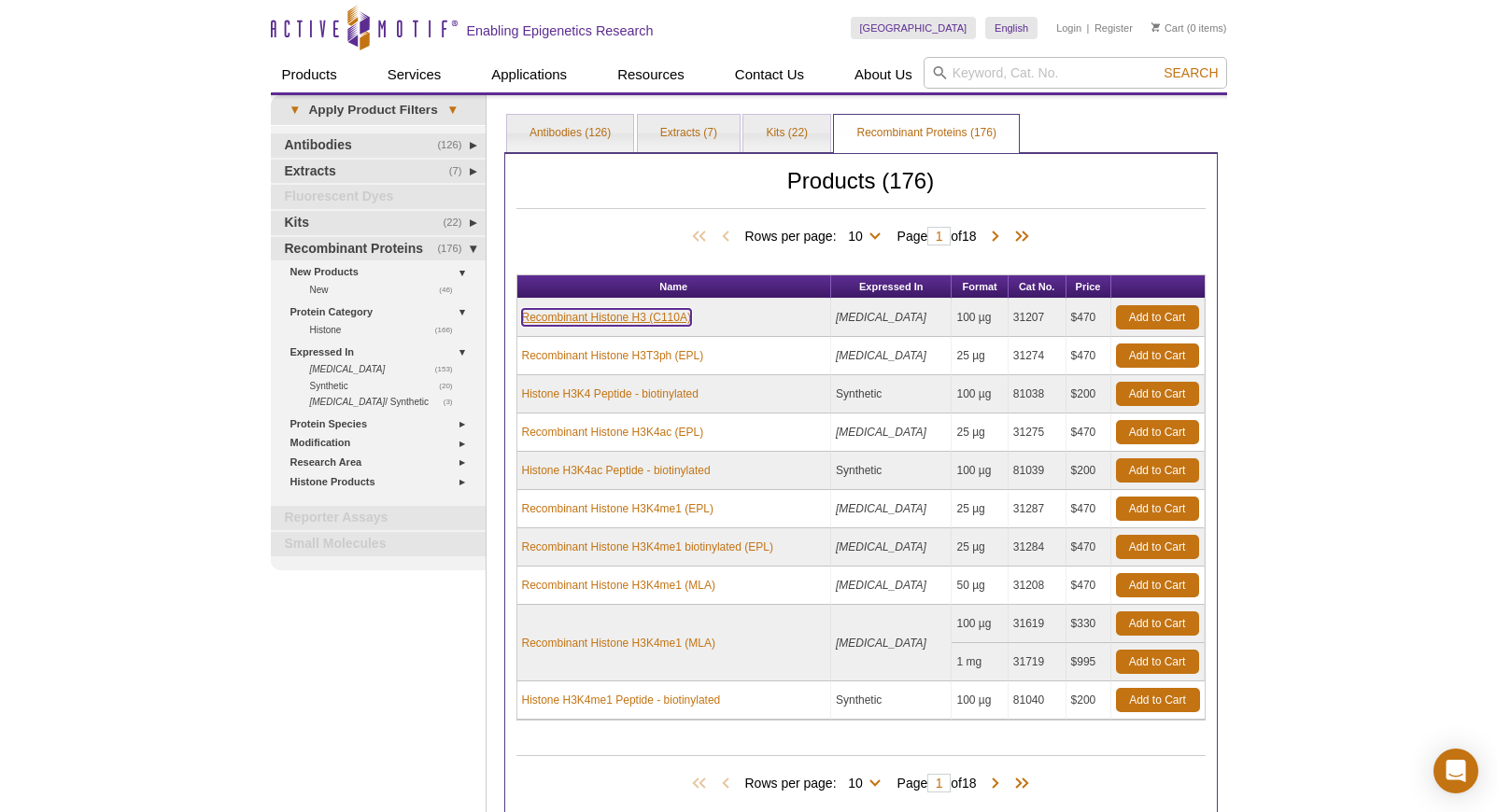
click at [645, 313] on link "Recombinant Histone H3 (C110A)" at bounding box center [607, 318] width 170 height 17
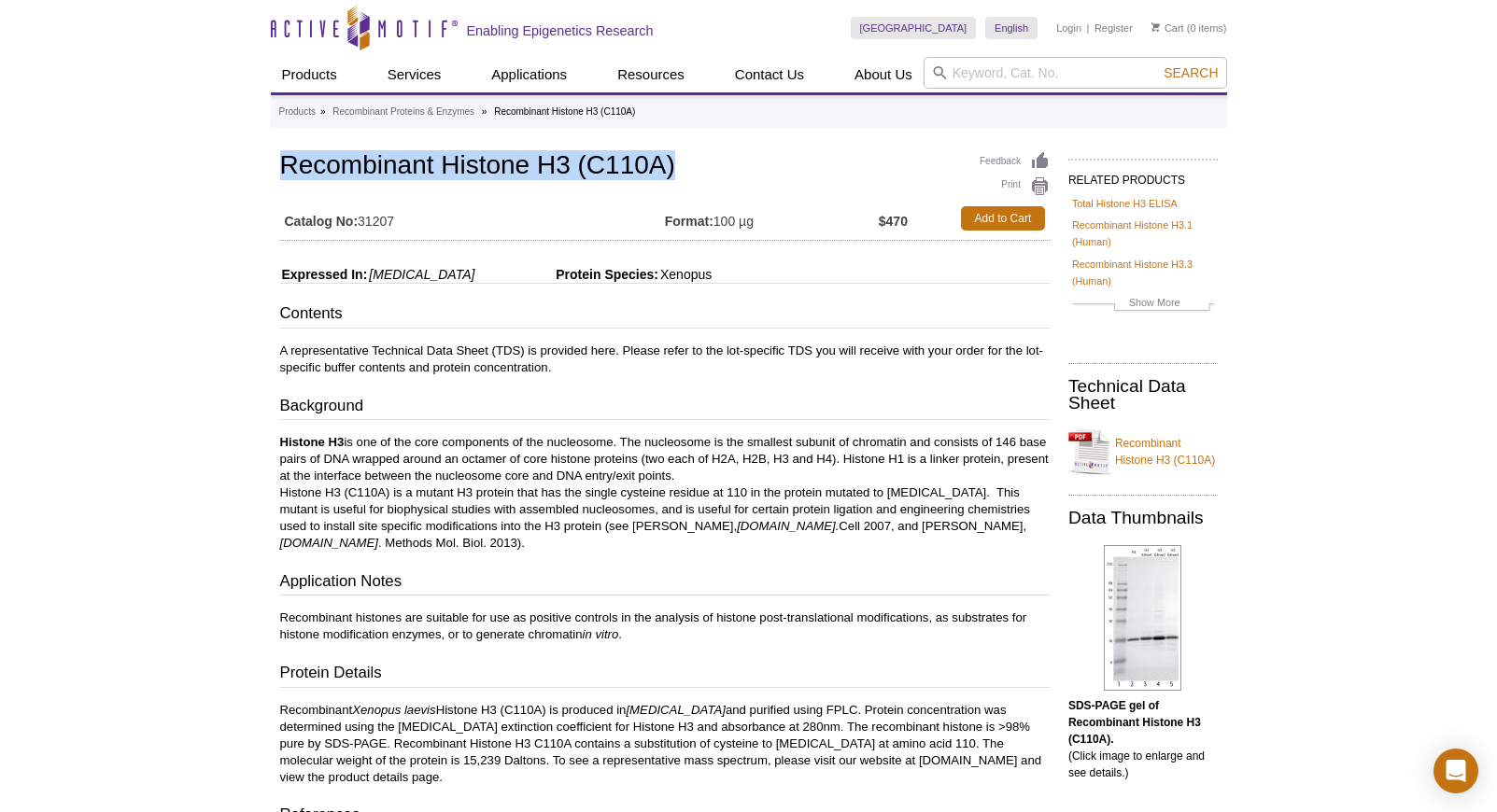
drag, startPoint x: 277, startPoint y: 166, endPoint x: 654, endPoint y: 200, distance: 378.5
click at [655, 201] on div "Feedback Print Recombinant Histone H3 (C110A) Catalog No: 31207 Format: 100 µg …" at bounding box center [660, 681] width 779 height 1067
copy div "Recombinant Histone H3 (C110A)"
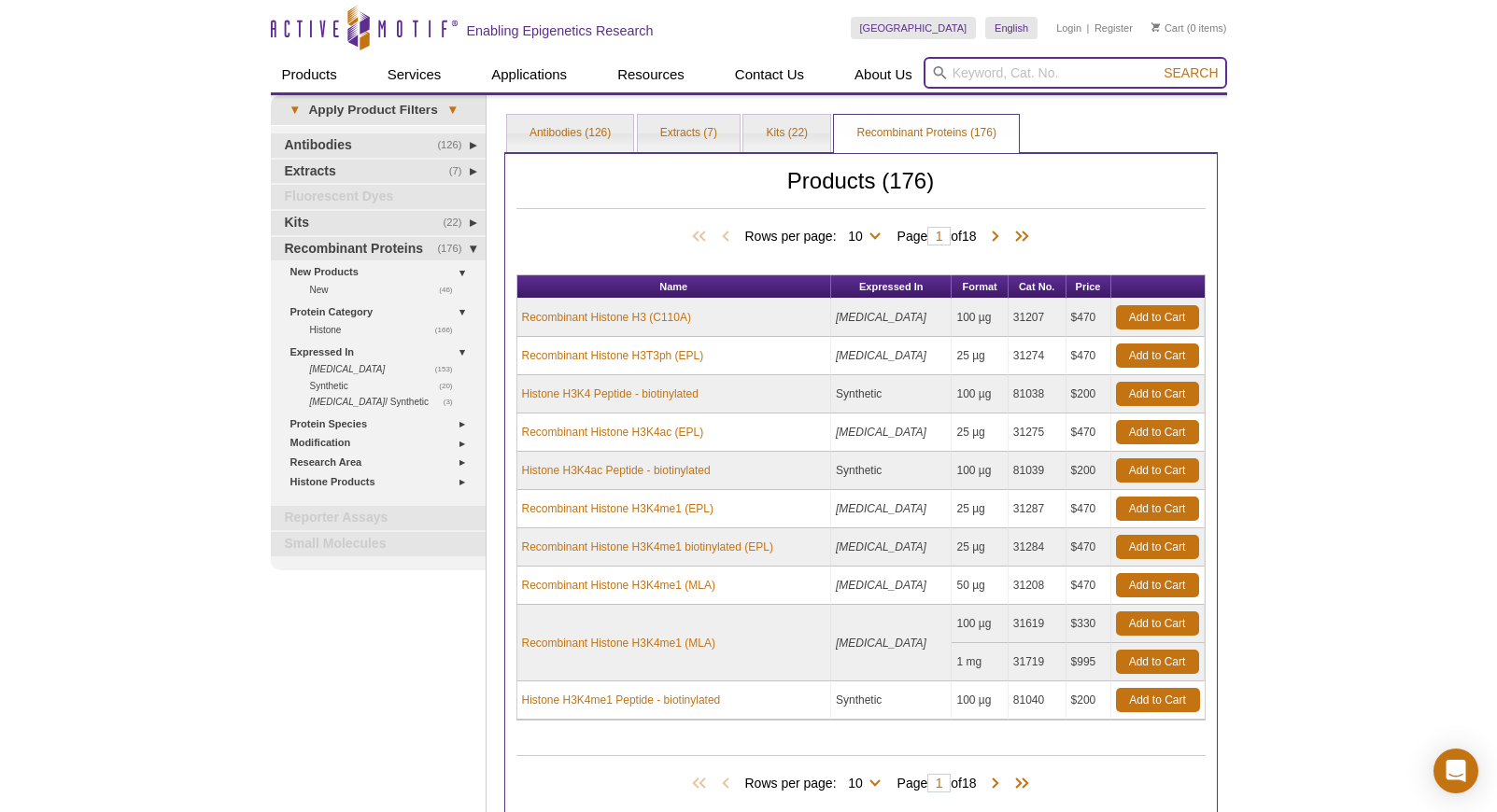
click at [1024, 85] on input "search" at bounding box center [1075, 72] width 304 height 31
type input "histone h2b"
click at [1158, 65] on button "Search" at bounding box center [1190, 73] width 66 height 17
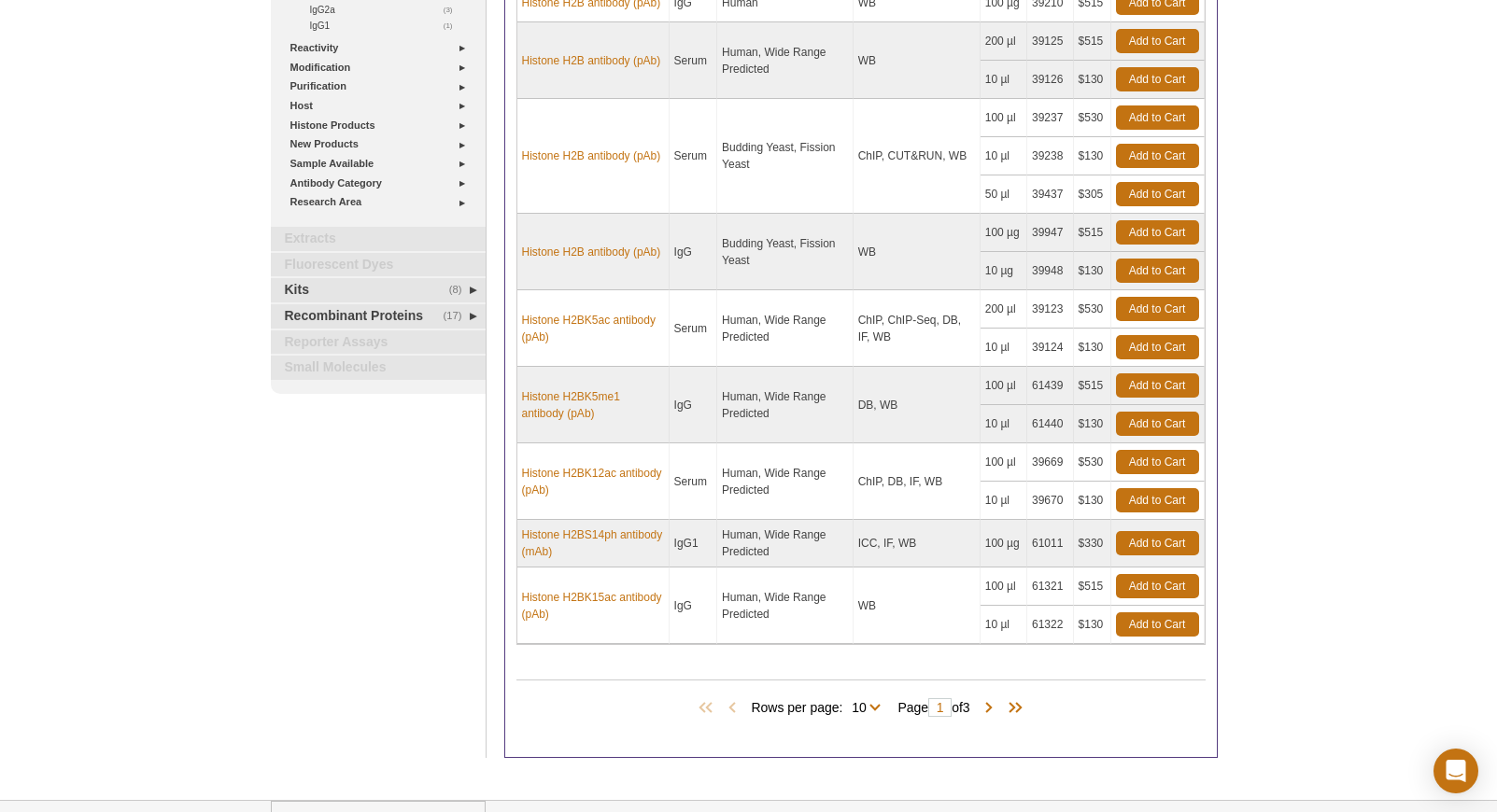
scroll to position [420, 0]
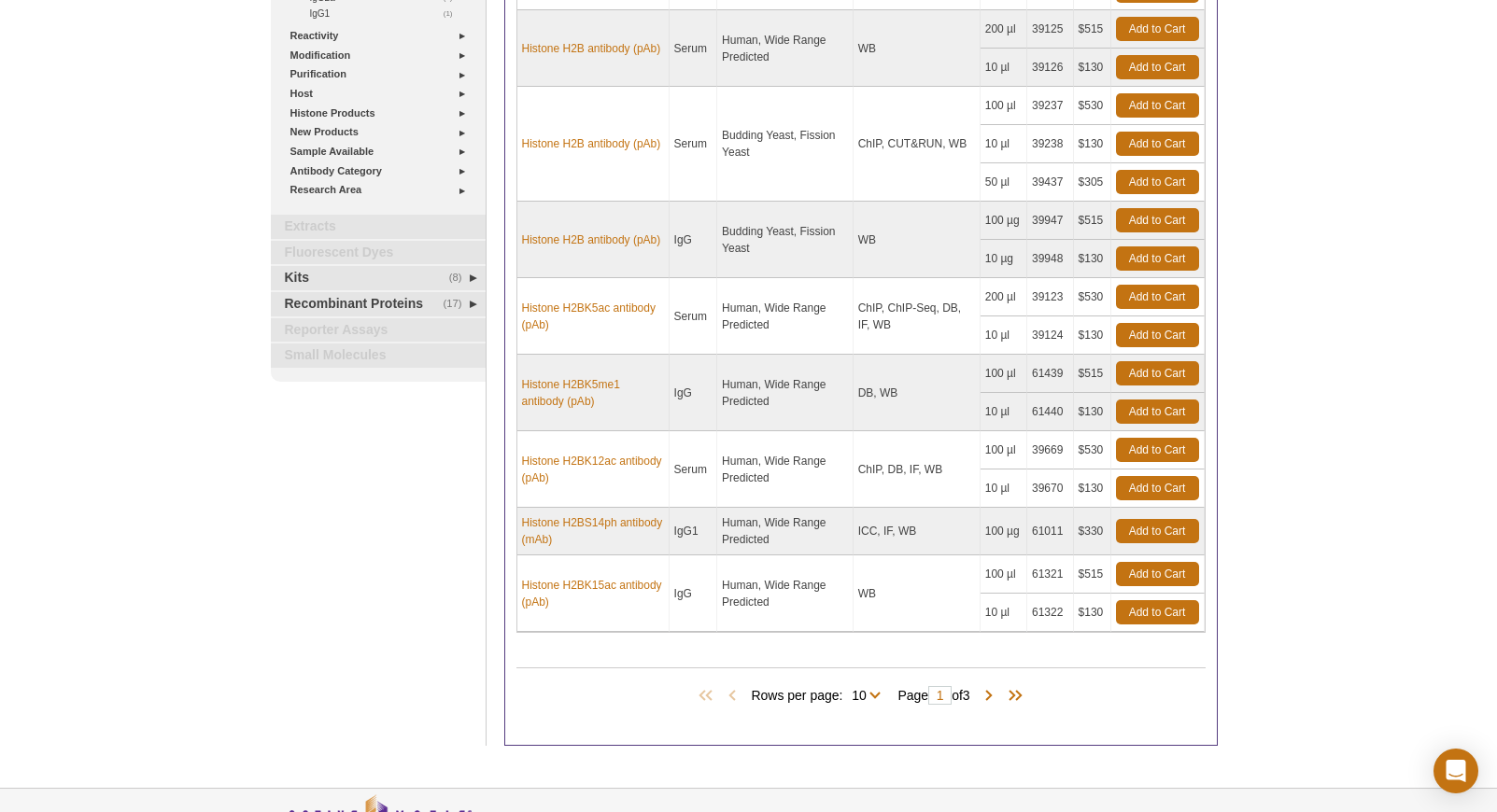
click at [872, 700] on span "Rows per page: 10 All 10" at bounding box center [819, 695] width 137 height 19
click at [867, 693] on select "10 All" at bounding box center [859, 700] width 32 height 17
select select "24"
click at [846, 691] on select "10 All" at bounding box center [859, 700] width 32 height 17
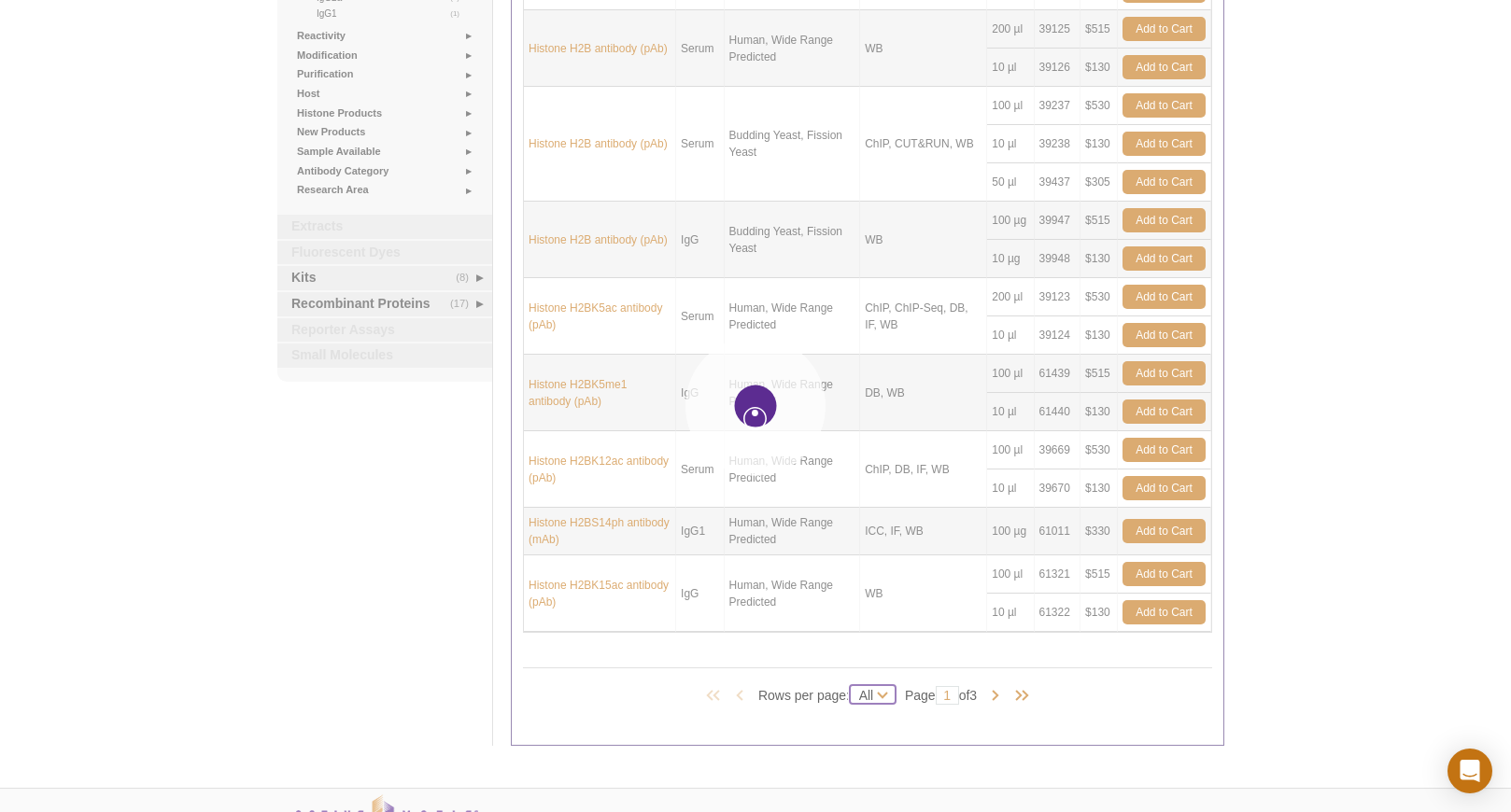
select select "24"
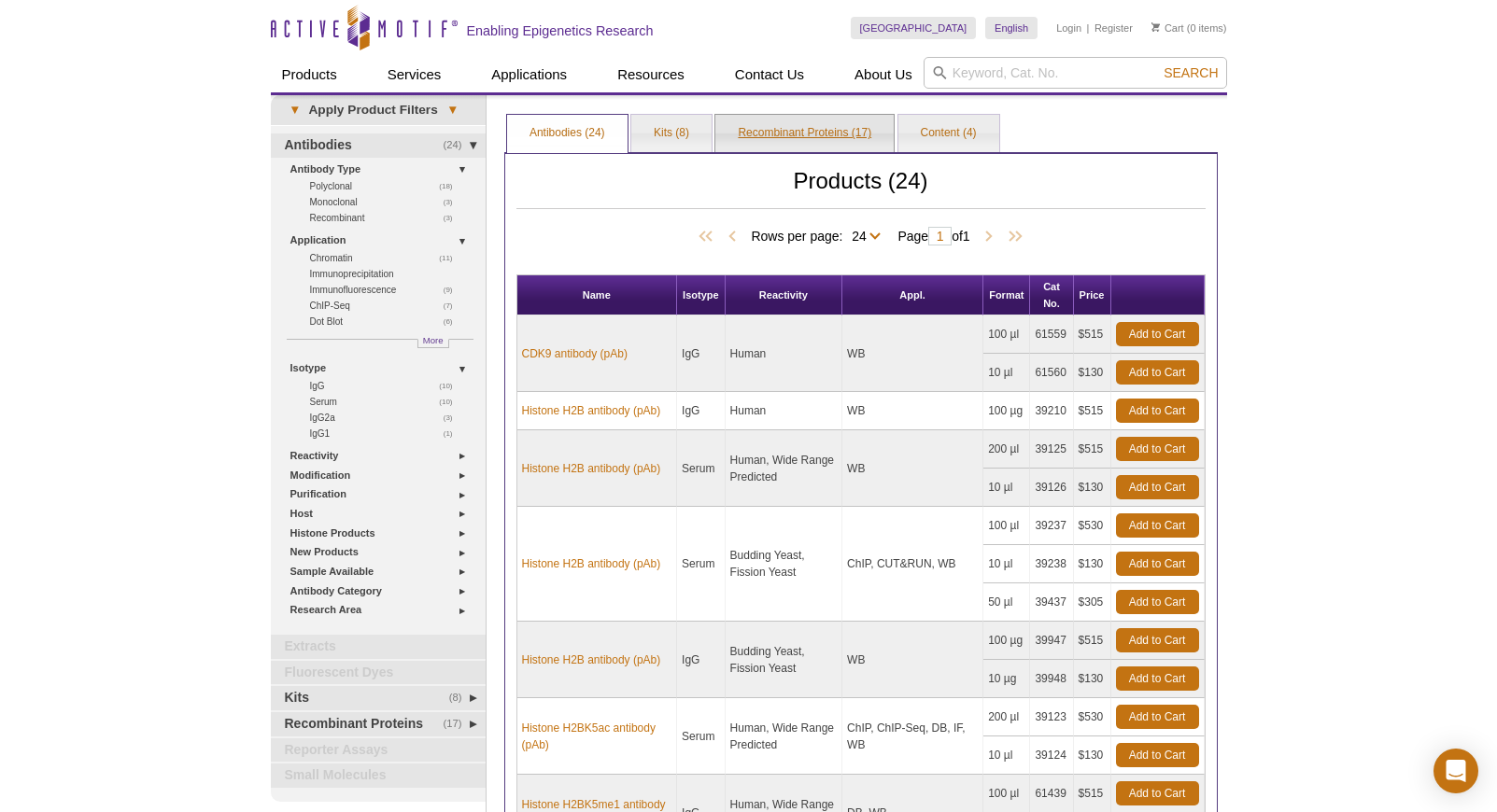
click at [799, 119] on link "Recombinant Proteins (17)" at bounding box center [804, 133] width 178 height 37
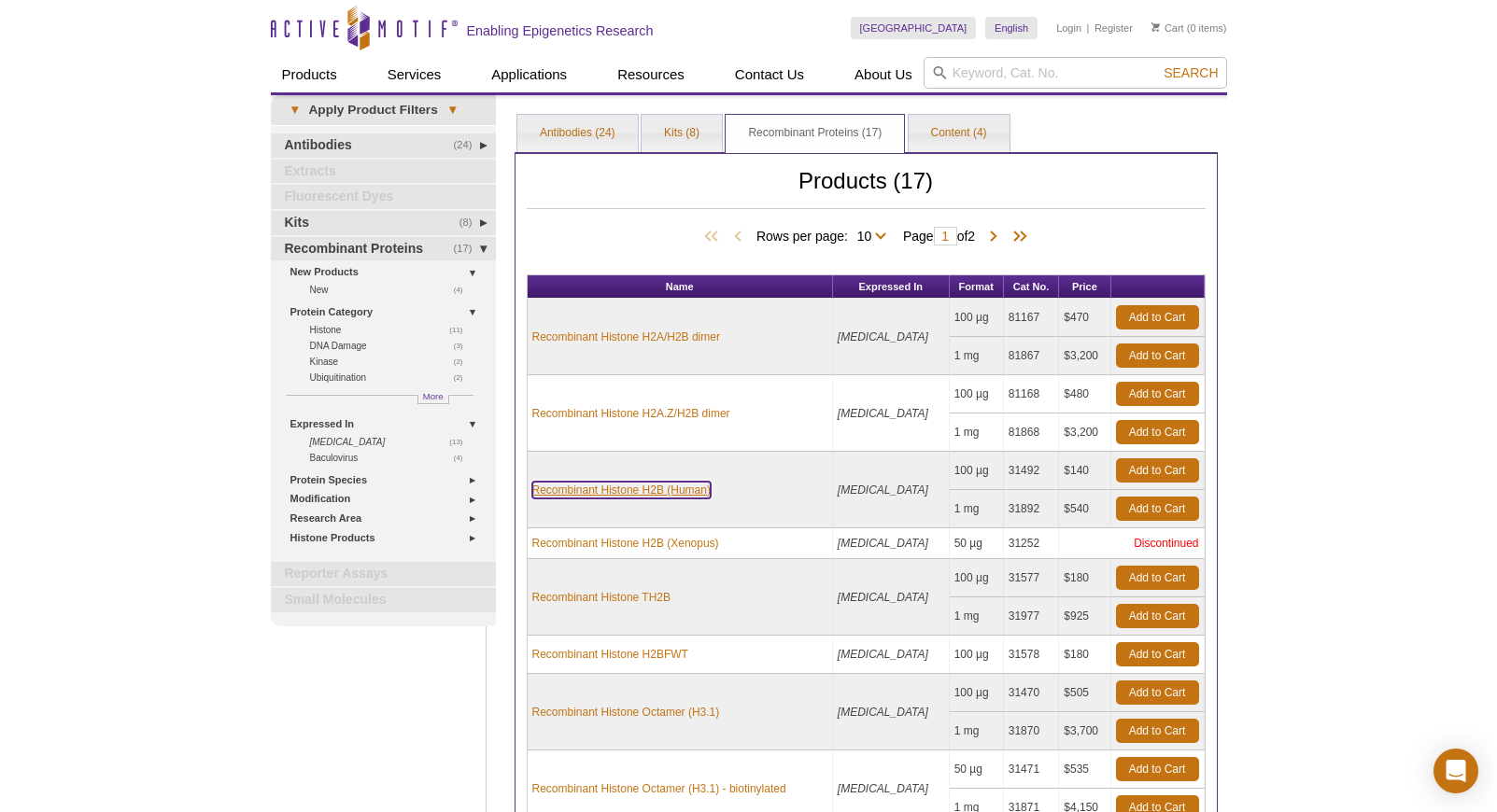
click at [641, 492] on link "Recombinant Histone H2B (Human)" at bounding box center [621, 490] width 178 height 17
drag, startPoint x: 758, startPoint y: 502, endPoint x: 607, endPoint y: 488, distance: 151.6
click at [607, 488] on td "Recombinant Histone H2B (Human)" at bounding box center [680, 490] width 306 height 76
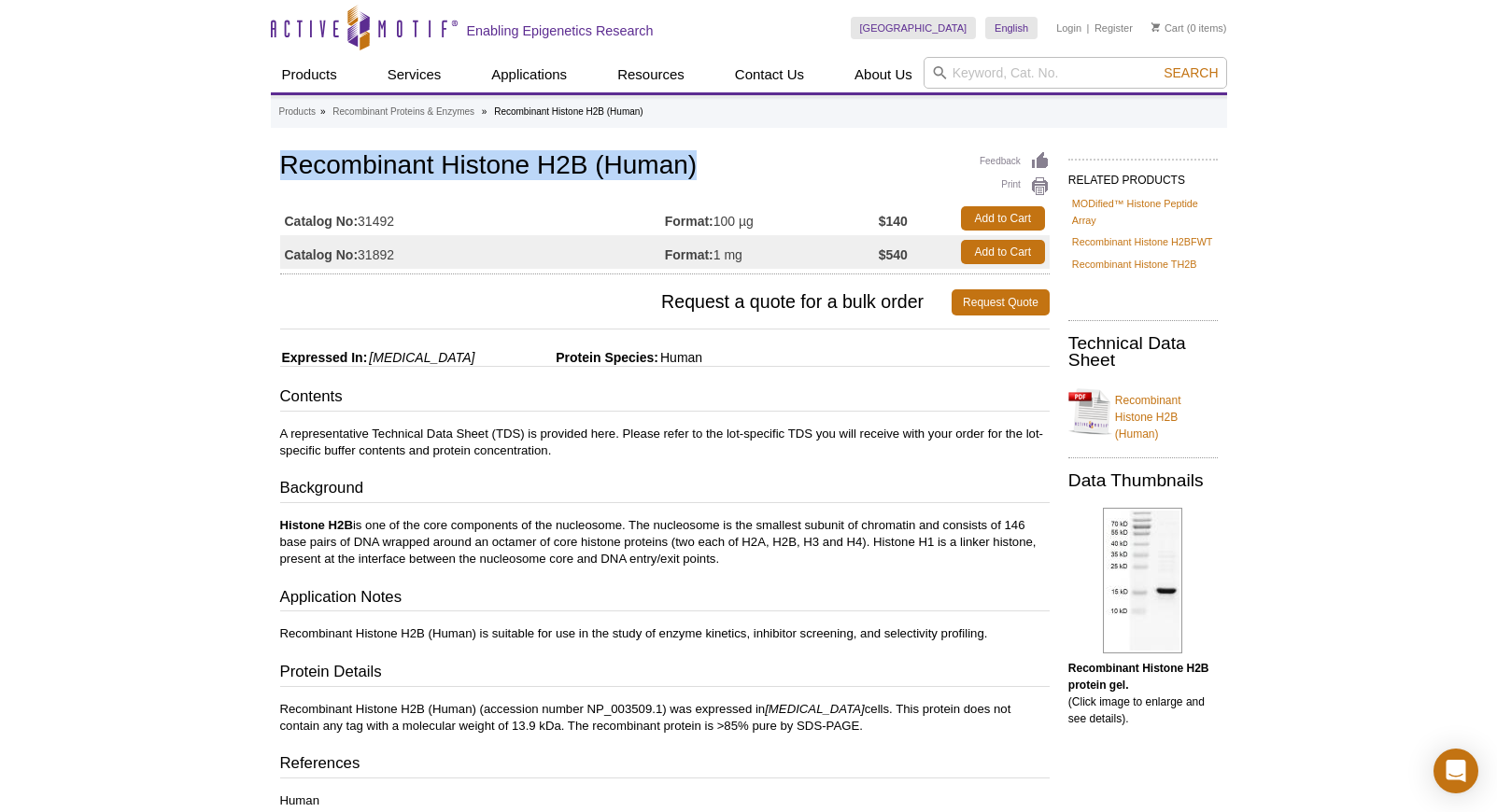
drag, startPoint x: 730, startPoint y: 169, endPoint x: 277, endPoint y: 167, distance: 453.0
click at [277, 167] on div "Feedback Print Recombinant Histone H2B (Human) Catalog No: 31492 Format: 100 µg…" at bounding box center [660, 672] width 779 height 1049
copy h1 "Recombinant Histone H2B (Human)"
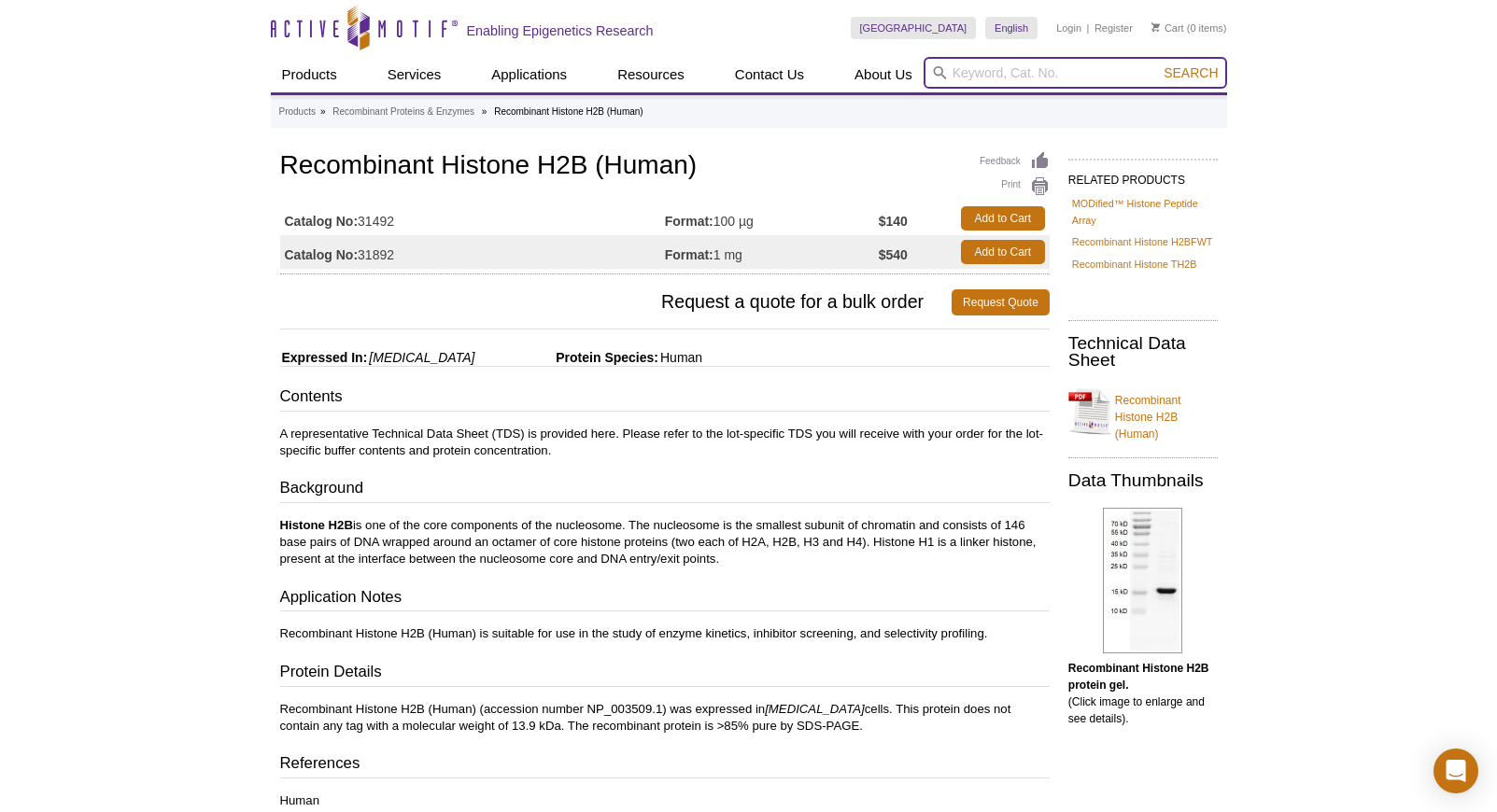
click at [999, 84] on input "search" at bounding box center [1075, 72] width 304 height 31
type input "H4 histone"
click at [1158, 65] on button "Search" at bounding box center [1190, 73] width 66 height 17
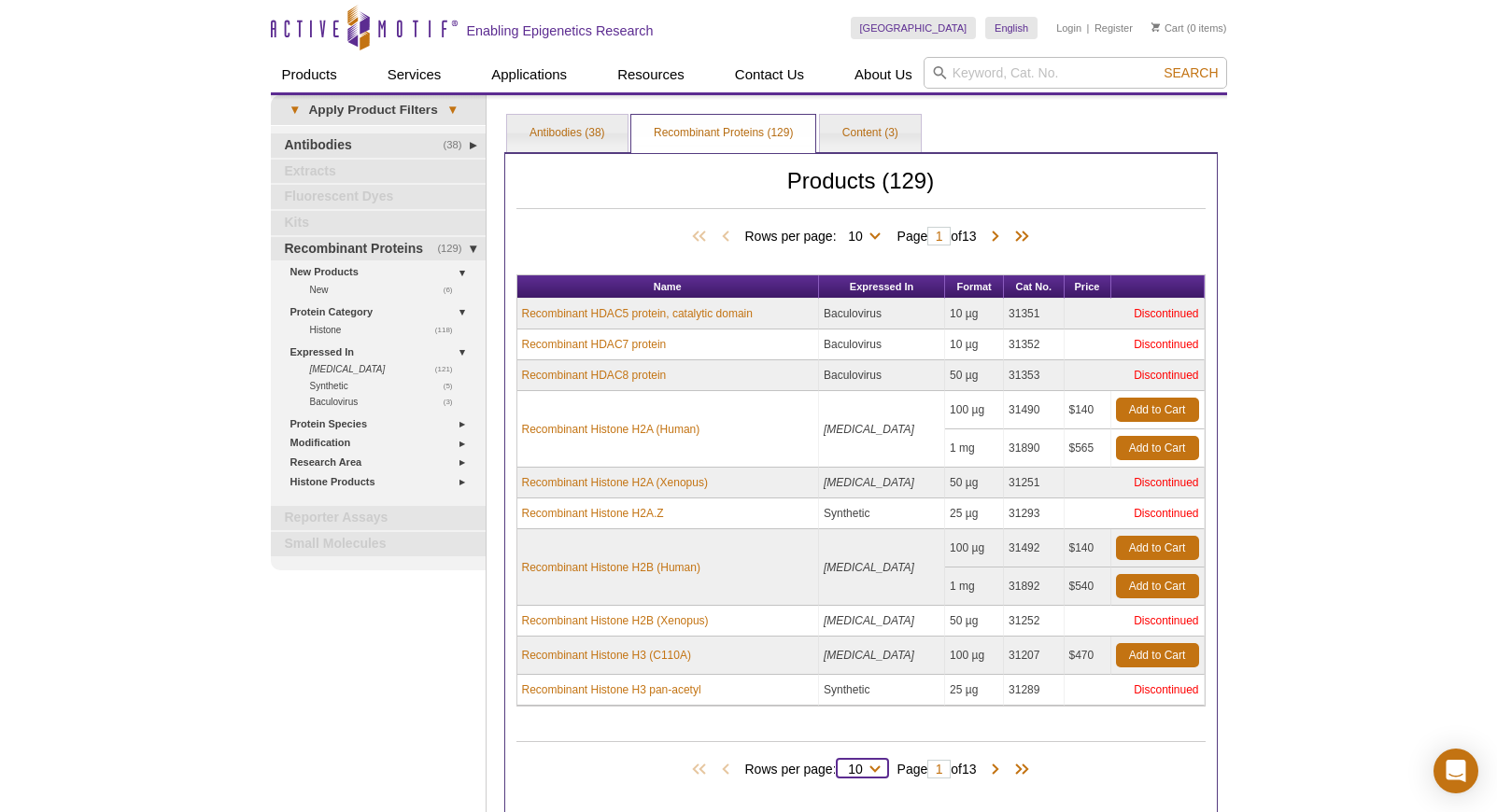
click at [866, 770] on select "10 25 50 100 All" at bounding box center [856, 773] width 38 height 17
select select "129"
click at [840, 764] on select "10 25 50 100 All" at bounding box center [856, 773] width 38 height 17
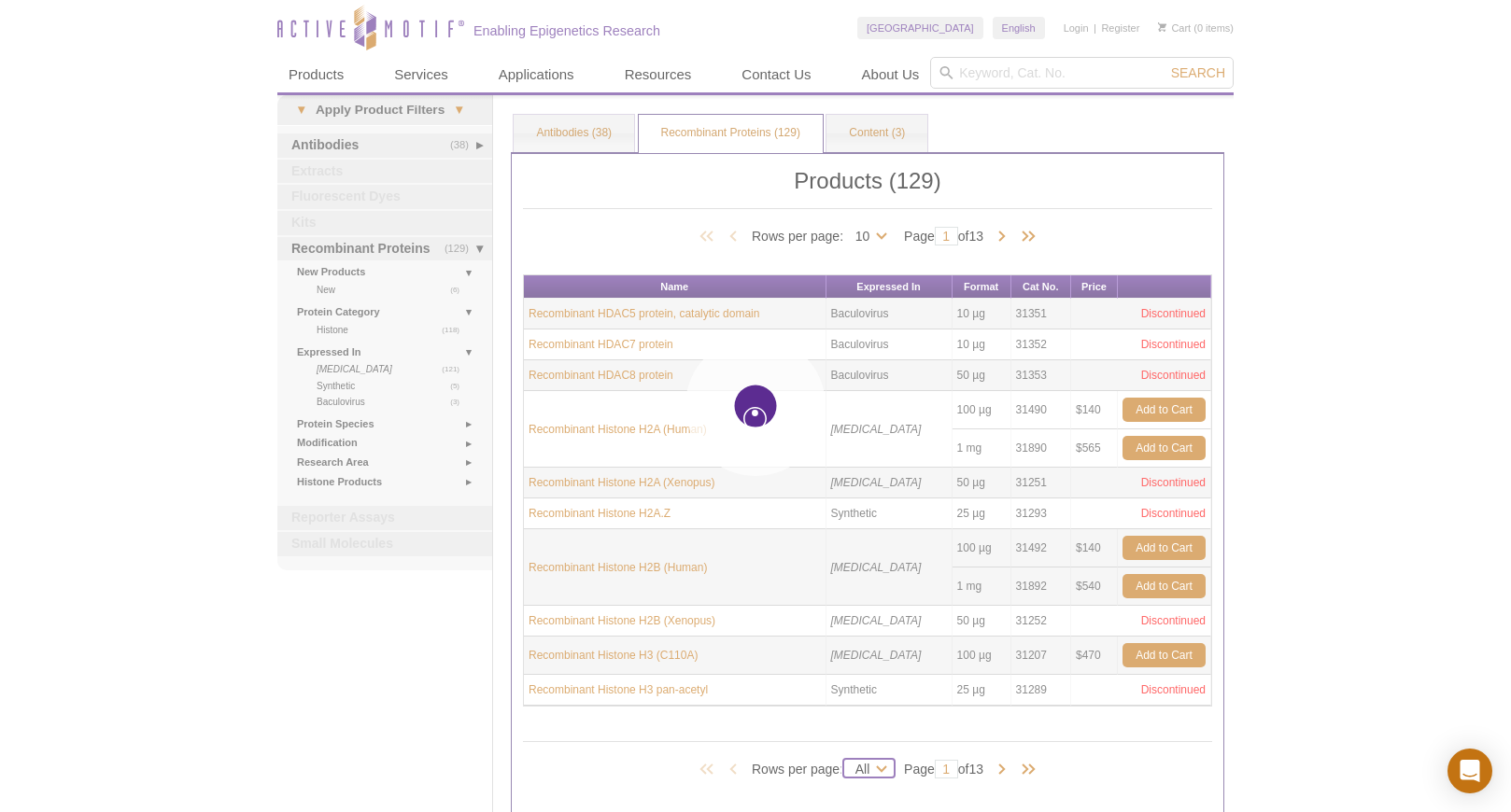
select select "129"
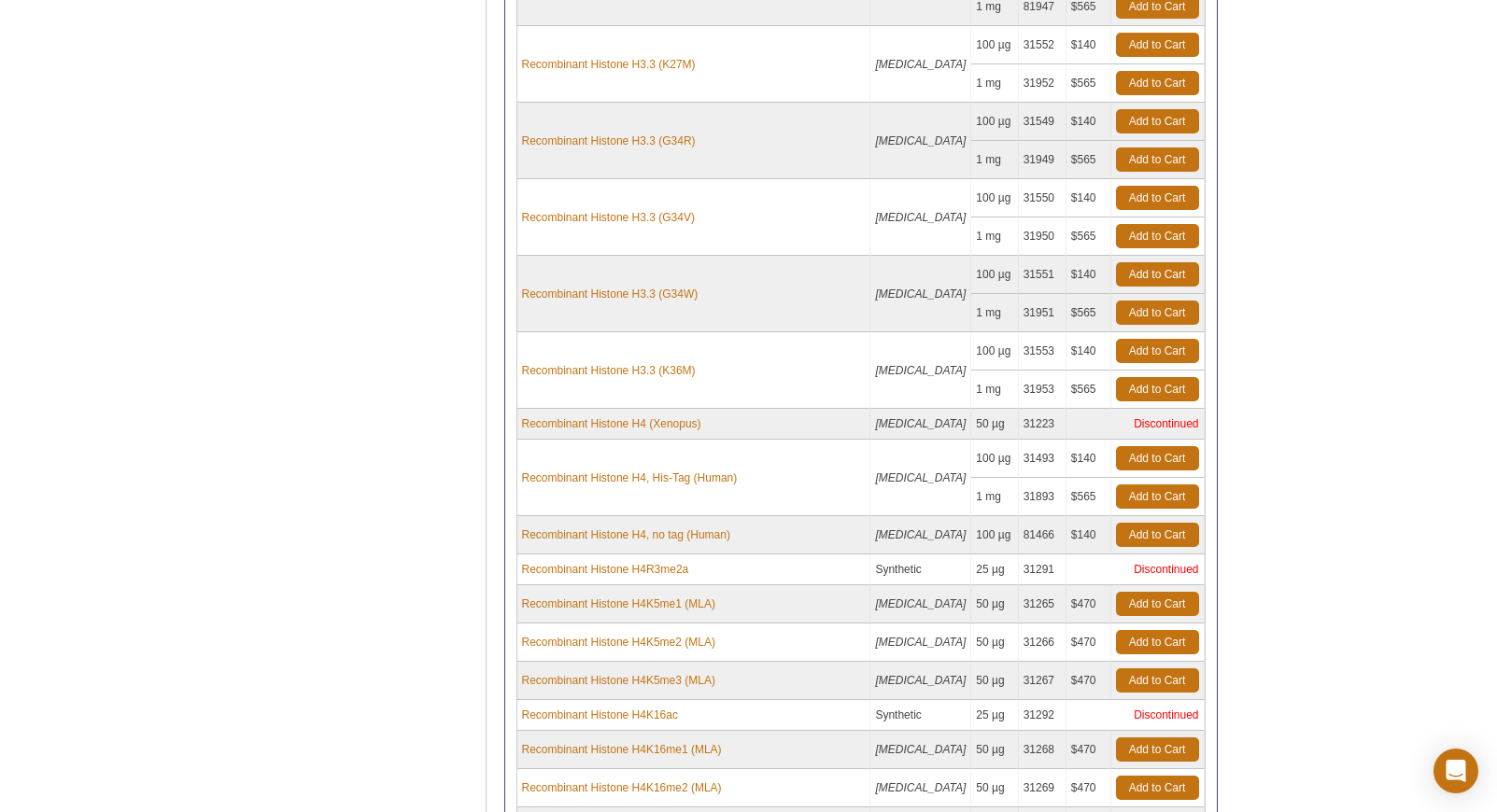
scroll to position [5503, 0]
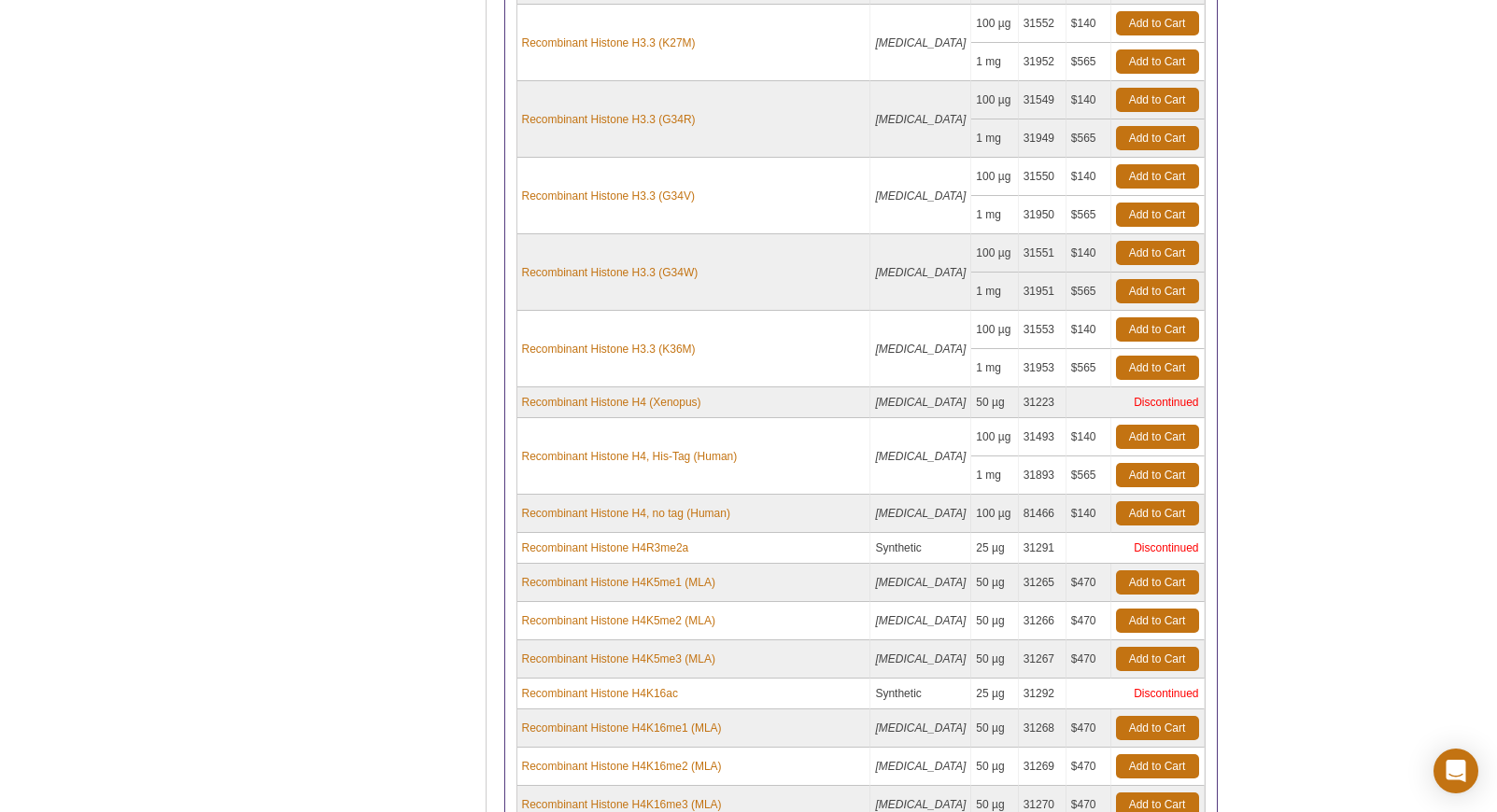
drag, startPoint x: 751, startPoint y: 491, endPoint x: 517, endPoint y: 496, distance: 234.1
click at [518, 497] on td "Recombinant Histone H4, no tag (Human)" at bounding box center [694, 514] width 354 height 38
drag, startPoint x: 748, startPoint y: 492, endPoint x: 523, endPoint y: 493, distance: 225.0
click at [523, 495] on td "Recombinant Histone H4, no tag (Human)" at bounding box center [694, 514] width 354 height 38
copy link "Recombinant Histone H4, no tag (Human)"
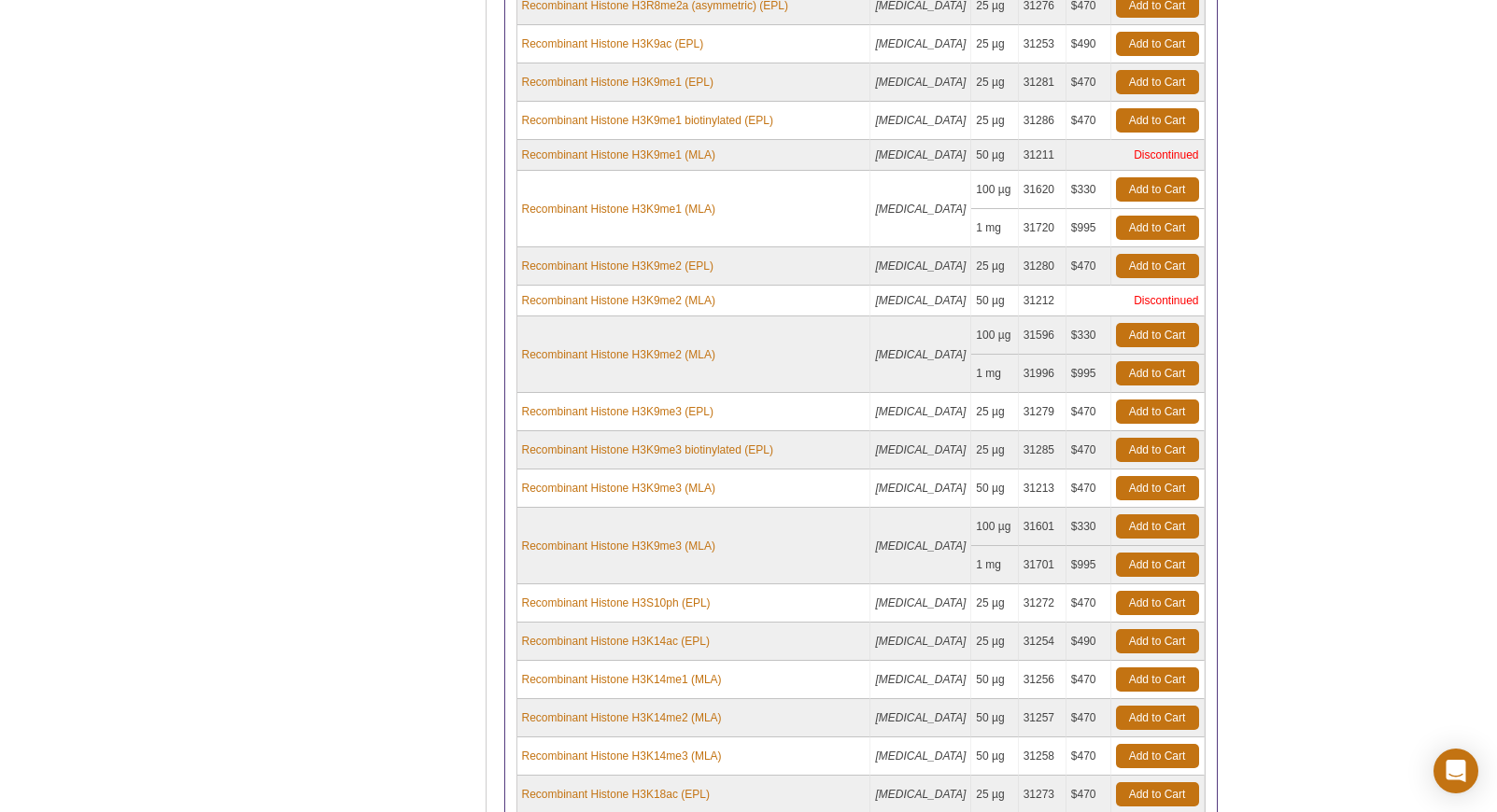
scroll to position [1381, 0]
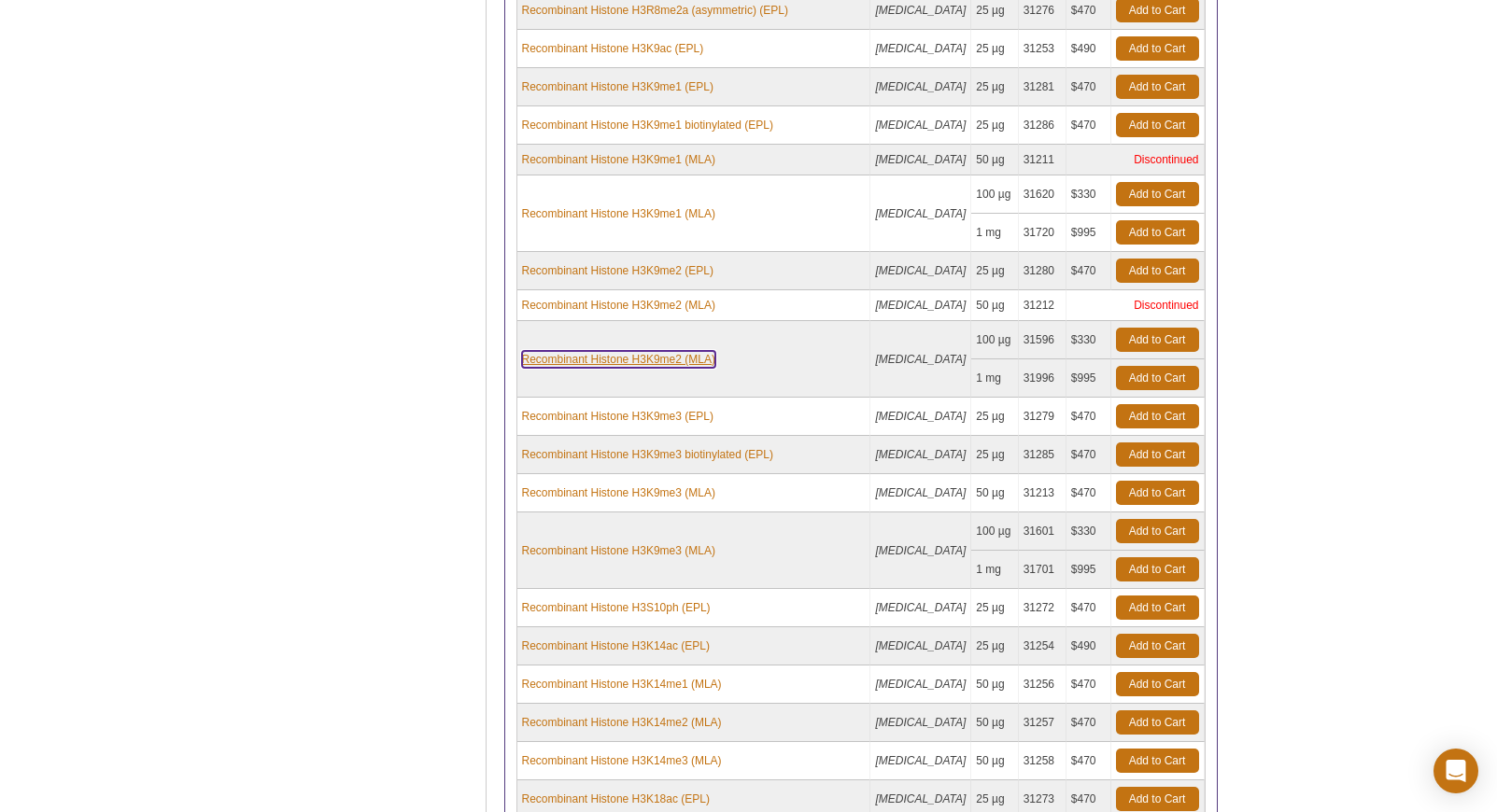
click at [638, 351] on link "Recombinant Histone H3K9me2 (MLA)" at bounding box center [618, 360] width 193 height 17
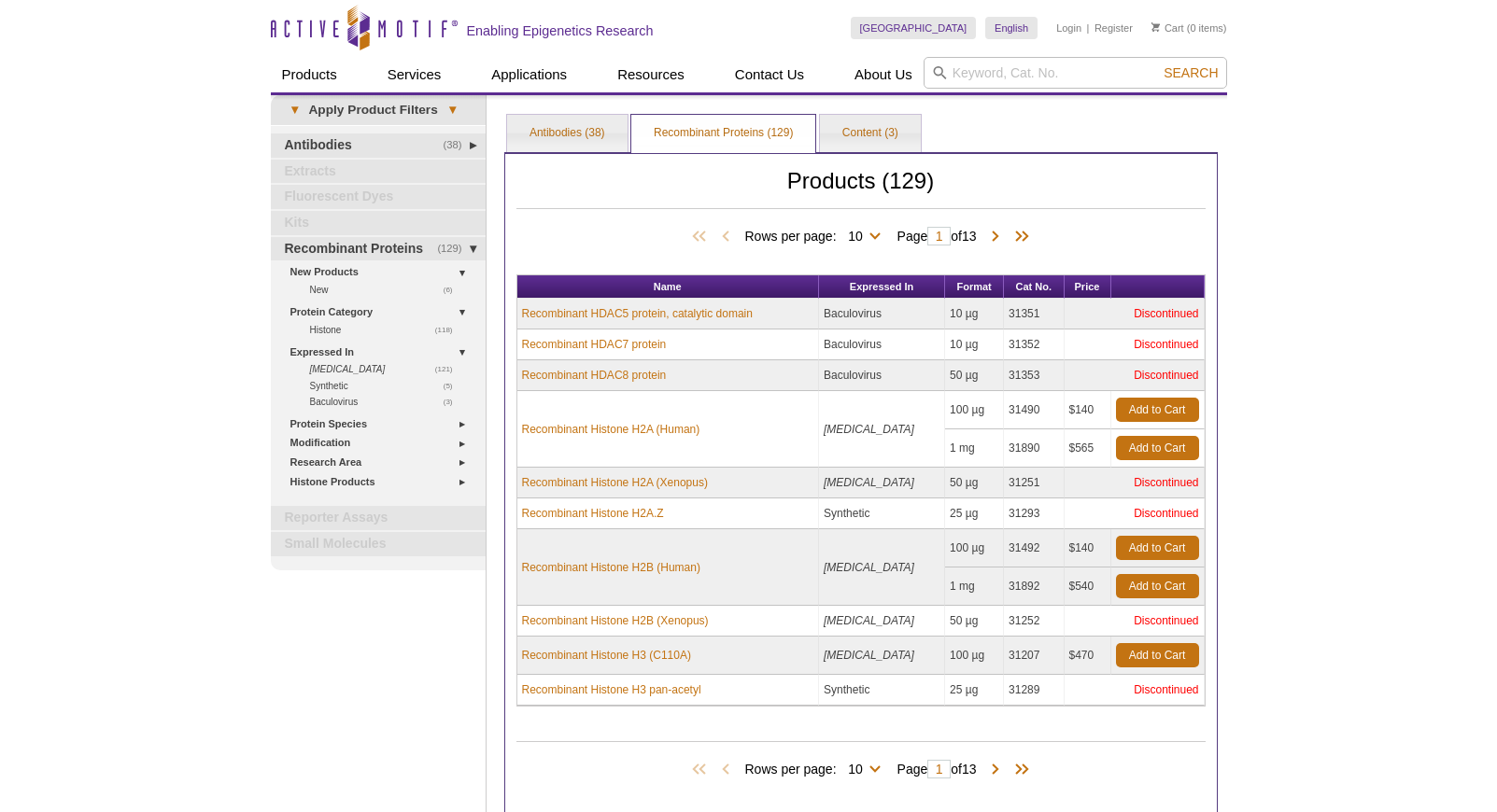
select select "129"
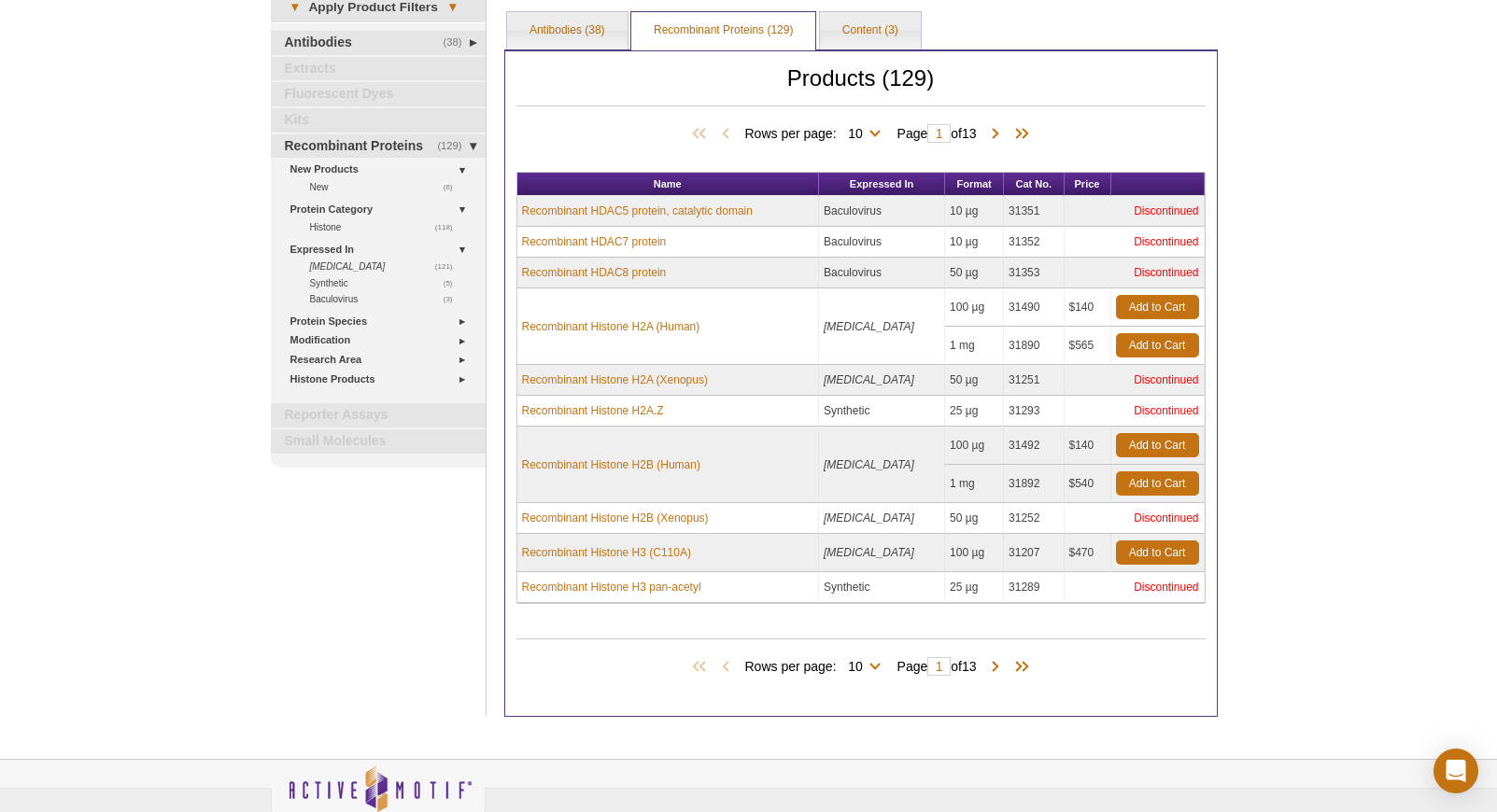
scroll to position [105, 0]
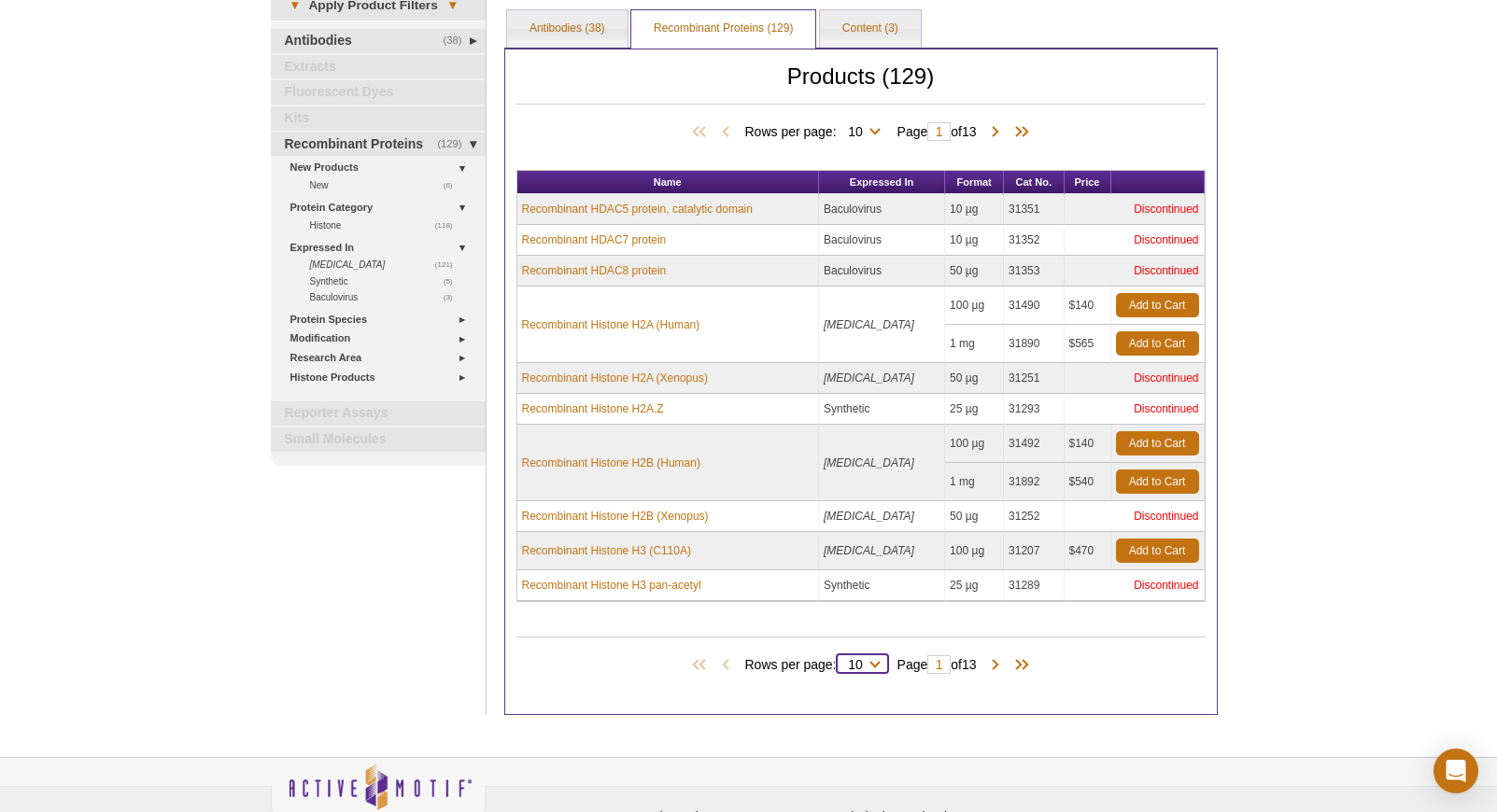
click at [863, 664] on select "10 25 50 100 All" at bounding box center [856, 668] width 38 height 17
click at [837, 660] on select "10 25 50 100 All" at bounding box center [856, 668] width 38 height 17
click at [937, 132] on input "1" at bounding box center [939, 131] width 24 height 19
click at [867, 133] on select "10 25 50 100 All" at bounding box center [856, 135] width 38 height 17
click at [837, 127] on select "10 25 50 100 All" at bounding box center [856, 135] width 38 height 17
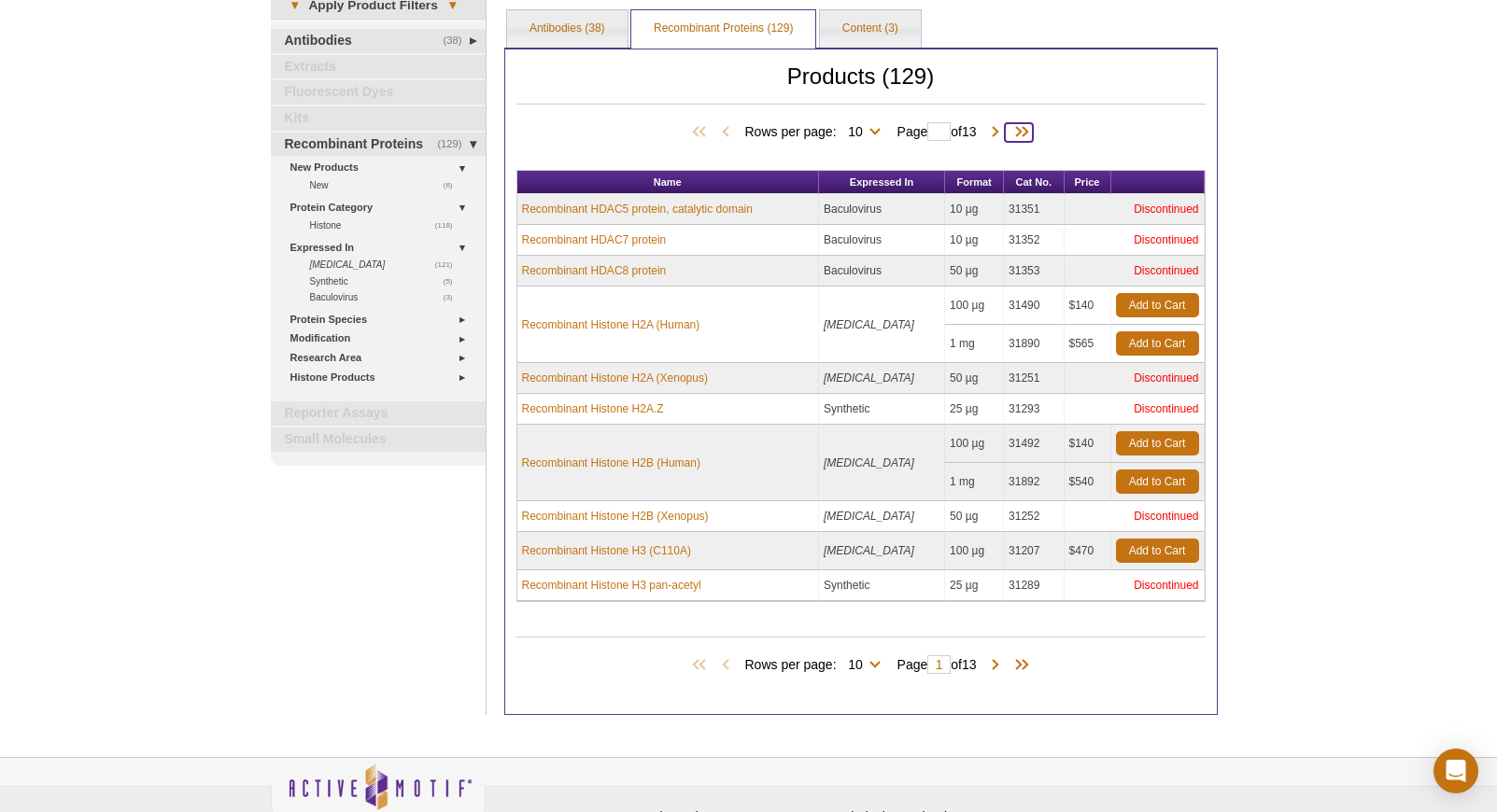
click at [1026, 132] on span at bounding box center [1018, 132] width 28 height 19
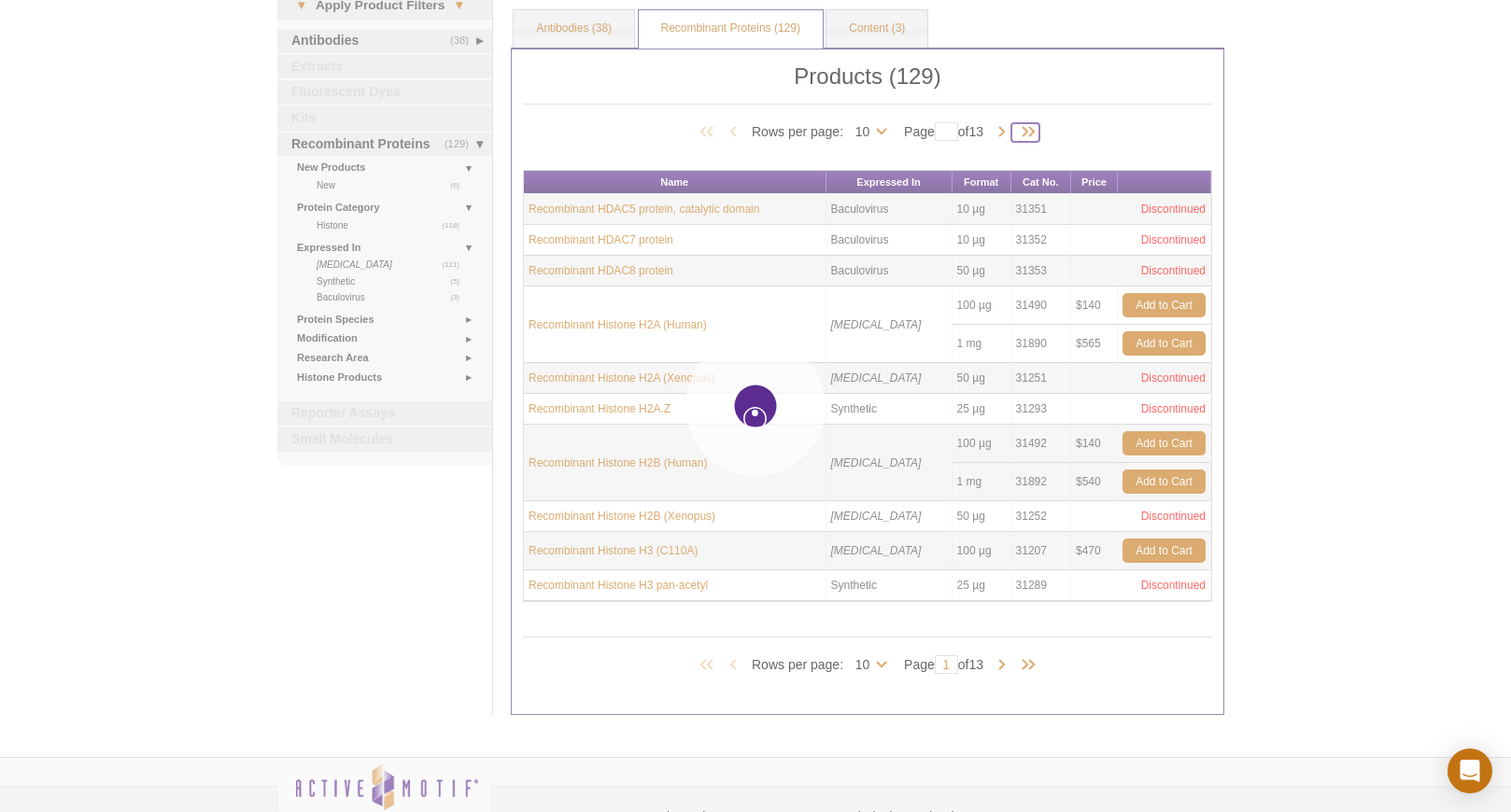
select select "10"
type input "13"
select select "10"
type input "13"
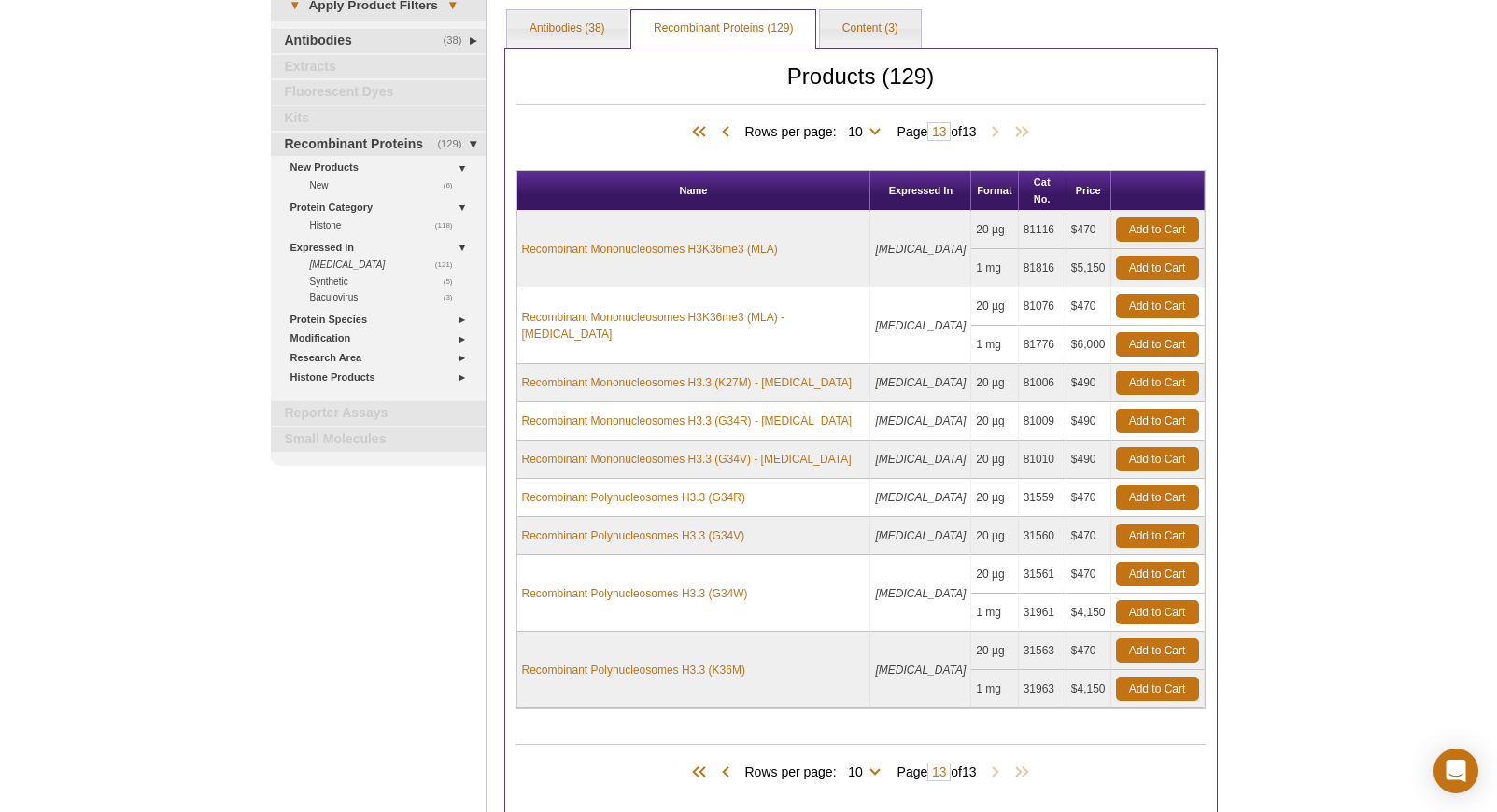
click at [871, 134] on span "Rows per page: 10 25 50 100 All 10" at bounding box center [816, 130] width 143 height 19
click at [871, 140] on div "Rows per page: 10 25 50 100 All 10 Page 13 of 13" at bounding box center [861, 131] width 689 height 21
click at [863, 135] on select "10 25 50 100 All" at bounding box center [856, 135] width 38 height 17
select select "129"
click at [840, 127] on select "10 25 50 100 All" at bounding box center [856, 135] width 38 height 17
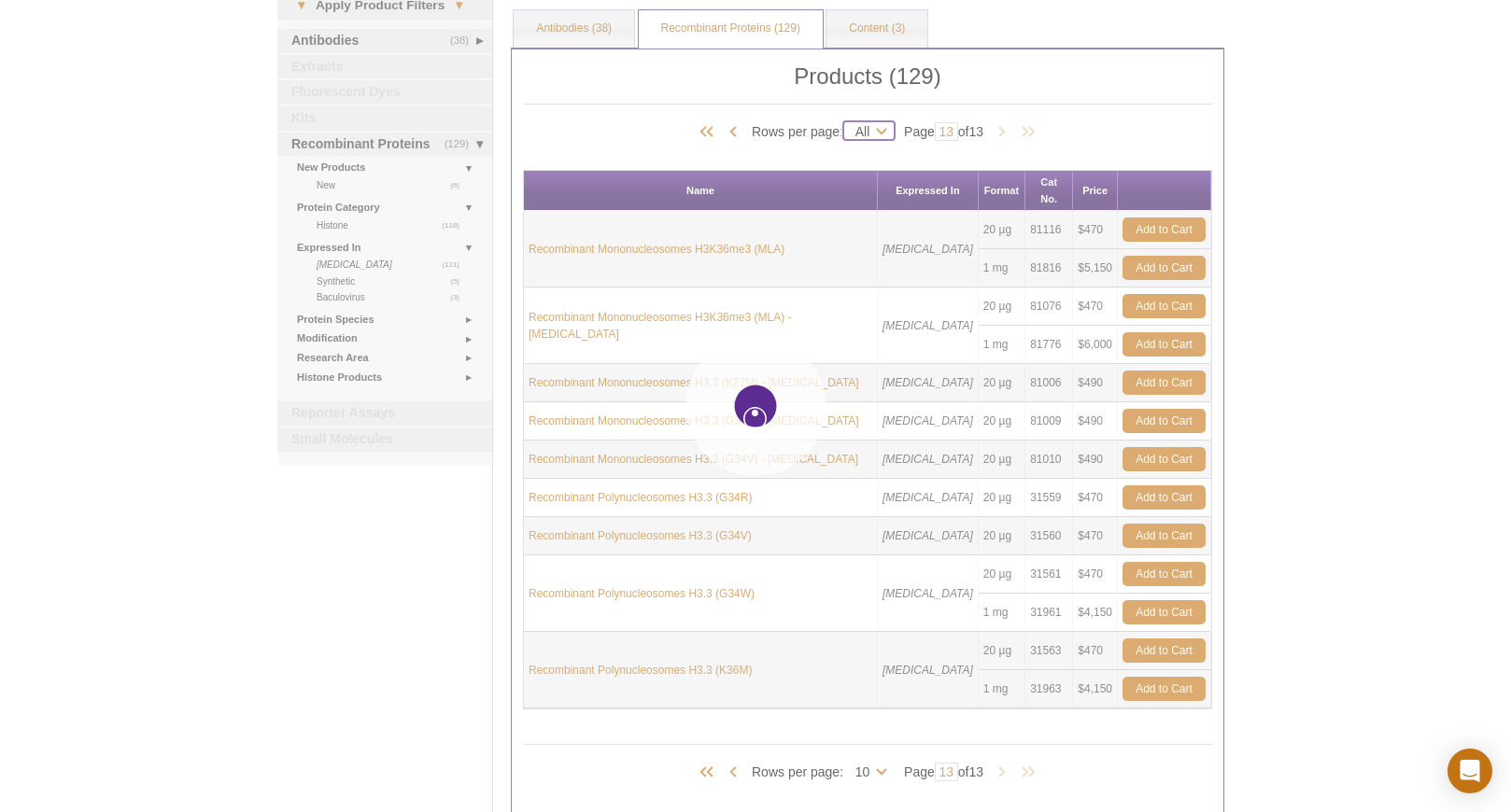
type input "1"
select select "129"
type input "1"
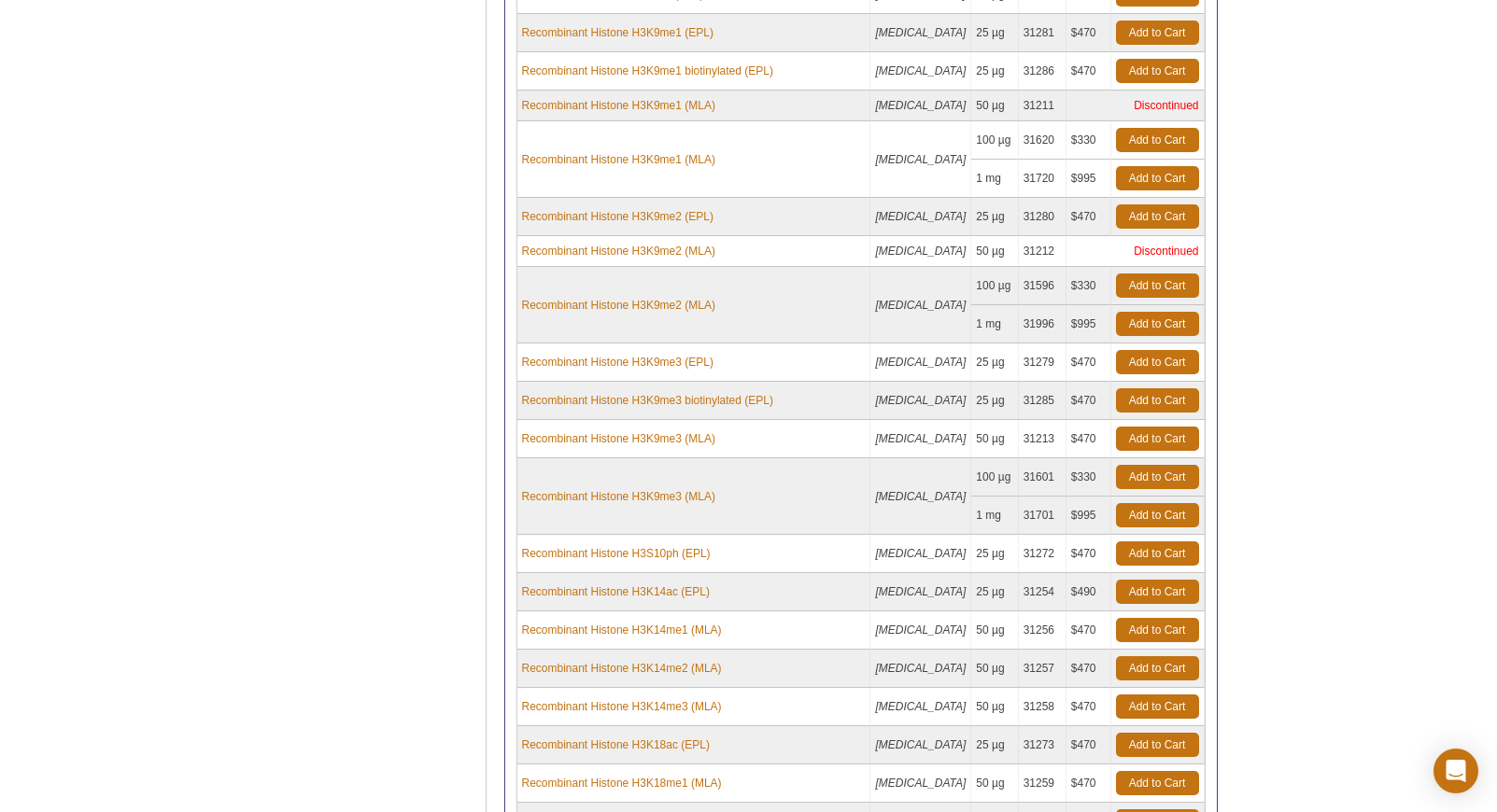
scroll to position [1475, 0]
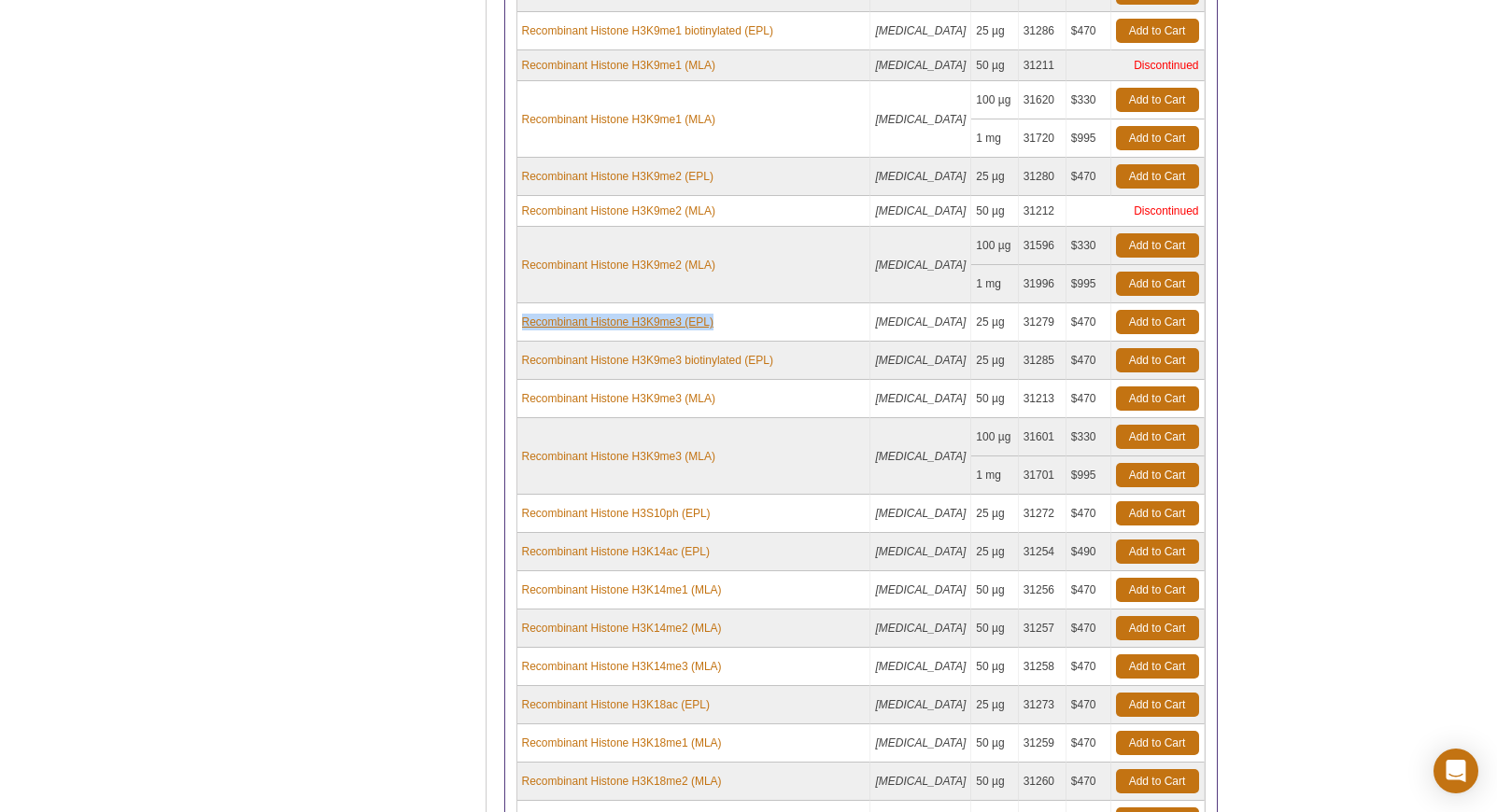
drag, startPoint x: 729, startPoint y: 303, endPoint x: 521, endPoint y: 313, distance: 208.2
click at [521, 313] on td "Recombinant Histone H3K9me3 (EPL)" at bounding box center [694, 323] width 354 height 38
click at [990, 316] on td "25 µg" at bounding box center [994, 323] width 47 height 38
drag, startPoint x: 1044, startPoint y: 305, endPoint x: 1010, endPoint y: 307, distance: 34.1
click at [1019, 307] on td "31279" at bounding box center [1043, 323] width 48 height 38
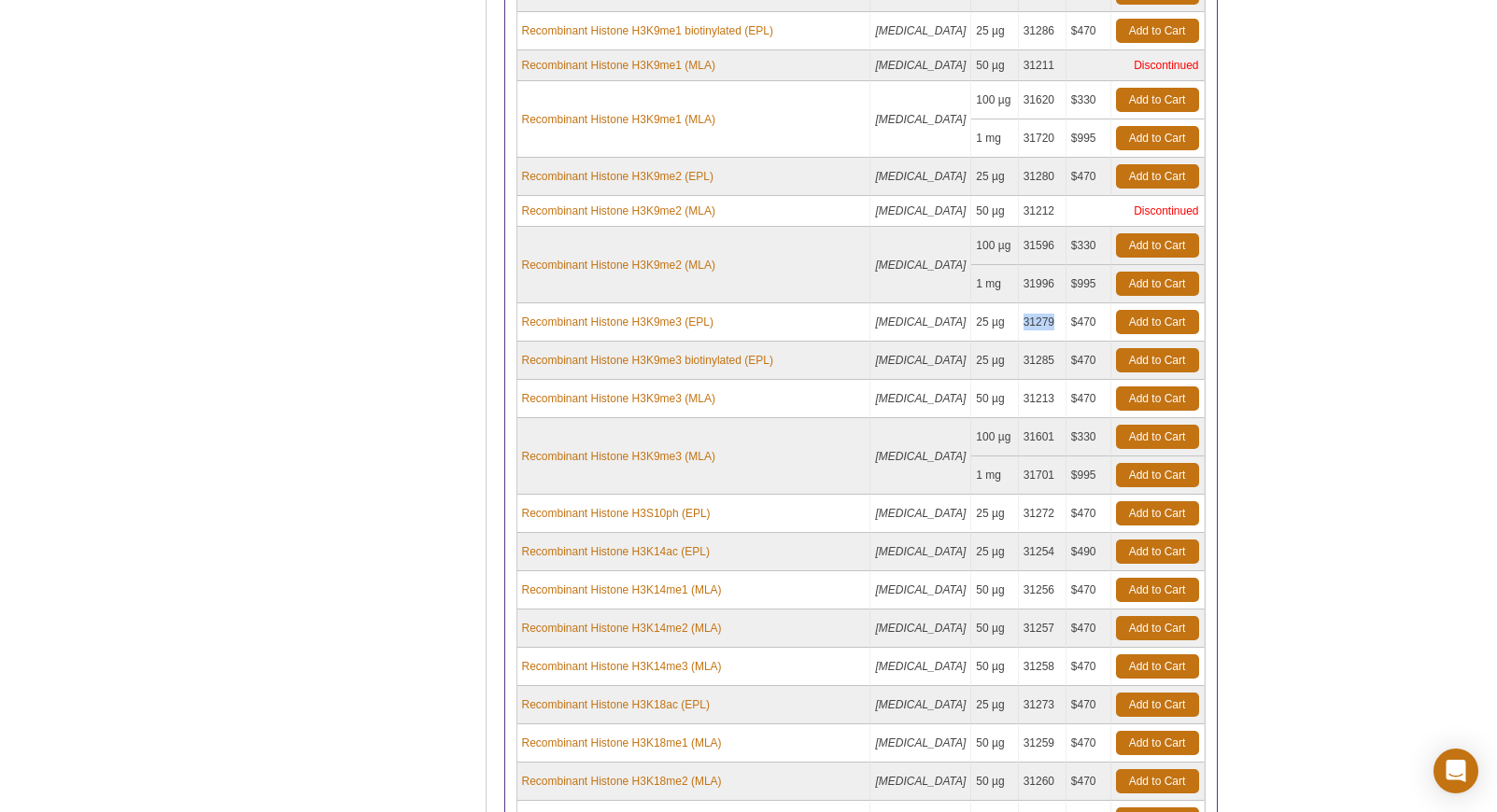
copy td "31279"
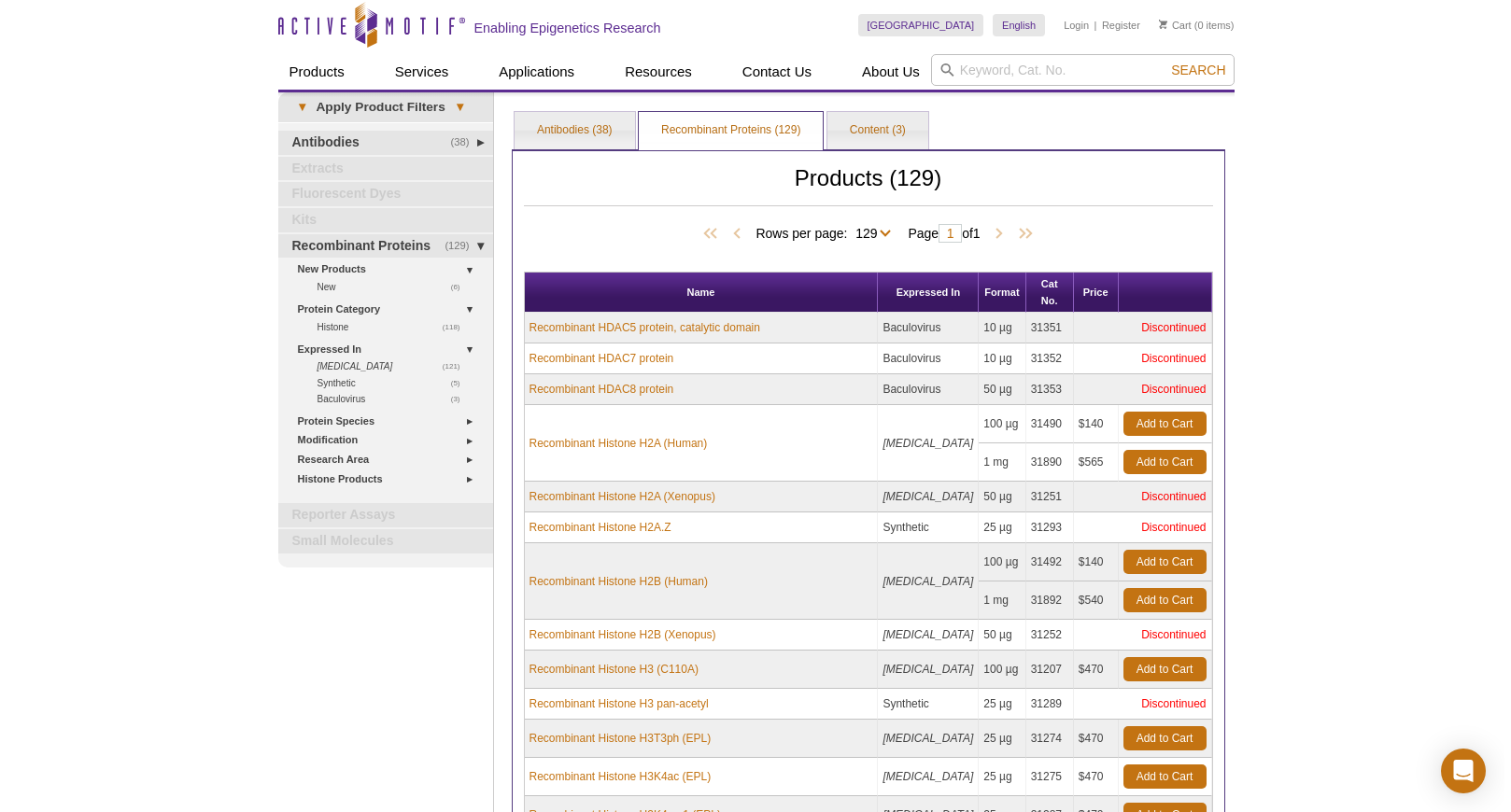
scroll to position [0, 0]
